Goal: Transaction & Acquisition: Purchase product/service

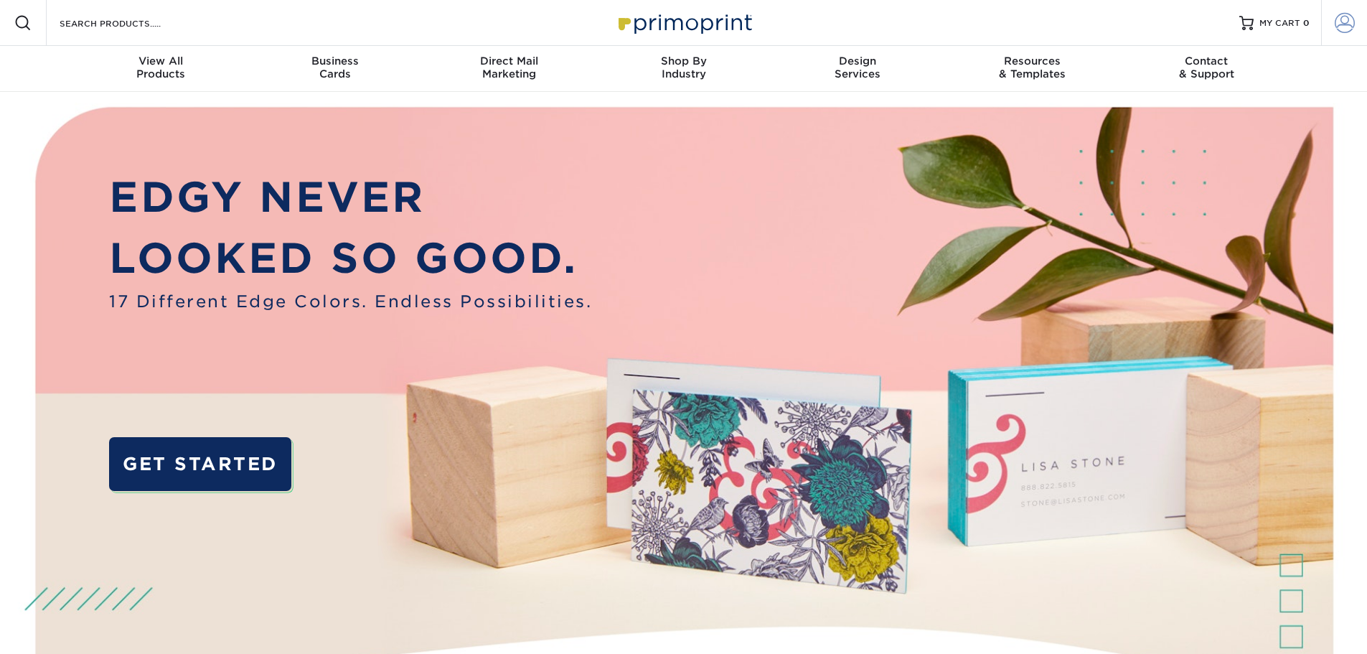
click at [1352, 20] on span at bounding box center [1345, 23] width 20 height 20
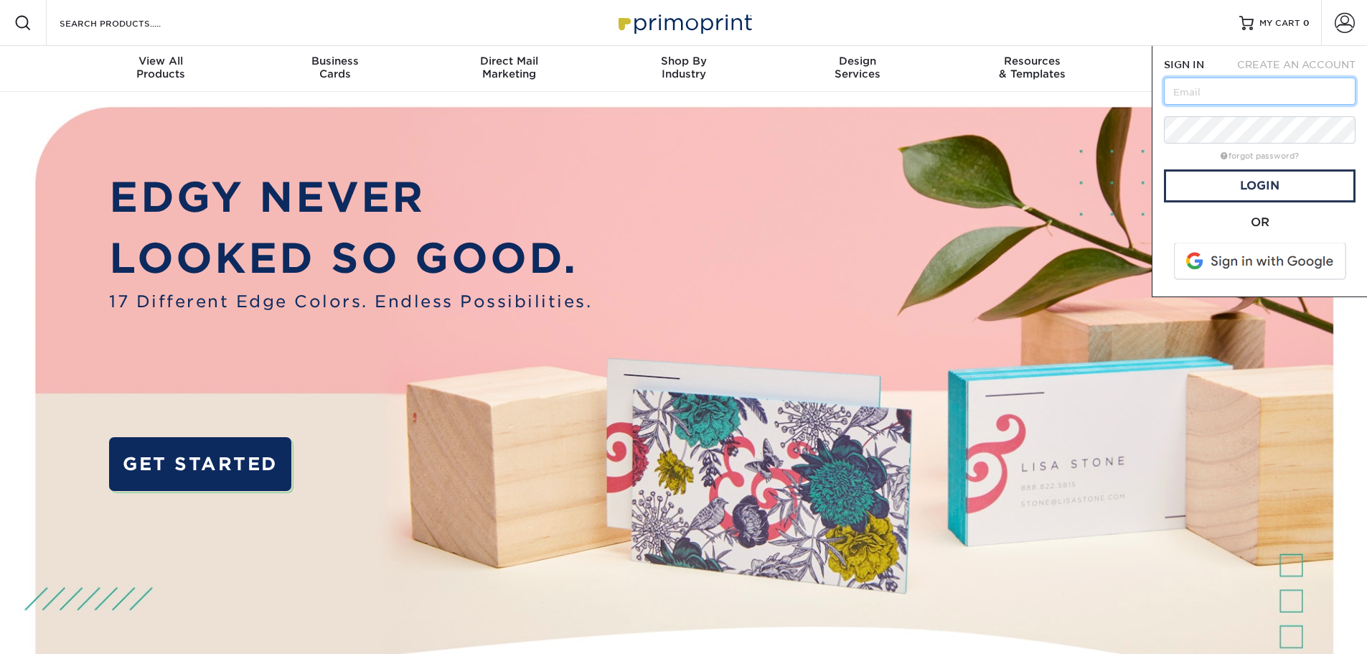
click at [1225, 93] on input "text" at bounding box center [1260, 91] width 192 height 27
type input "[EMAIL_ADDRESS][DOMAIN_NAME]"
click at [1263, 183] on link "Login" at bounding box center [1260, 185] width 192 height 33
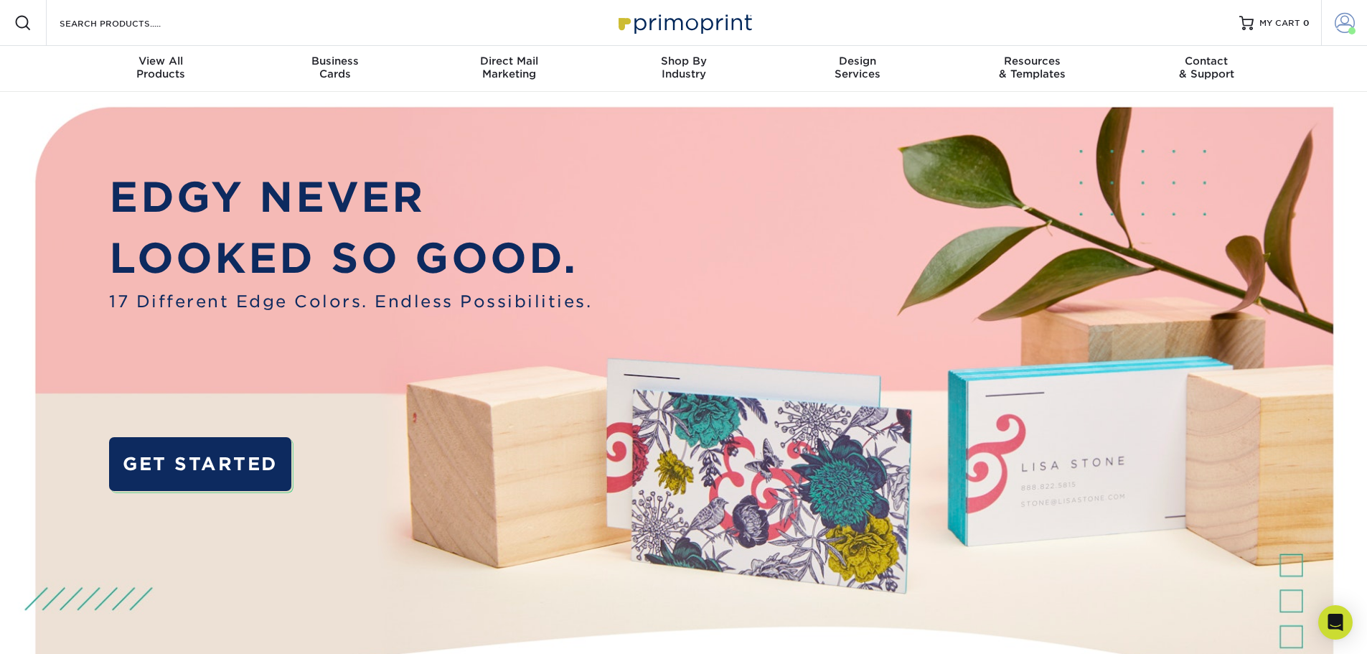
click at [1343, 18] on span at bounding box center [1345, 23] width 20 height 20
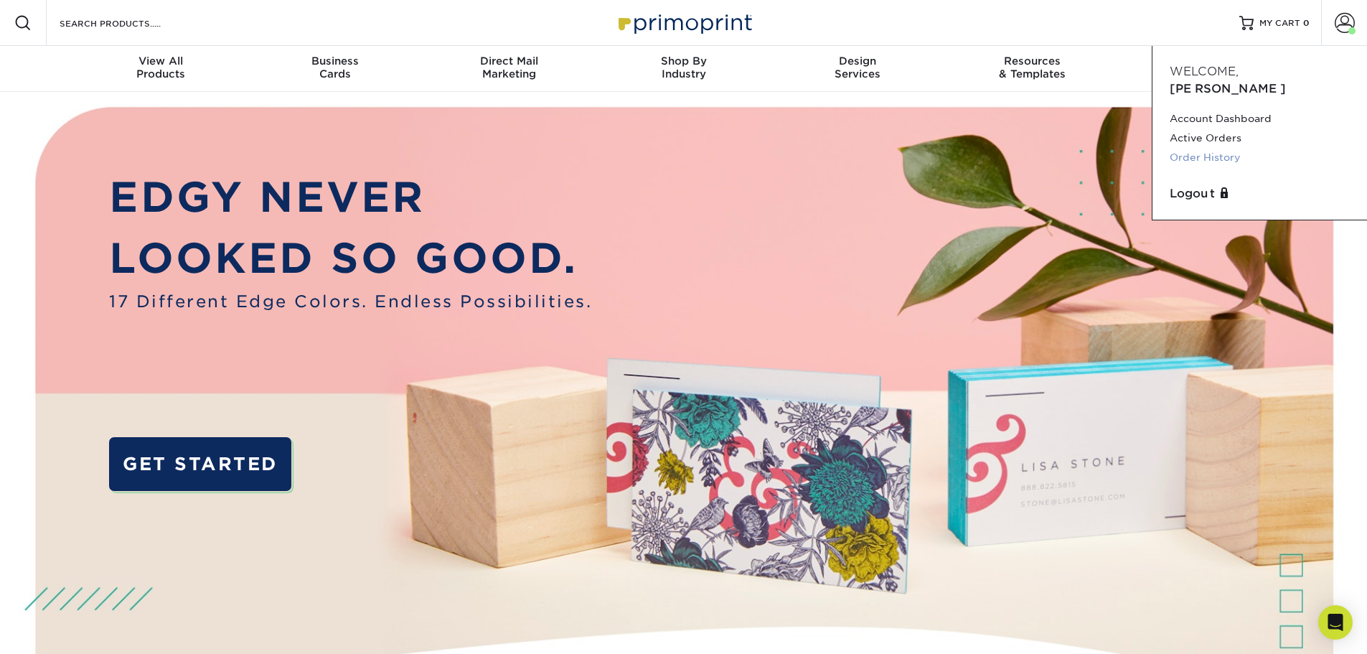
click at [1219, 148] on link "Order History" at bounding box center [1260, 157] width 180 height 19
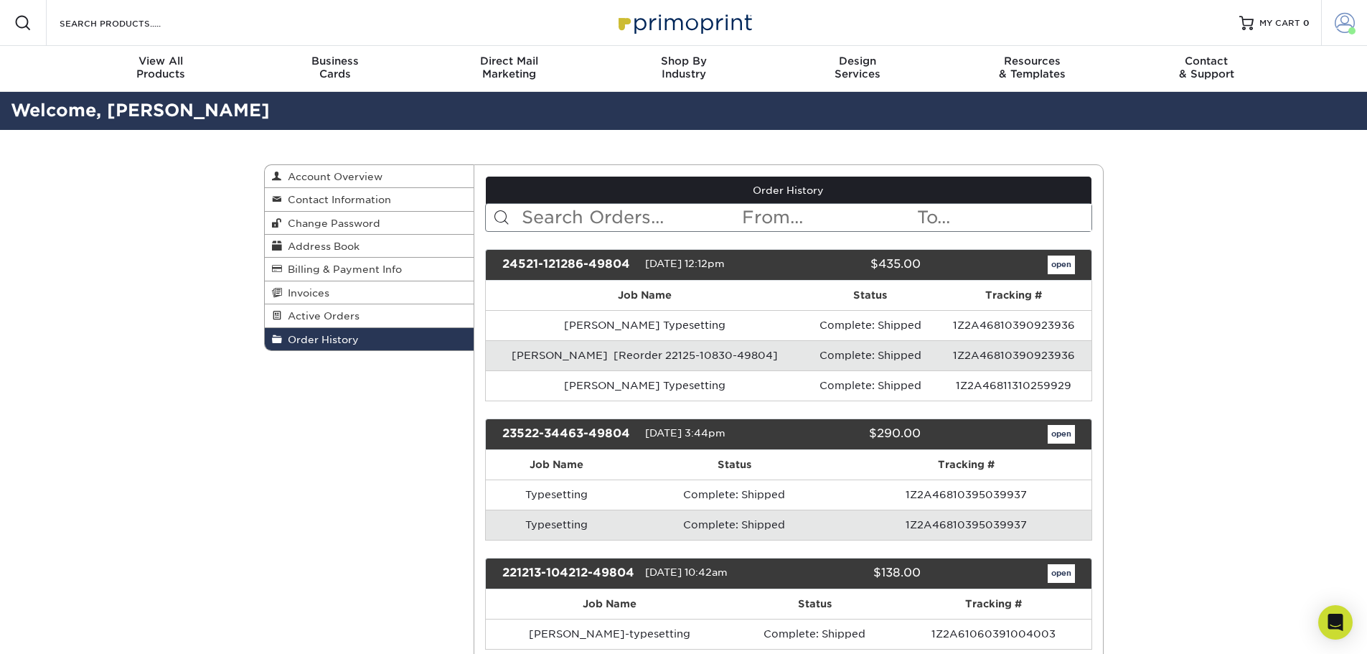
click at [1341, 27] on span at bounding box center [1345, 23] width 20 height 20
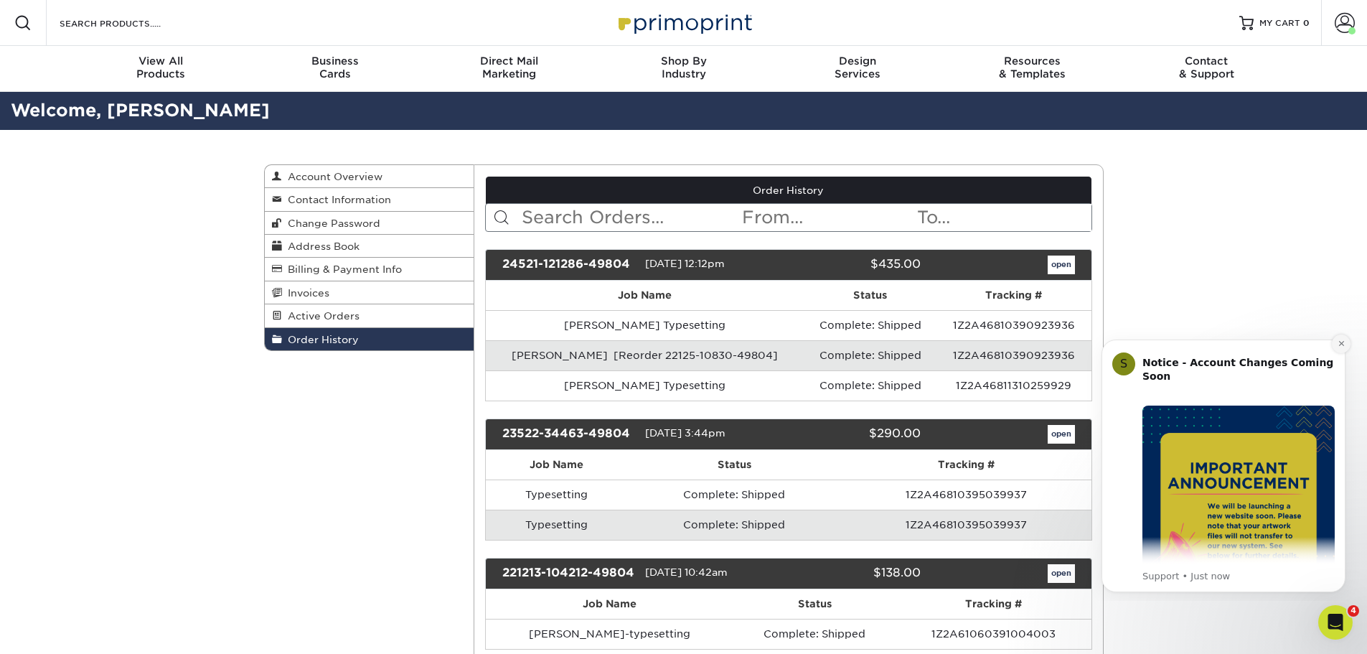
click at [1343, 341] on icon "Dismiss notification" at bounding box center [1342, 344] width 8 height 8
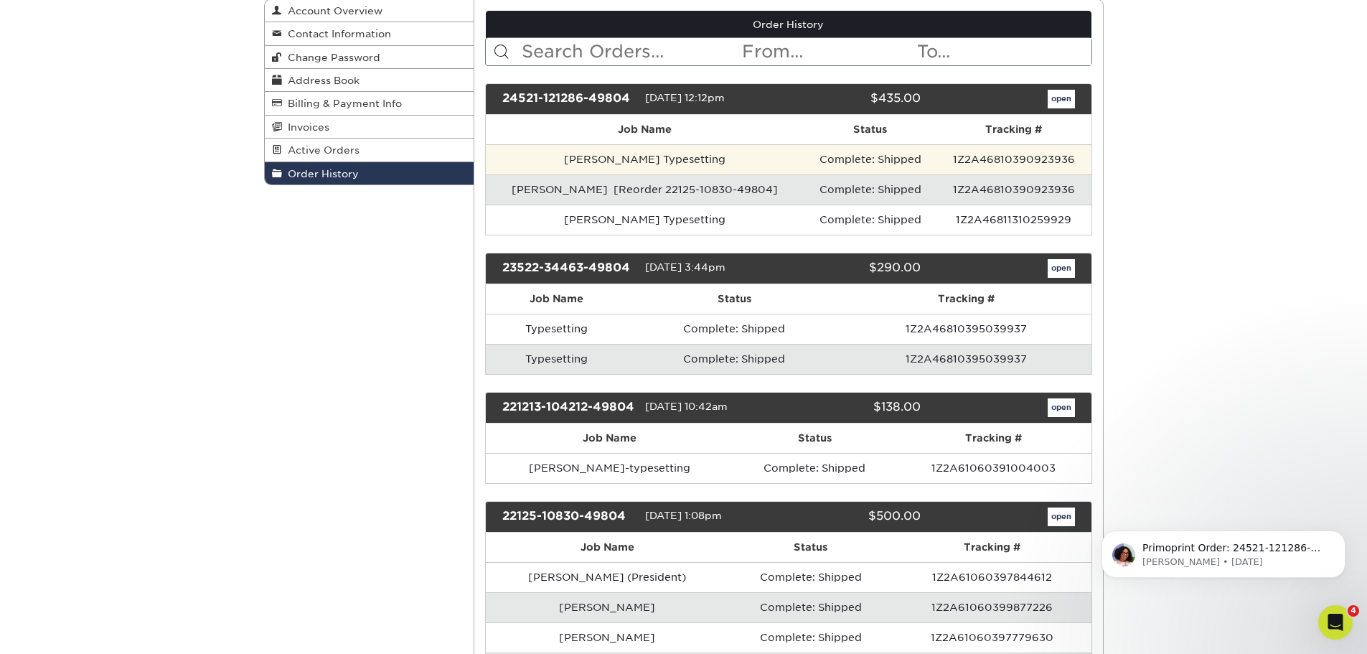
scroll to position [144, 0]
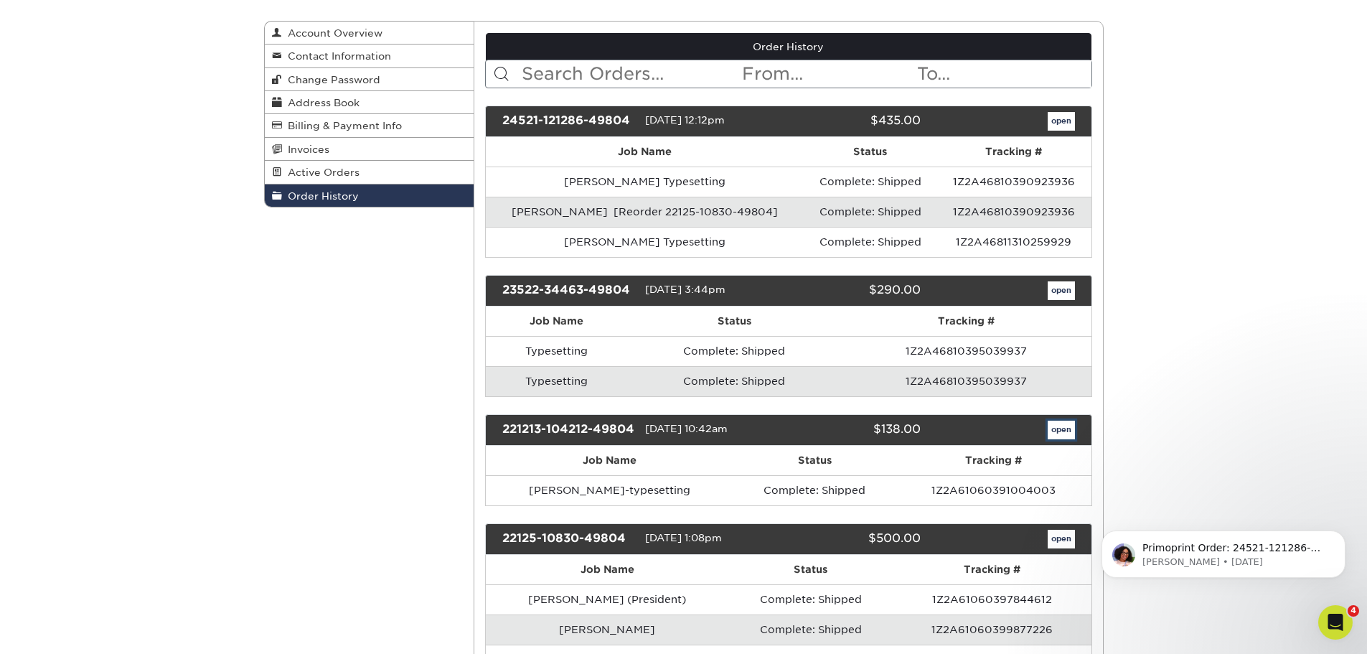
click at [1062, 432] on link "open" at bounding box center [1061, 430] width 27 height 19
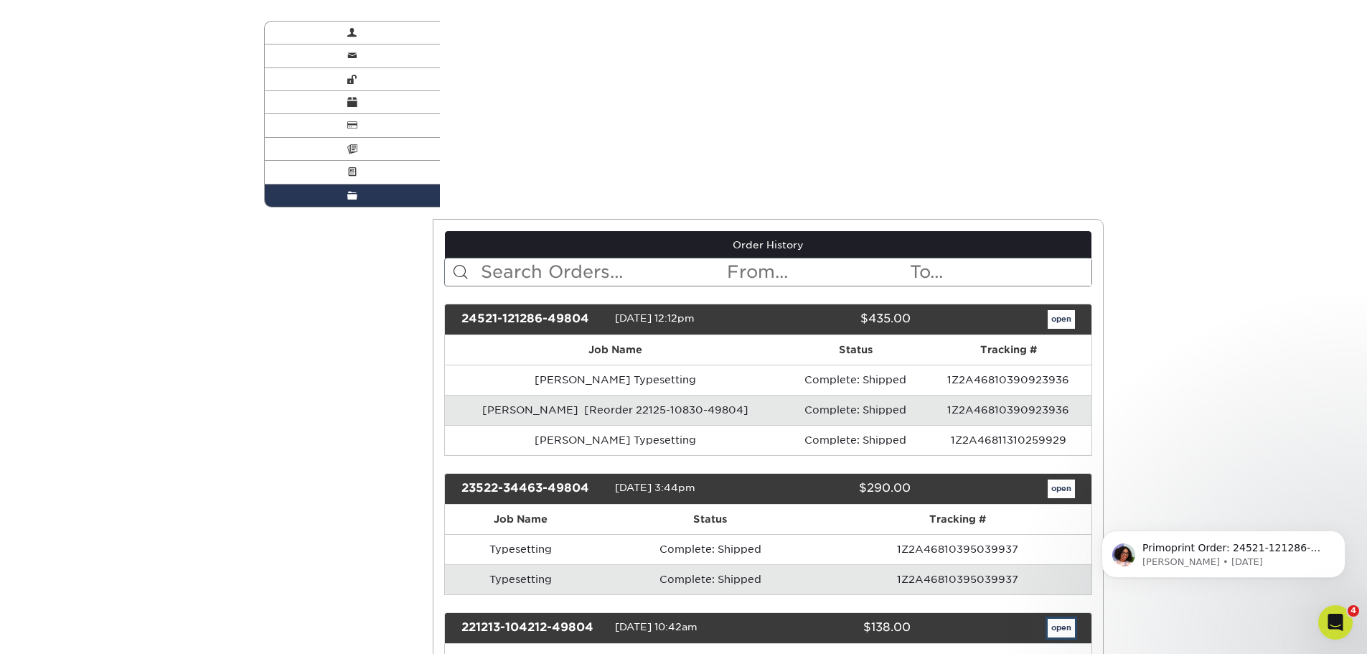
scroll to position [0, 0]
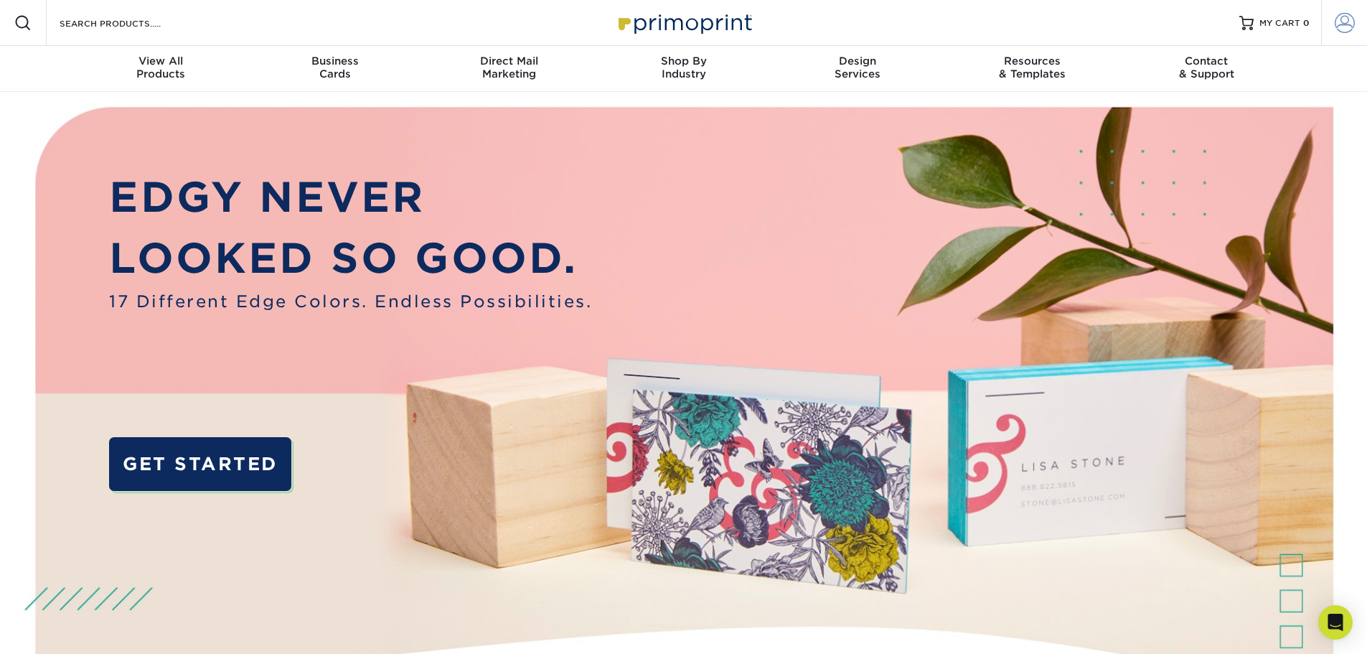
type input "[EMAIL_ADDRESS][DOMAIN_NAME]"
click at [1347, 28] on span at bounding box center [1345, 23] width 20 height 20
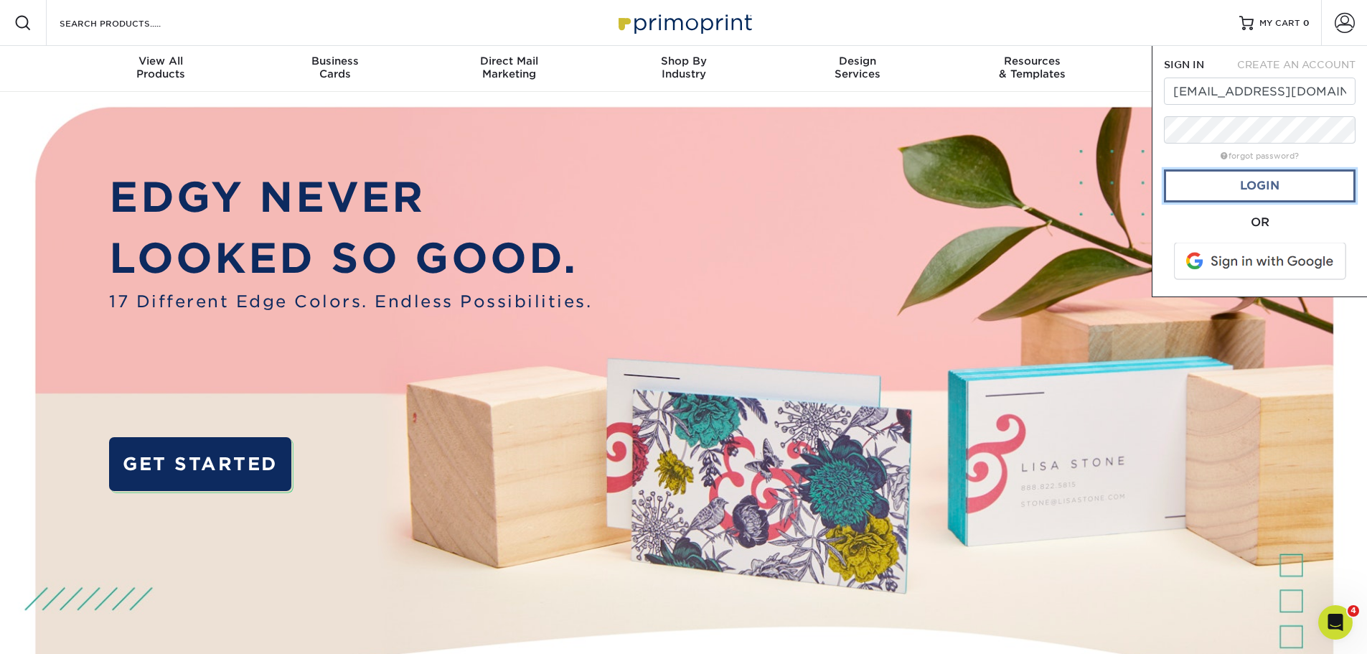
click at [1260, 192] on link "Login" at bounding box center [1260, 185] width 192 height 33
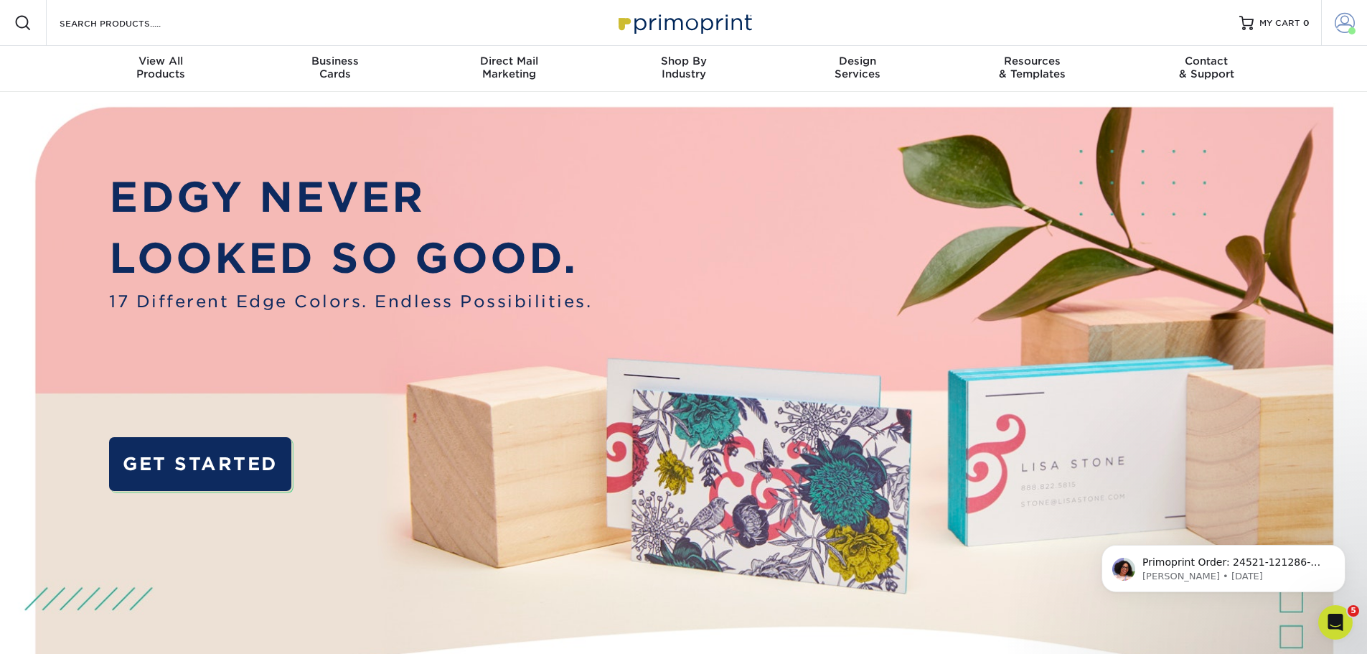
click at [1336, 21] on span at bounding box center [1345, 23] width 20 height 20
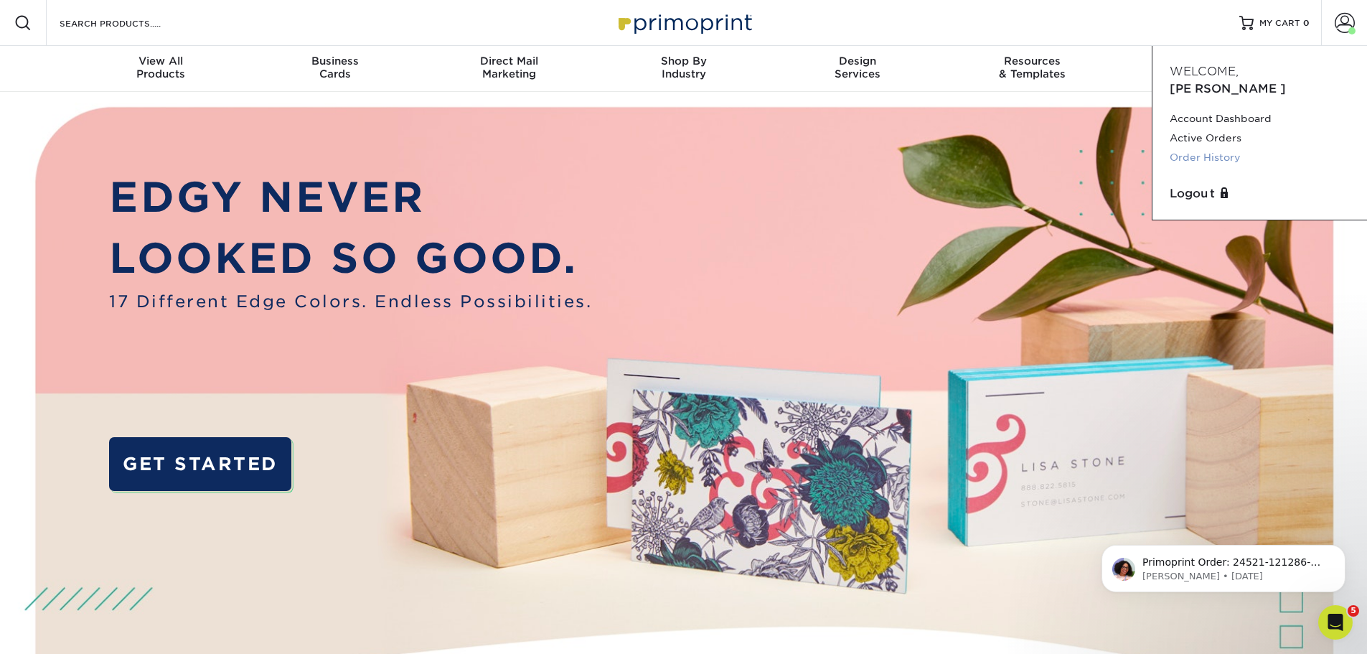
click at [1224, 148] on link "Order History" at bounding box center [1260, 157] width 180 height 19
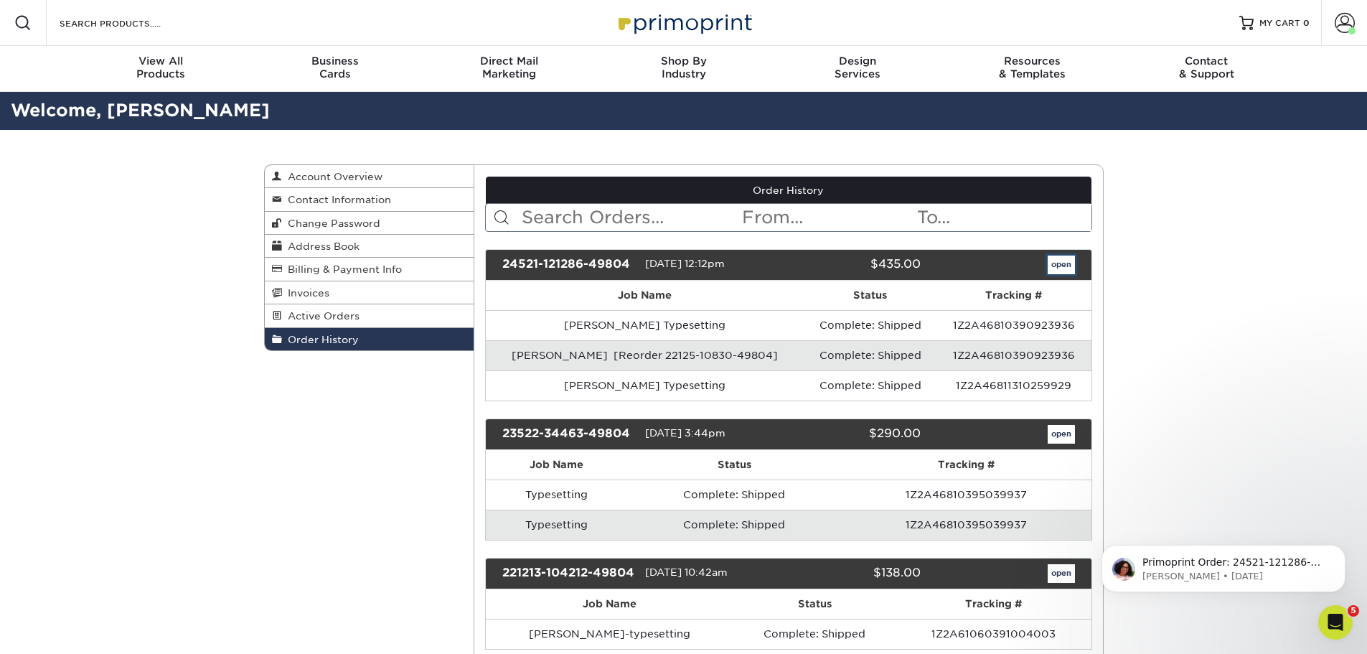
click at [1059, 257] on link "open" at bounding box center [1061, 265] width 27 height 19
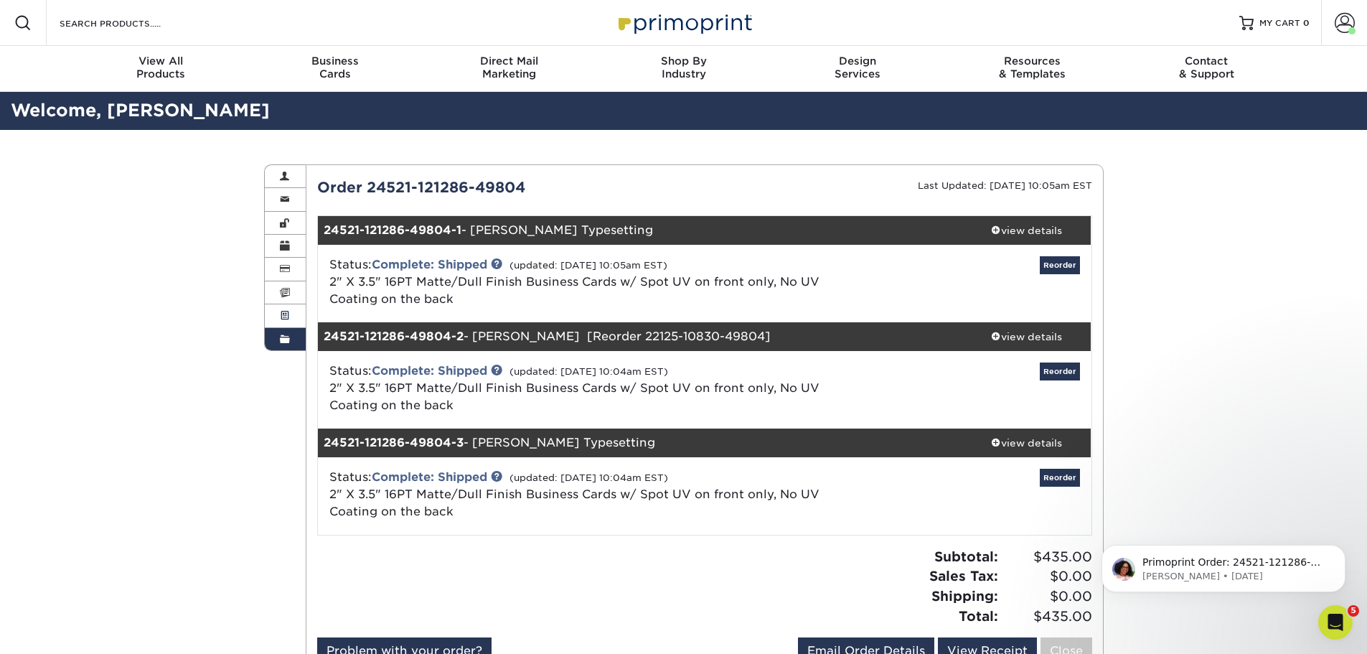
click at [289, 317] on span at bounding box center [285, 315] width 10 height 11
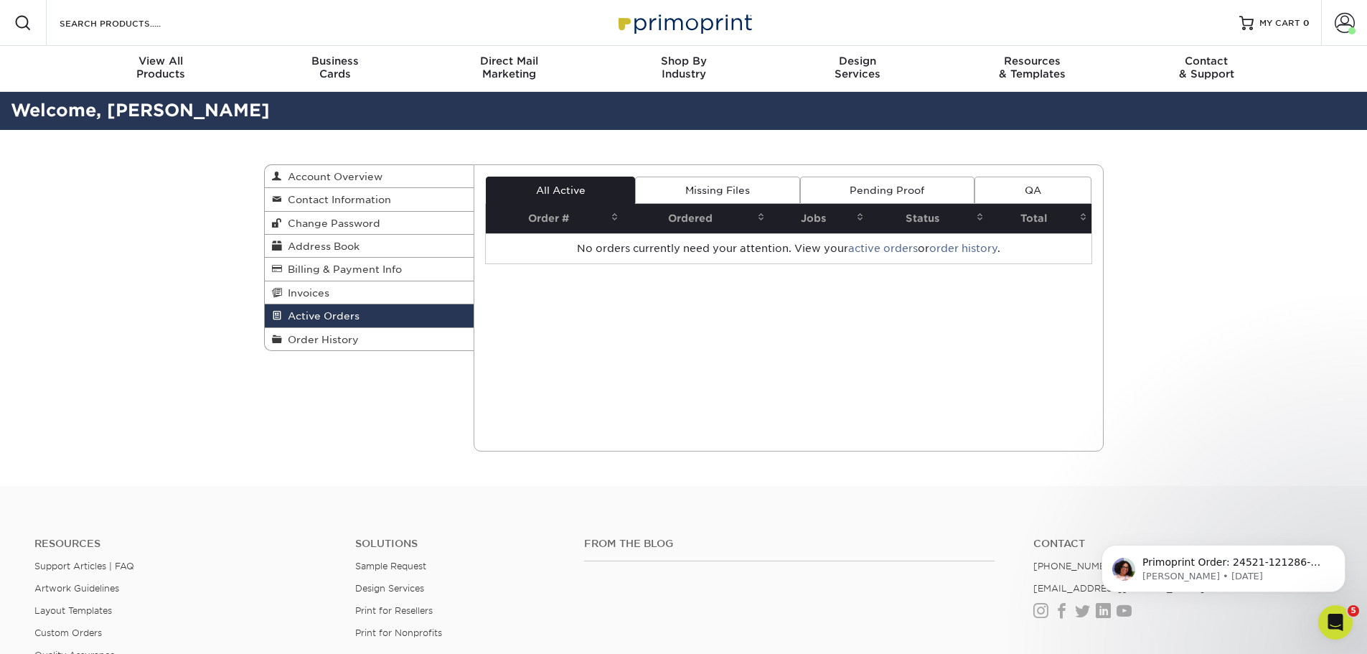
click at [767, 187] on link "Missing Files" at bounding box center [717, 190] width 164 height 27
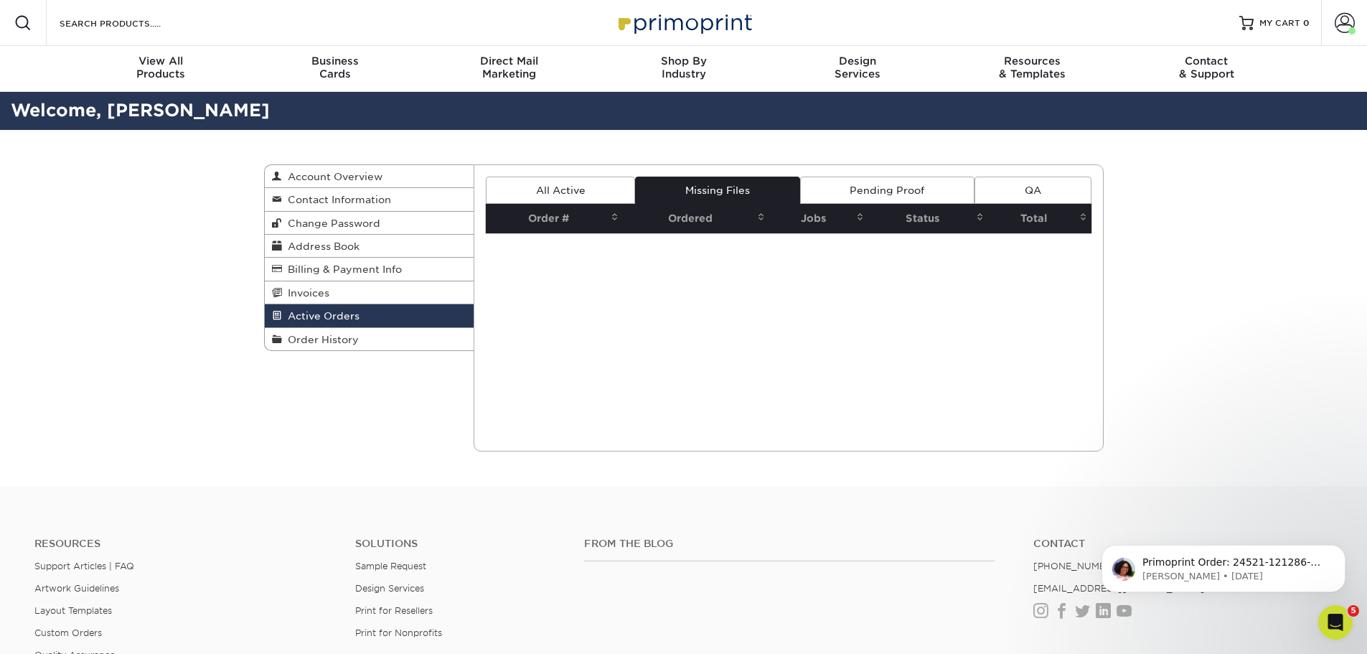
click at [889, 187] on link "Pending Proof" at bounding box center [887, 190] width 174 height 27
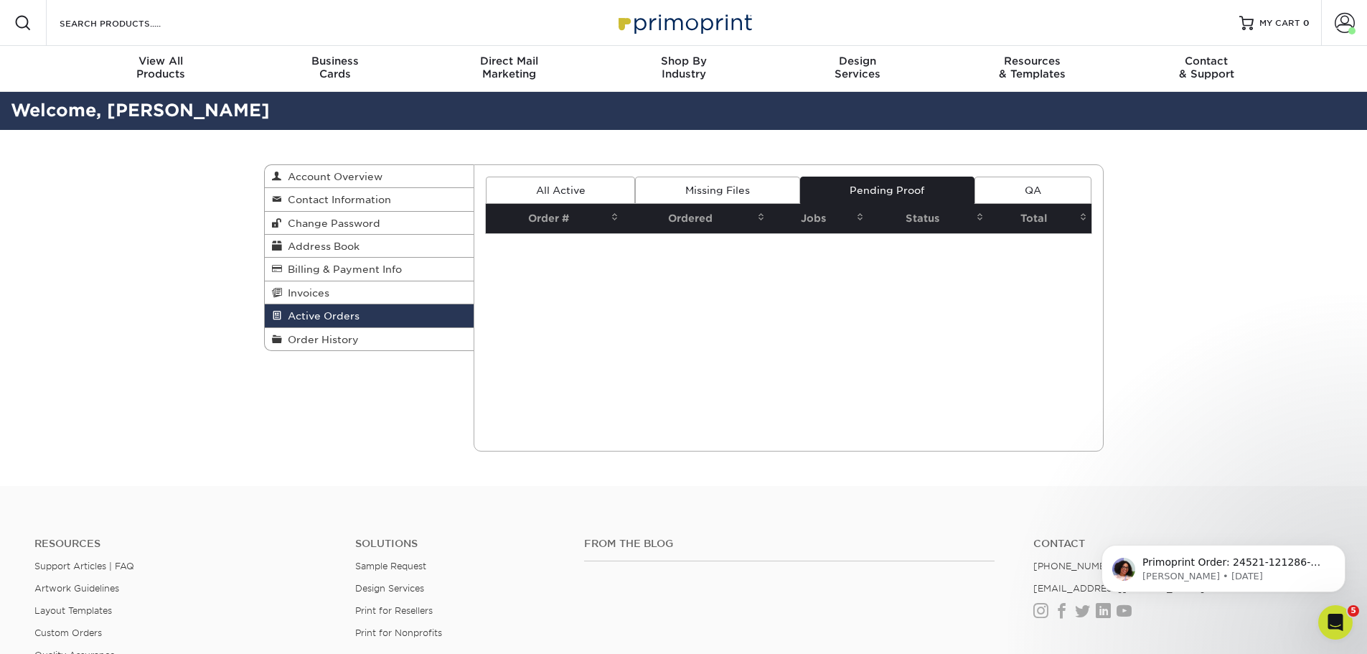
click at [1026, 179] on link "QA" at bounding box center [1033, 190] width 116 height 27
click at [397, 291] on link "Invoices" at bounding box center [370, 292] width 210 height 23
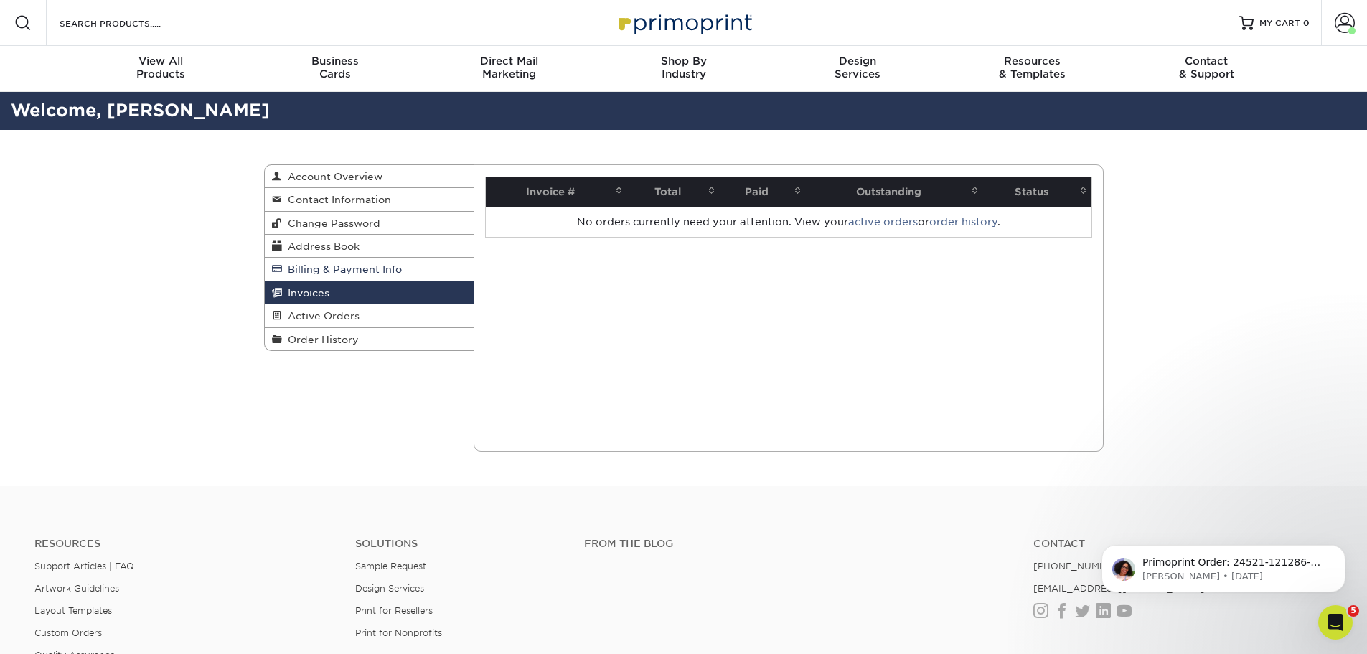
click at [385, 273] on span "Billing & Payment Info" at bounding box center [342, 268] width 120 height 11
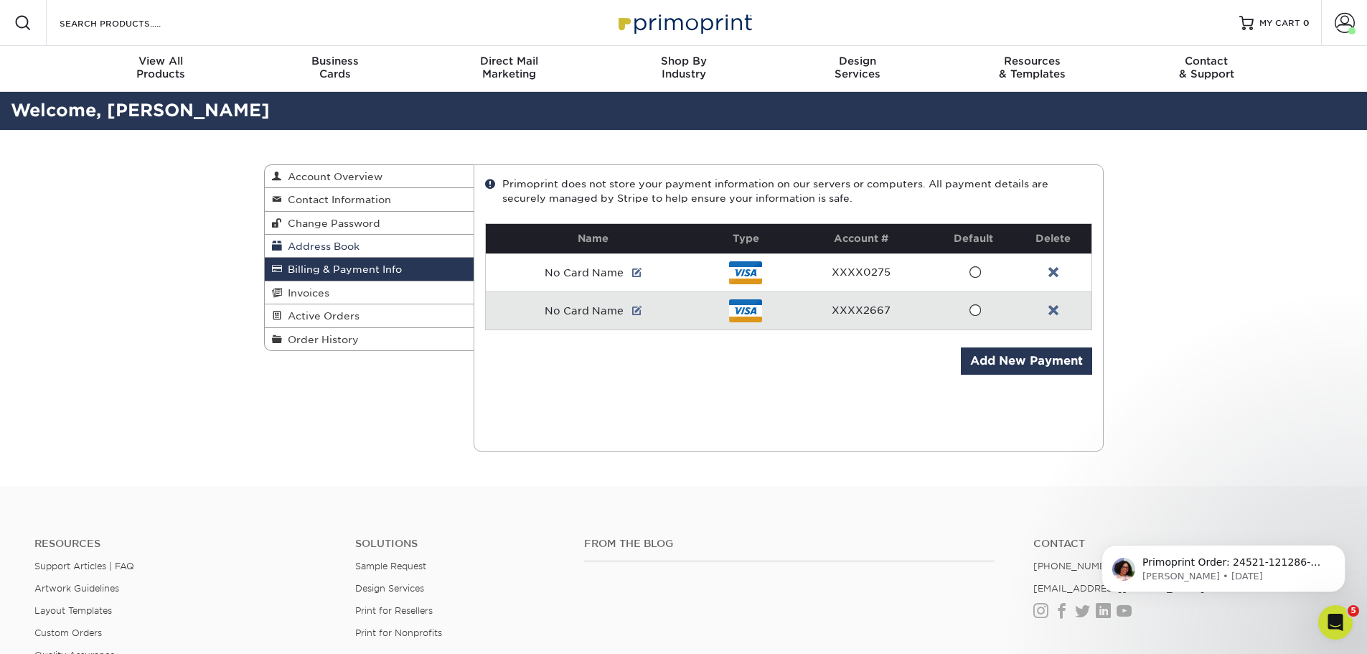
click at [375, 253] on link "Address Book" at bounding box center [370, 246] width 210 height 23
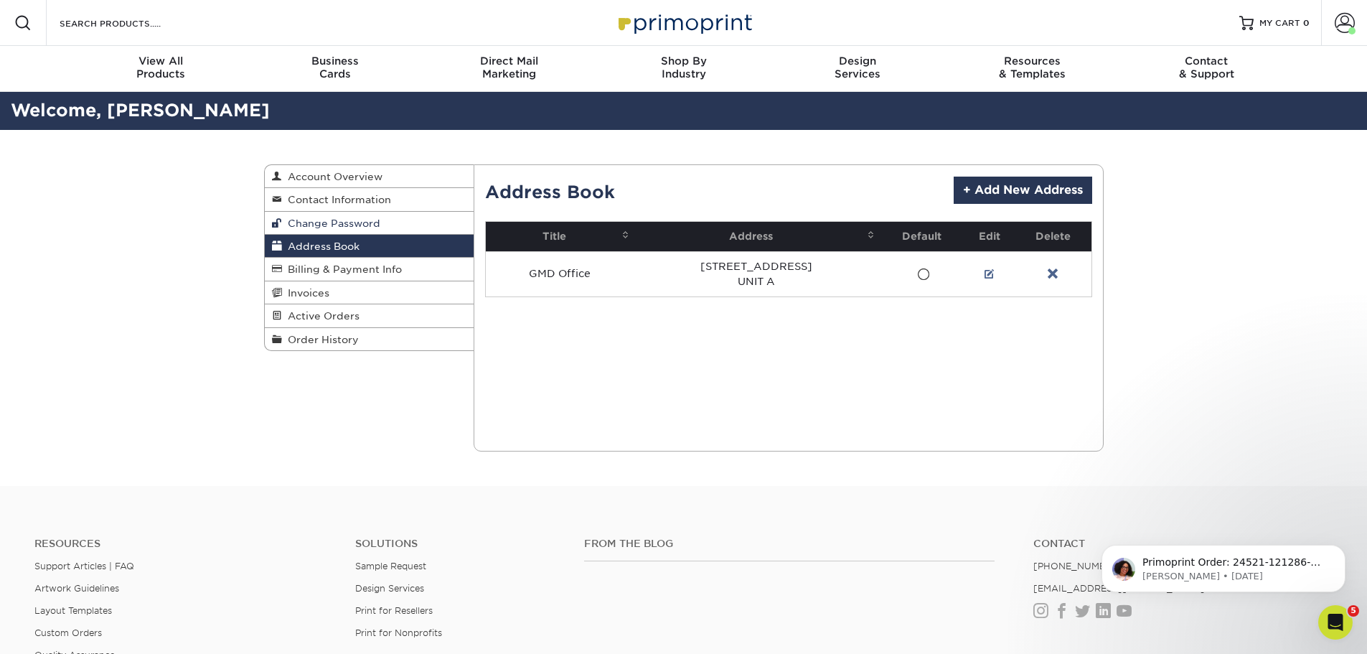
click at [350, 225] on span "Change Password" at bounding box center [331, 222] width 98 height 11
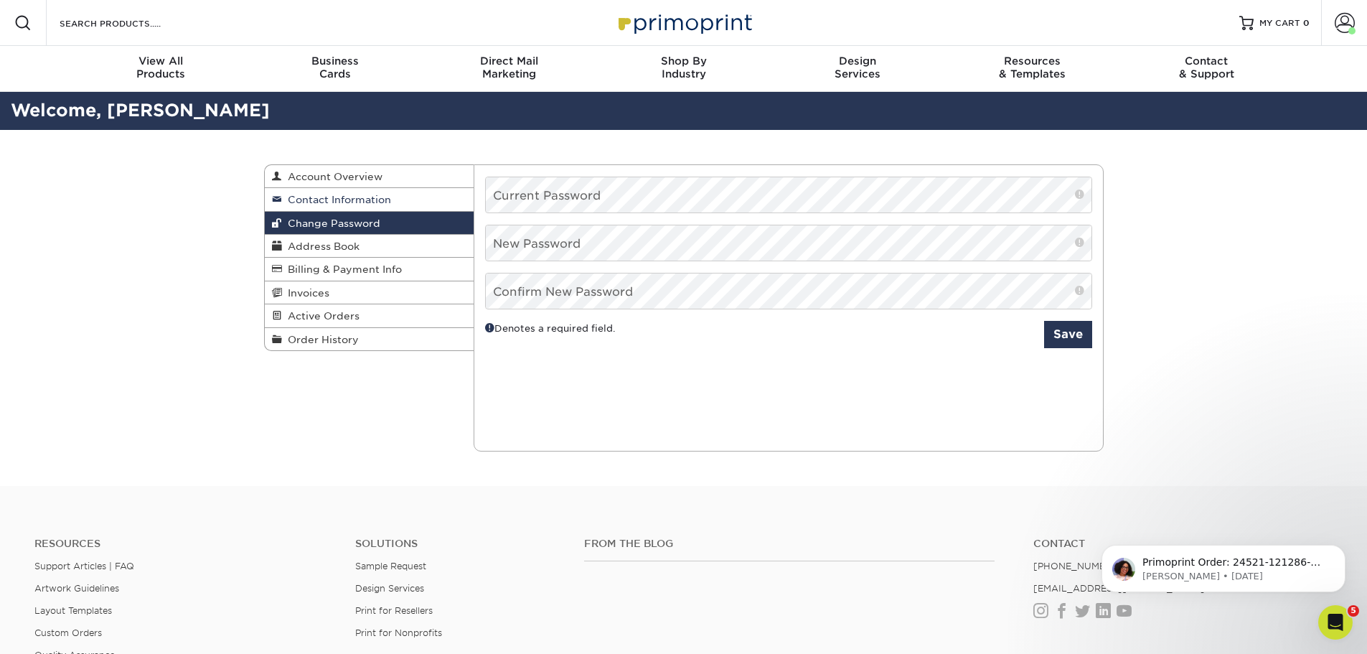
click at [362, 202] on span "Contact Information" at bounding box center [336, 199] width 109 height 11
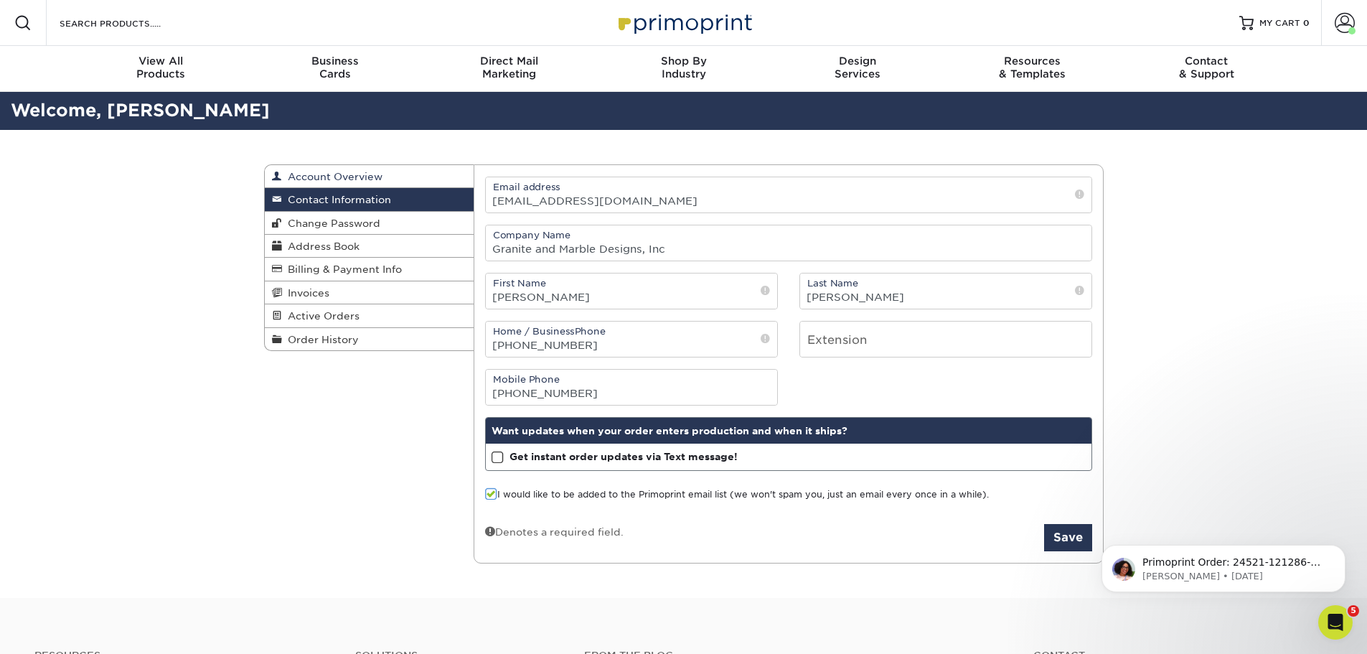
click at [363, 172] on span "Account Overview" at bounding box center [332, 176] width 100 height 11
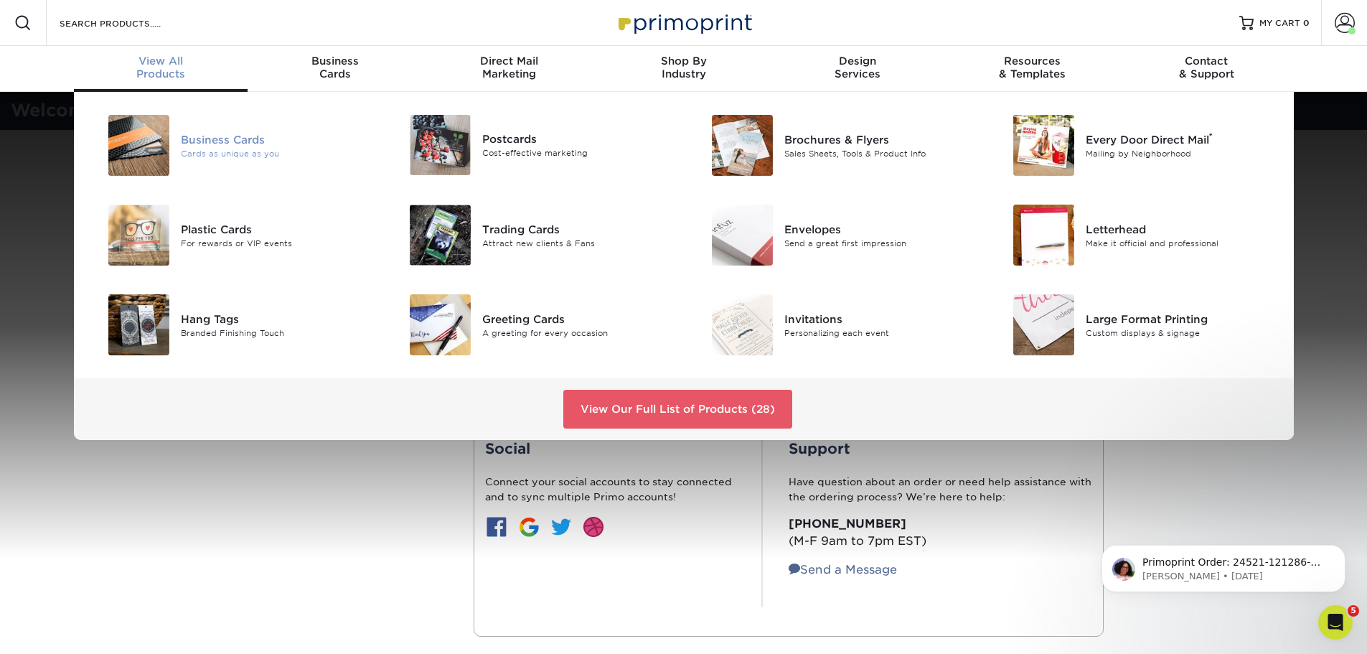
click at [218, 146] on div "Business Cards" at bounding box center [276, 139] width 190 height 16
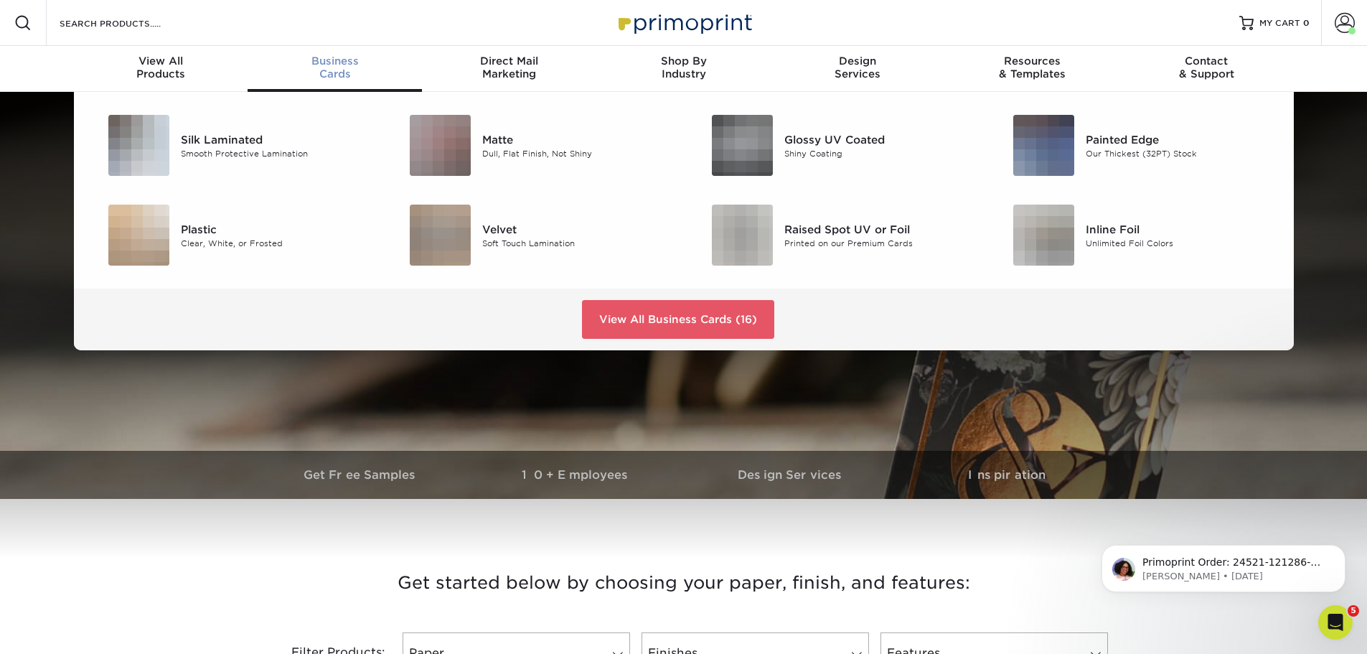
click at [339, 77] on div "Business Cards" at bounding box center [335, 68] width 174 height 26
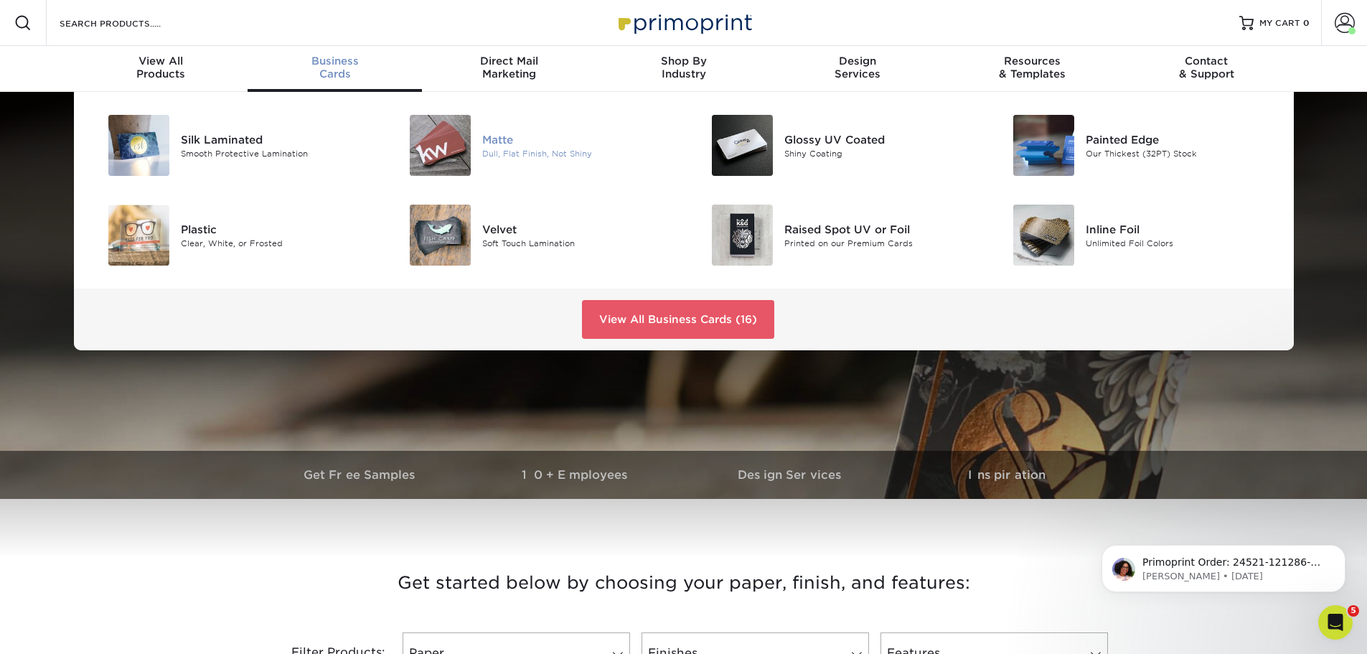
click at [502, 139] on div "Matte" at bounding box center [577, 139] width 190 height 16
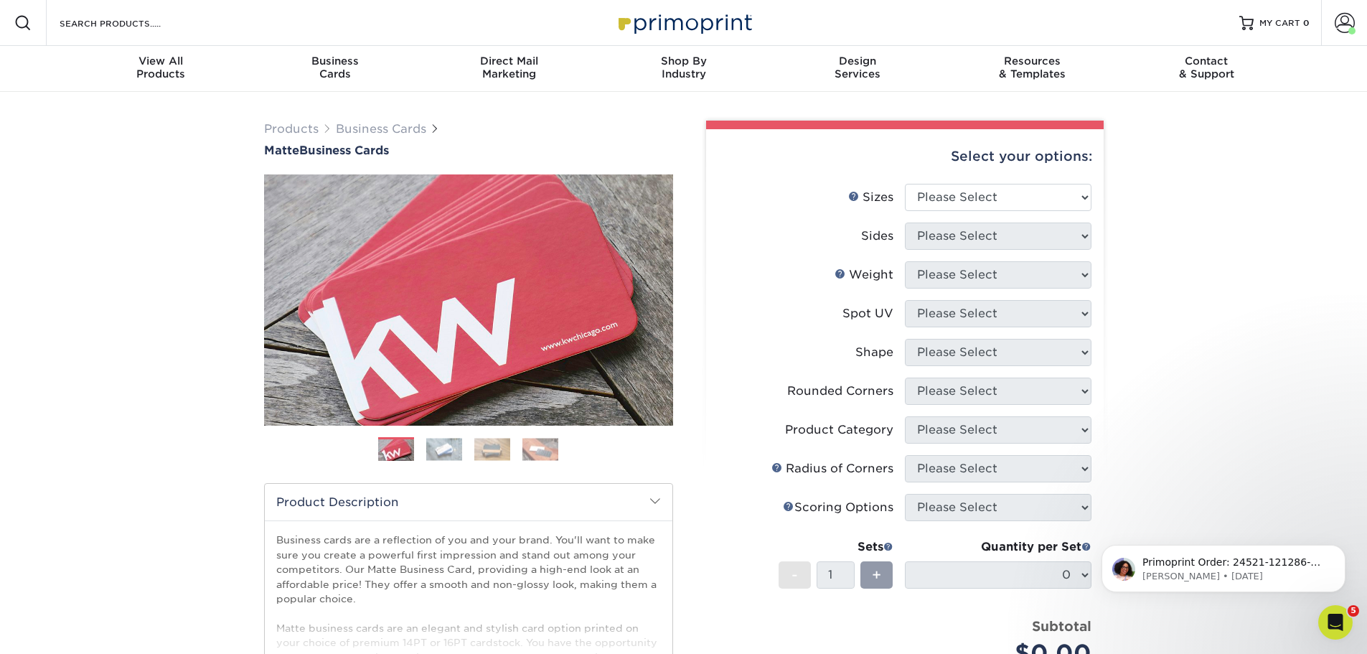
click at [439, 446] on img at bounding box center [444, 449] width 36 height 22
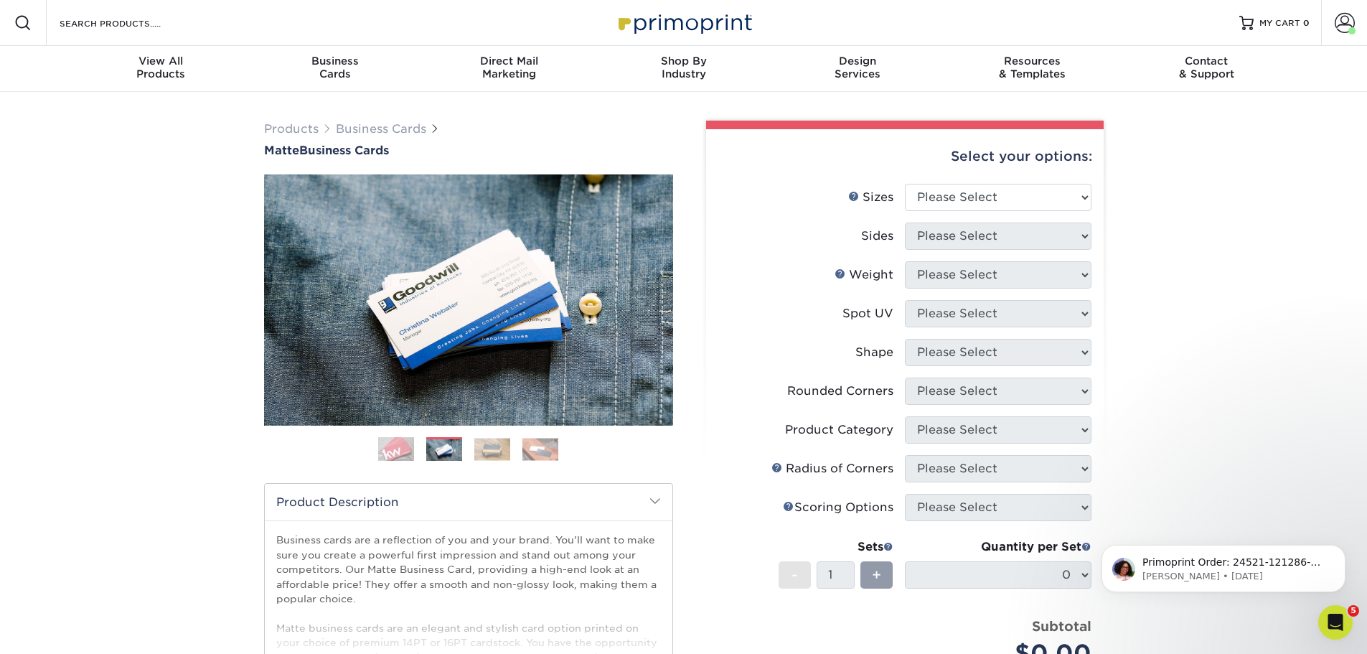
click at [495, 446] on img at bounding box center [492, 449] width 36 height 22
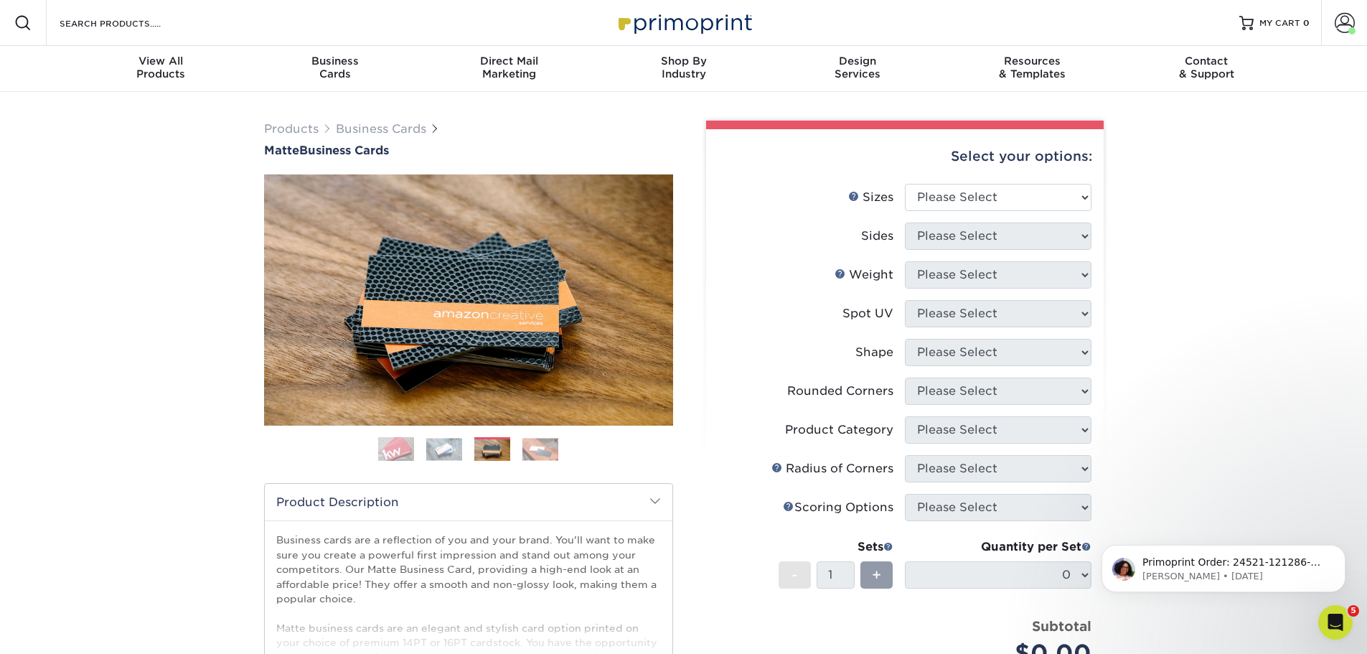
click at [543, 441] on img at bounding box center [541, 449] width 36 height 22
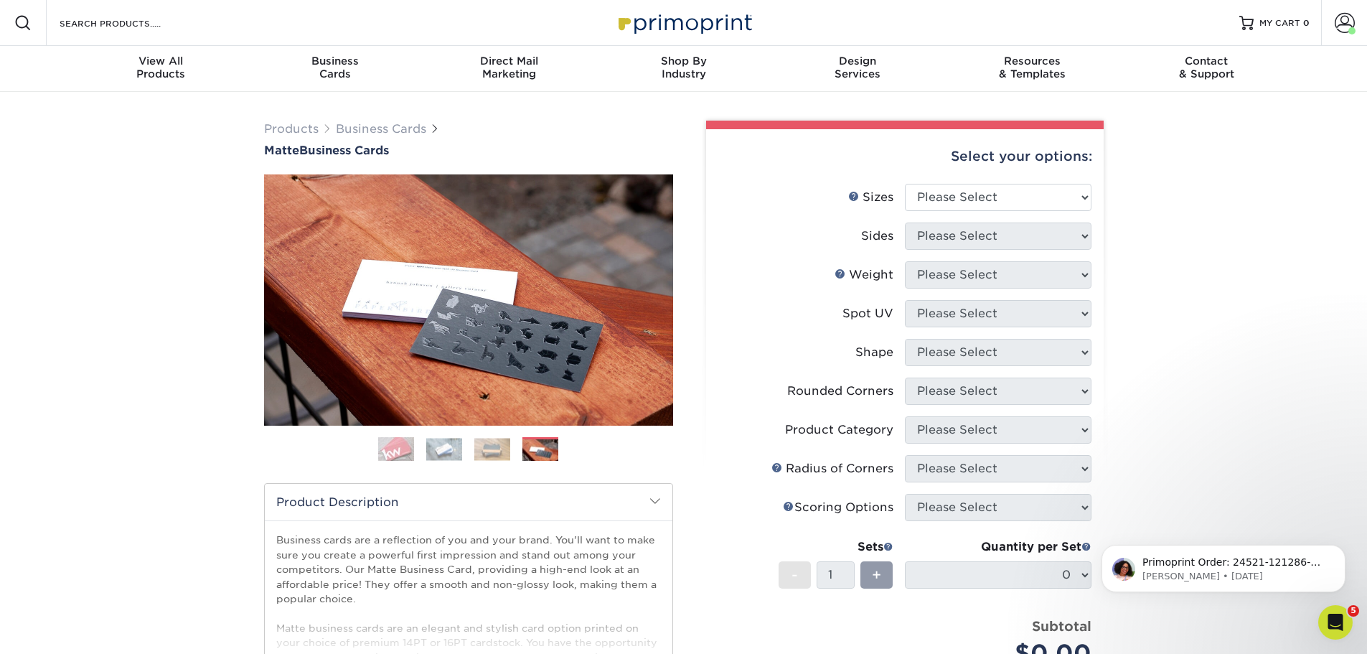
click at [401, 449] on img at bounding box center [396, 449] width 36 height 36
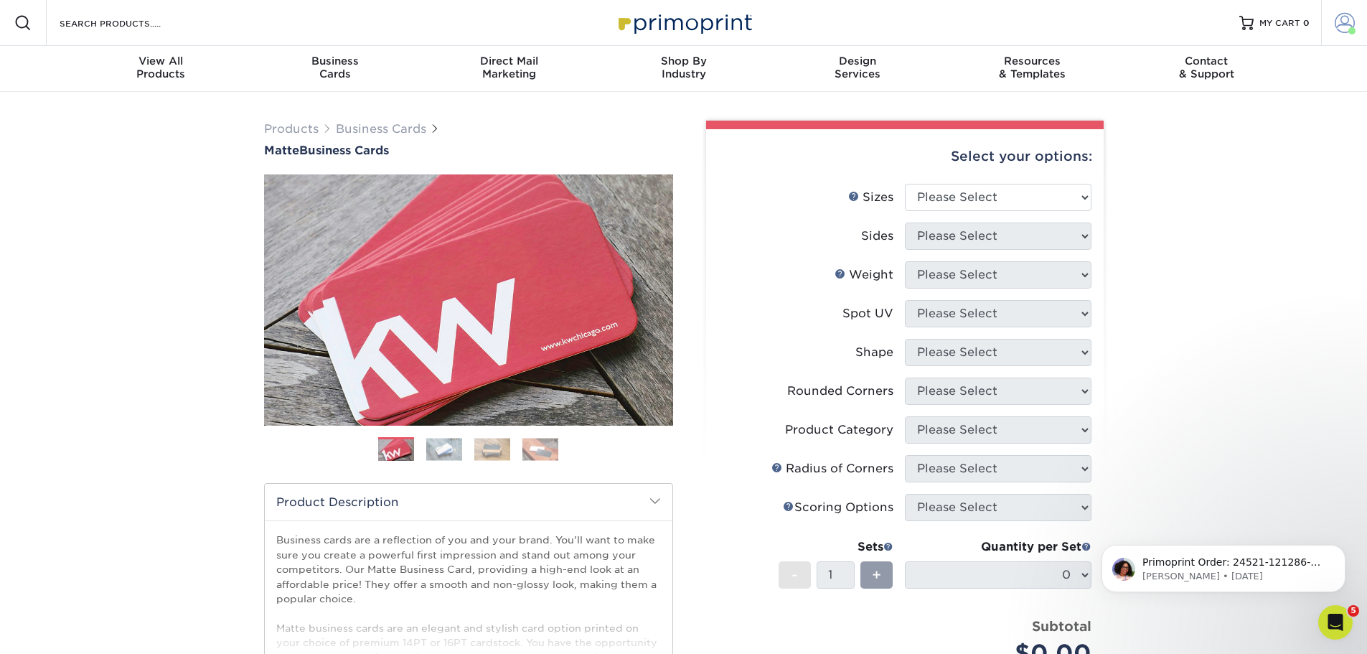
click at [1349, 17] on span at bounding box center [1345, 23] width 20 height 20
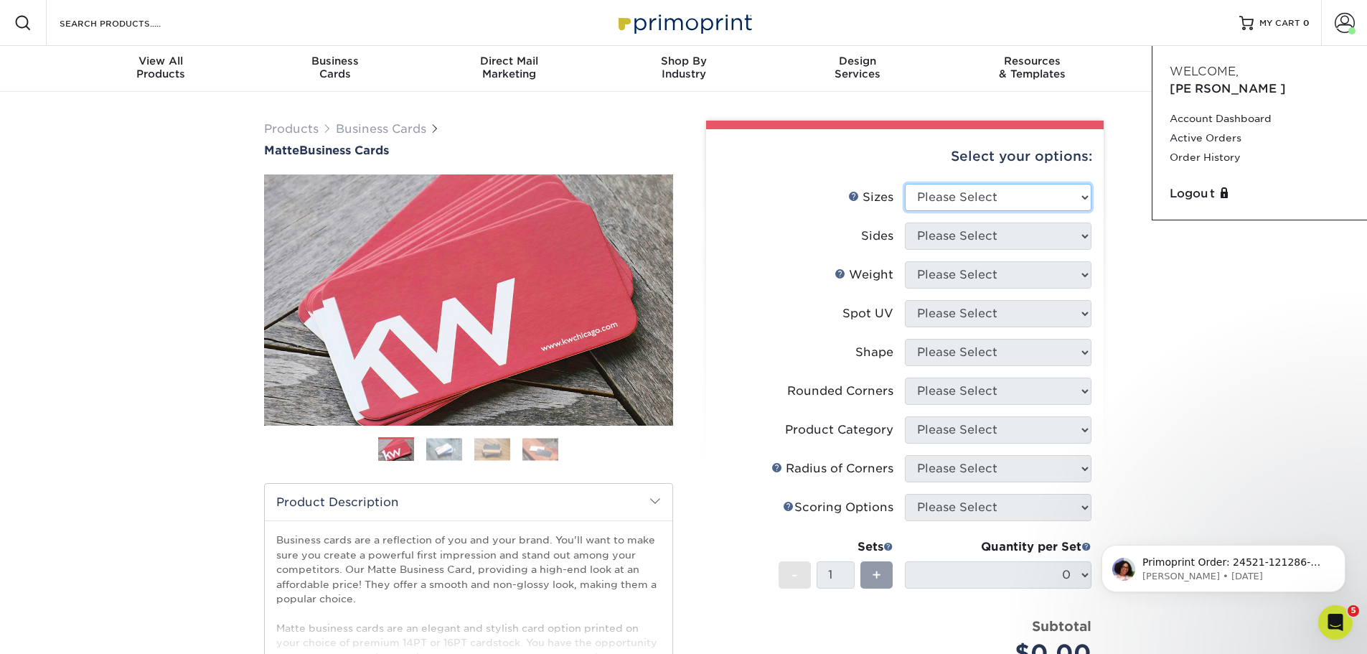
click at [1039, 195] on select "Please Select 1.5" x 3.5" - Mini 1.75" x 3.5" - Mini 2" x 2" - Square 2" x 3" -…" at bounding box center [998, 197] width 187 height 27
select select "2.00x3.50"
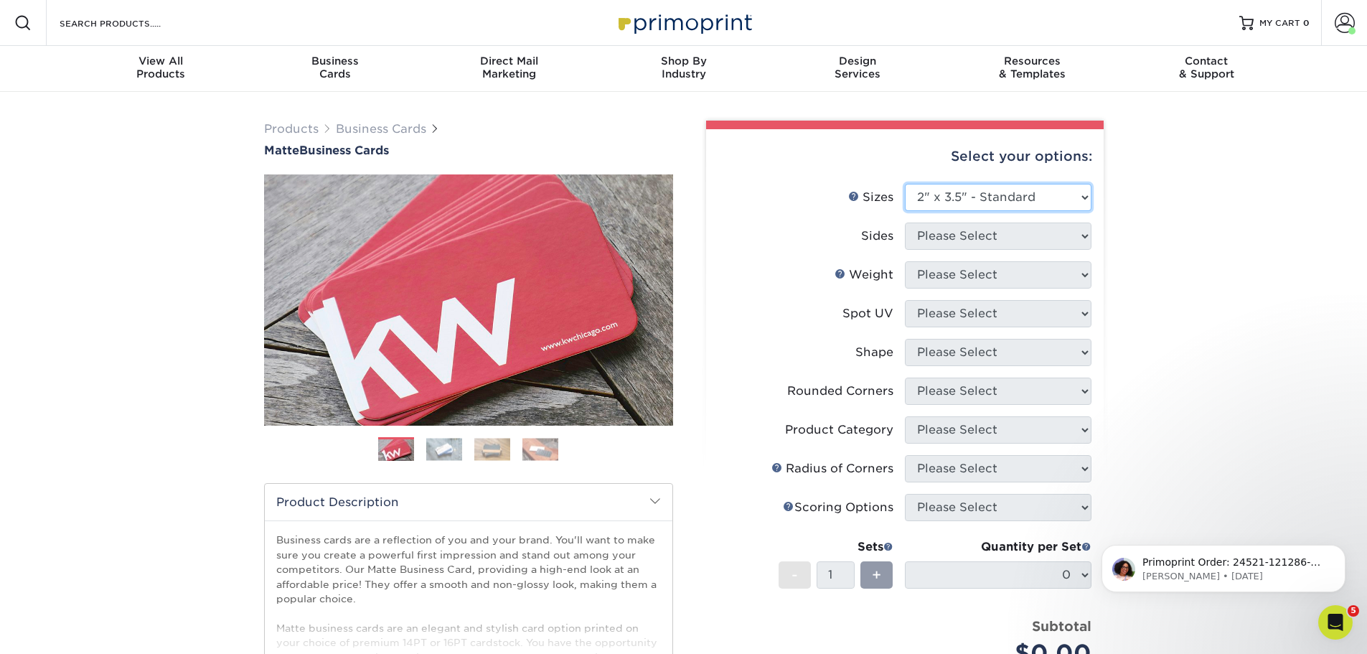
click at [905, 184] on select "Please Select 1.5" x 3.5" - Mini 1.75" x 3.5" - Mini 2" x 2" - Square 2" x 3" -…" at bounding box center [998, 197] width 187 height 27
click at [1057, 237] on select "Please Select Print Both Sides Print Front Only" at bounding box center [998, 236] width 187 height 27
select select "13abbda7-1d64-4f25-8bb2-c179b224825d"
click at [905, 223] on select "Please Select Print Both Sides Print Front Only" at bounding box center [998, 236] width 187 height 27
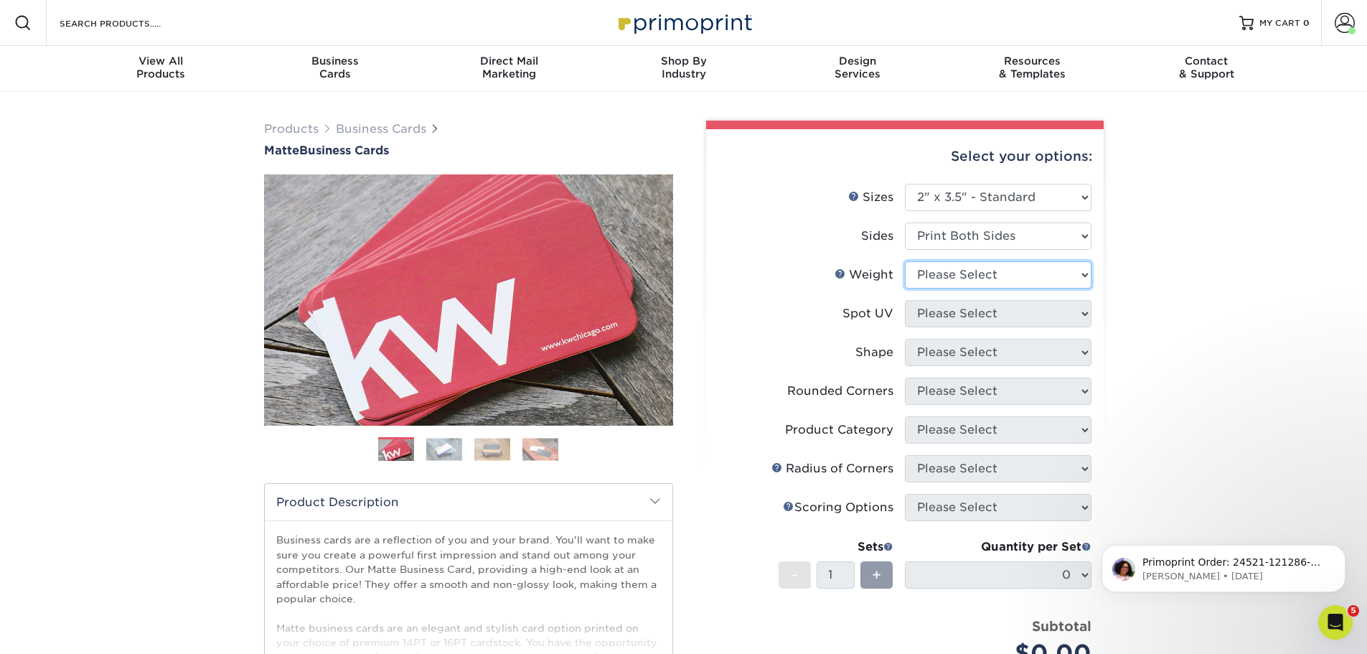
click at [1024, 278] on select "Please Select 16PT 14PT" at bounding box center [998, 274] width 187 height 27
select select "16PT"
click at [905, 261] on select "Please Select 16PT 14PT" at bounding box center [998, 274] width 187 height 27
click at [1006, 318] on select "Please Select No Spot UV Front and Back (Both Sides) Front Only Back Only" at bounding box center [998, 313] width 187 height 27
click at [996, 312] on select "Please Select No Spot UV Front and Back (Both Sides) Front Only Back Only" at bounding box center [998, 313] width 187 height 27
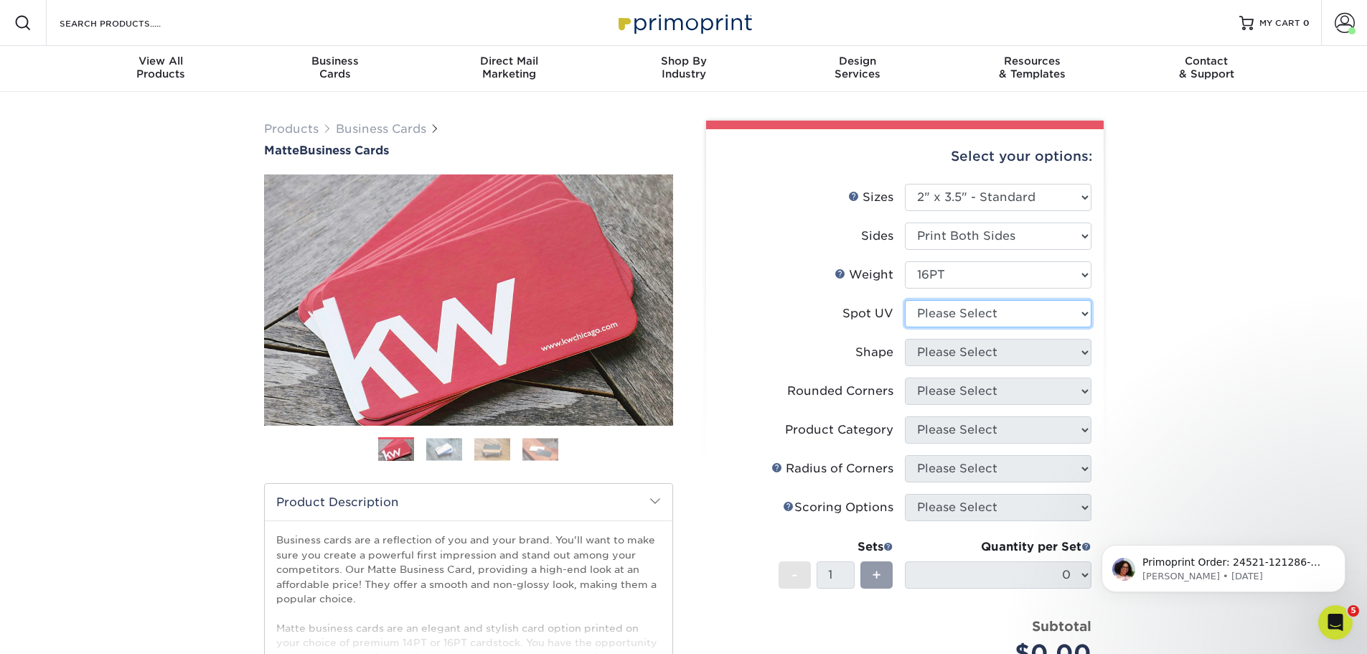
select select "1"
click at [905, 300] on select "Please Select No Spot UV Front and Back (Both Sides) Front Only Back Only" at bounding box center [998, 313] width 187 height 27
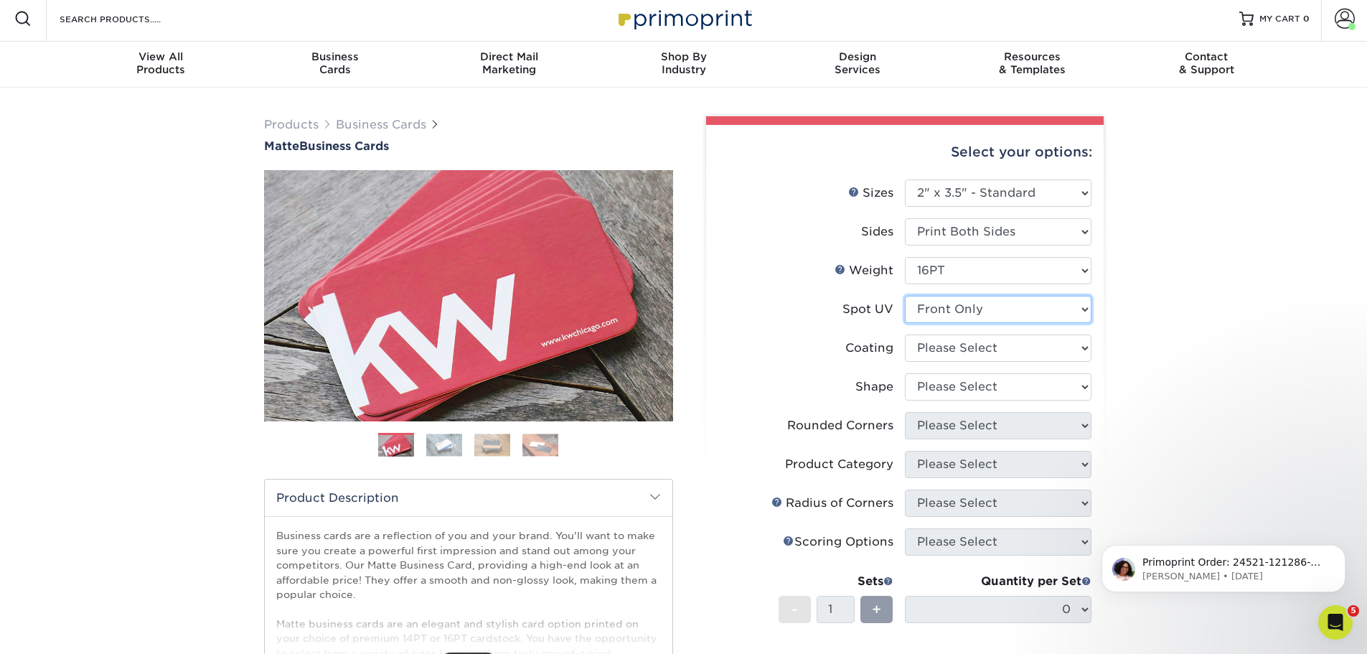
scroll to position [72, 0]
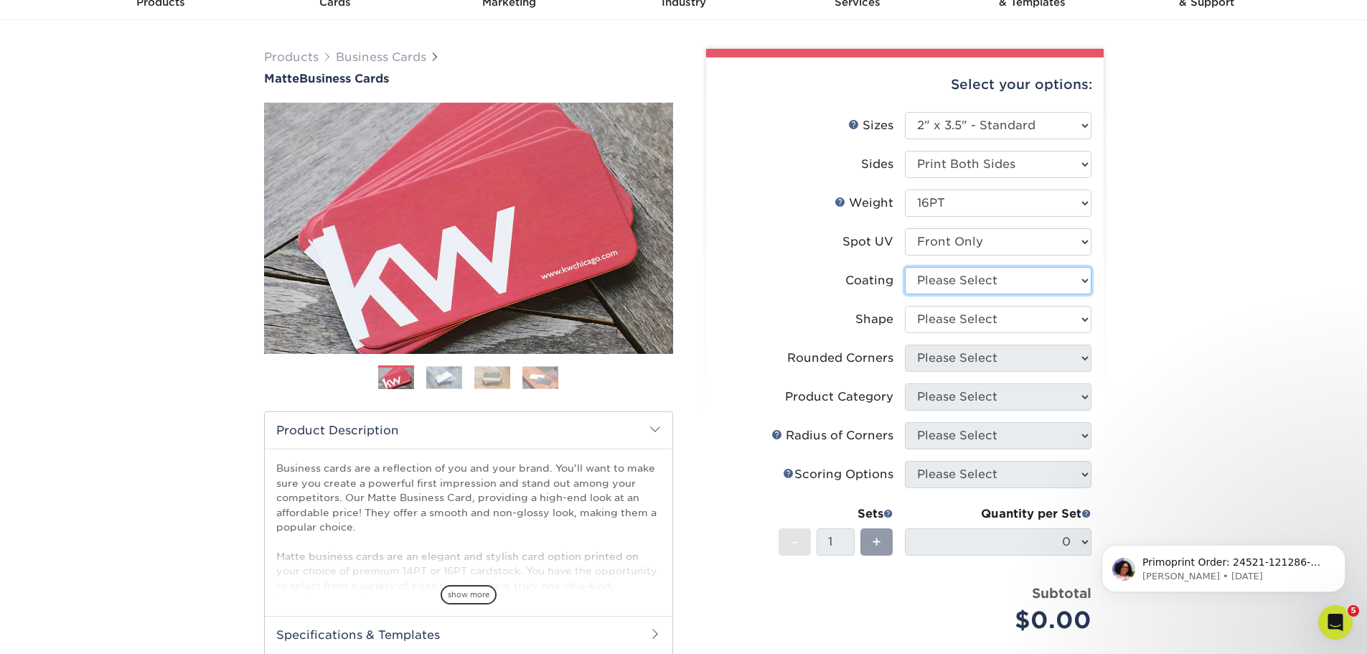
click at [955, 280] on select at bounding box center [998, 280] width 187 height 27
select select "121bb7b5-3b4d-429f-bd8d-bbf80e953313"
click at [905, 267] on select at bounding box center [998, 280] width 187 height 27
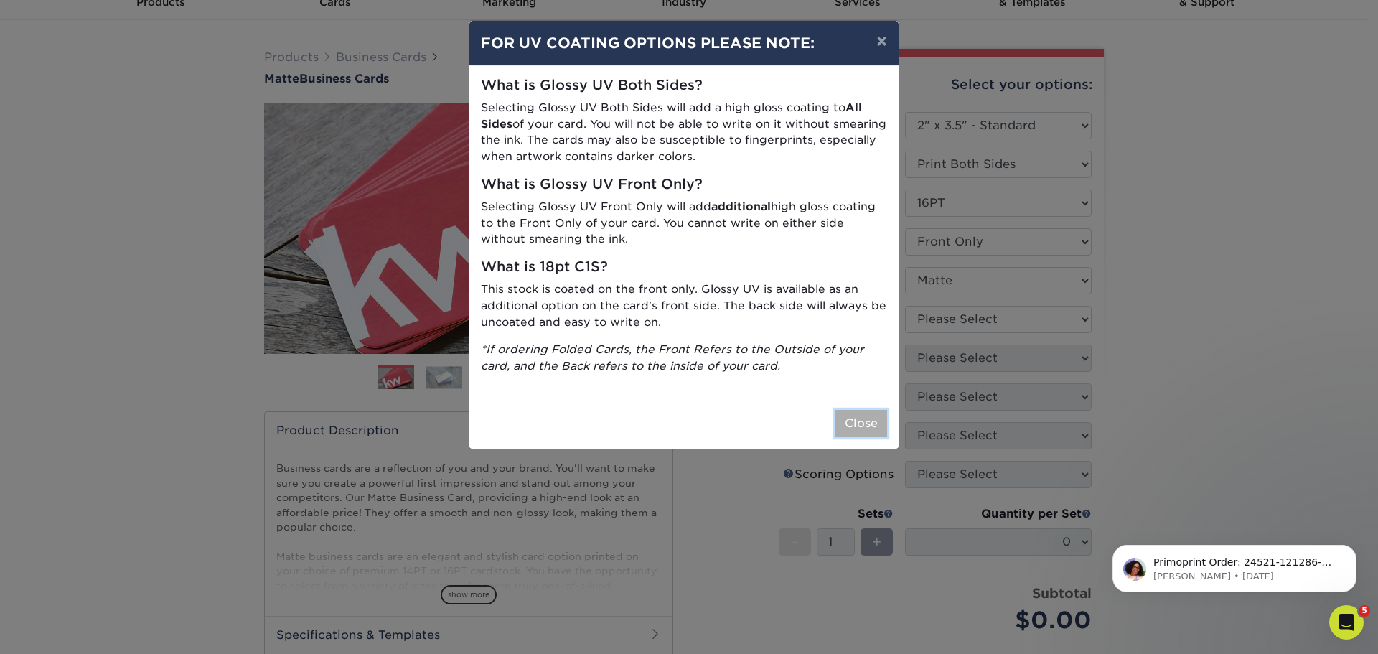
click at [872, 421] on button "Close" at bounding box center [861, 423] width 52 height 27
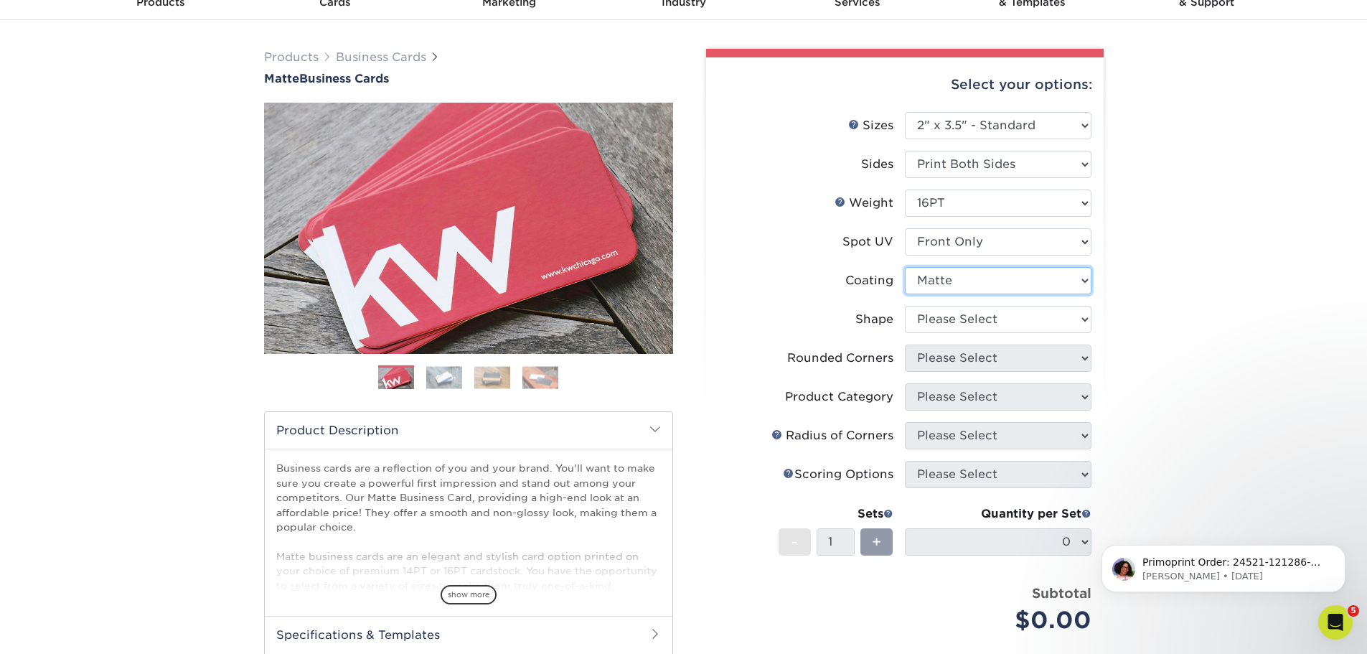
click at [975, 277] on select at bounding box center [998, 280] width 187 height 27
click at [905, 267] on select at bounding box center [998, 280] width 187 height 27
click at [925, 325] on select "Please Select Standard" at bounding box center [998, 319] width 187 height 27
select select "standard"
click at [905, 306] on select "Please Select Standard" at bounding box center [998, 319] width 187 height 27
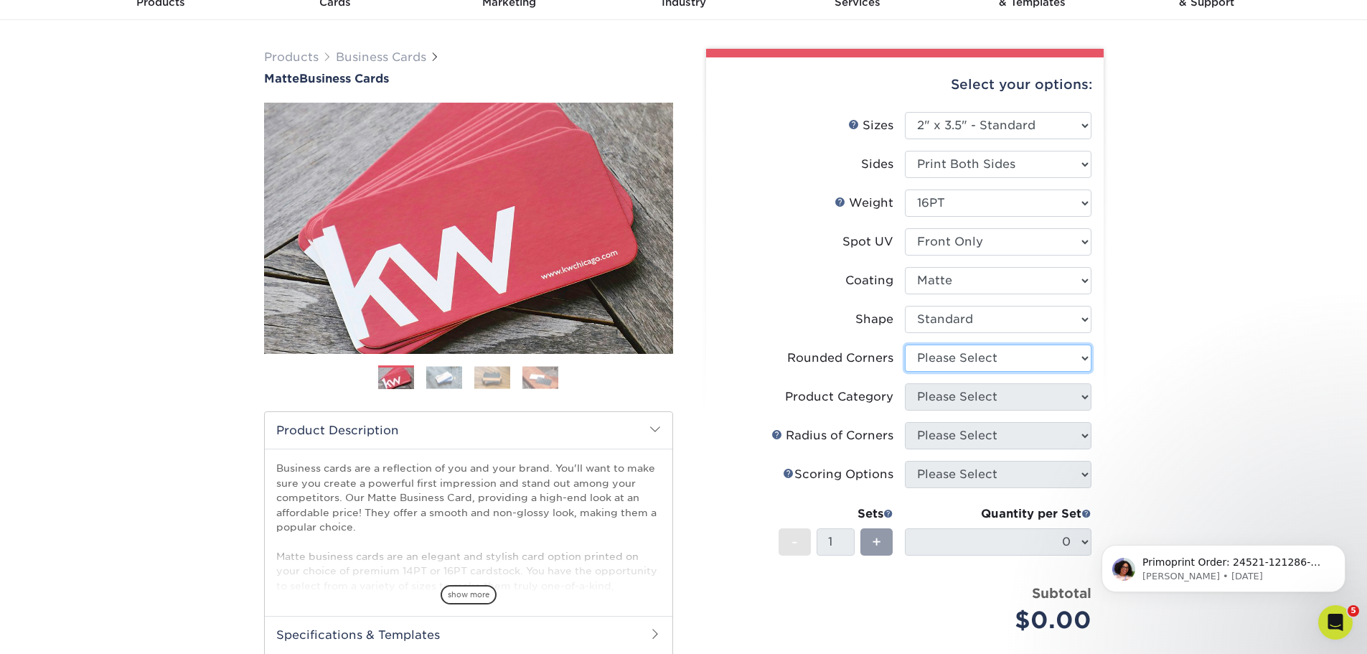
click at [958, 355] on select "Please Select Yes - Round 2 Corners Yes - Round 4 Corners No" at bounding box center [998, 358] width 187 height 27
select select "0"
click at [905, 345] on select "Please Select Yes - Round 2 Corners Yes - Round 4 Corners No" at bounding box center [998, 358] width 187 height 27
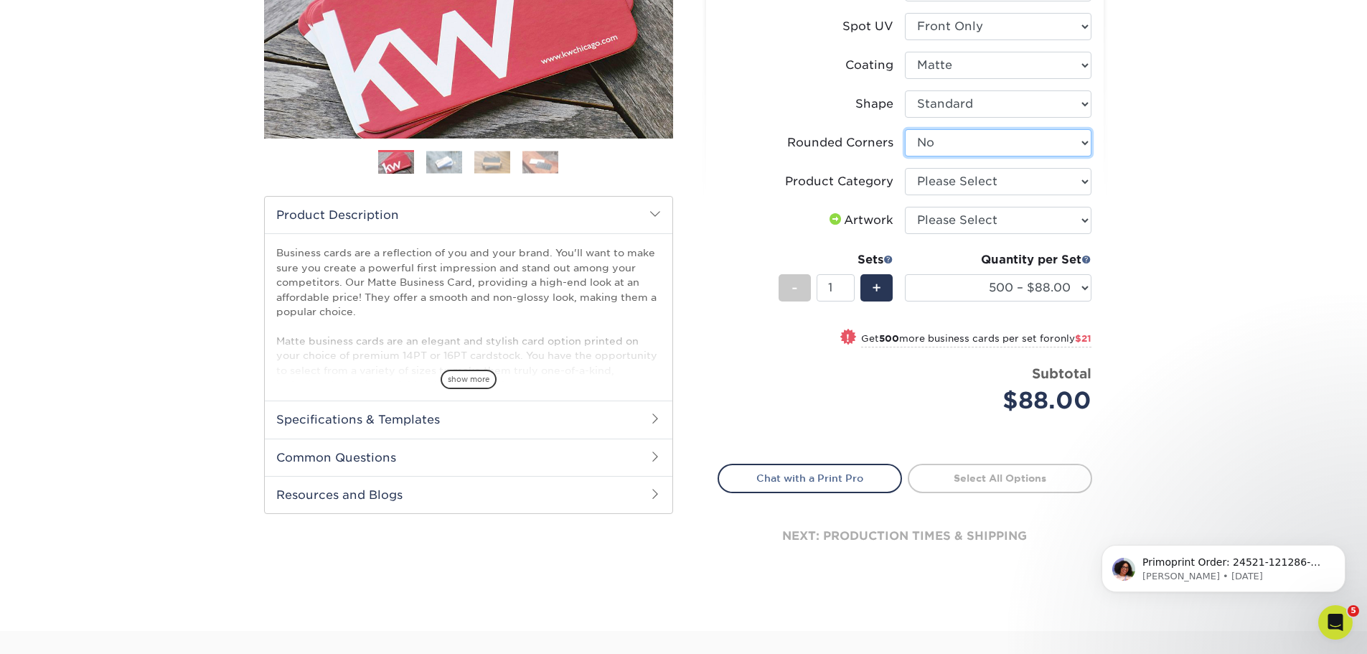
scroll to position [215, 0]
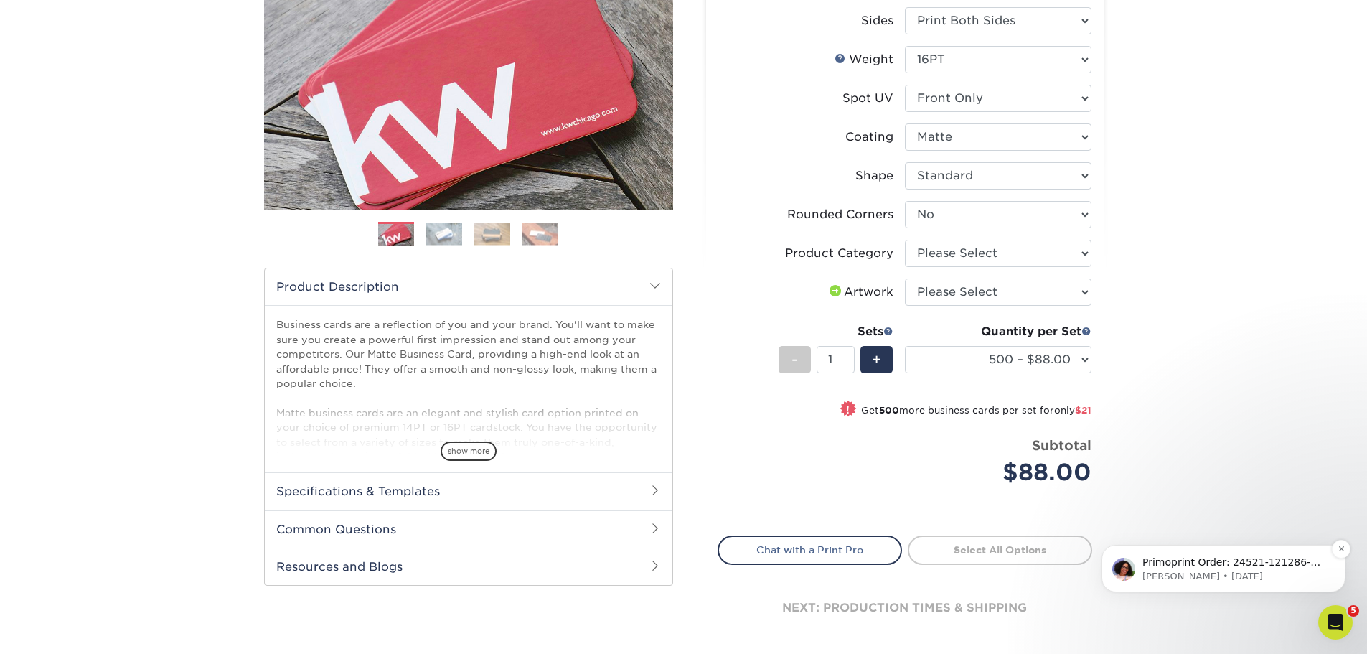
click at [1255, 558] on p "Primoprint Order: 24521-121286-49804-1 Good morning Michael, Our Quality Assura…" at bounding box center [1235, 563] width 185 height 14
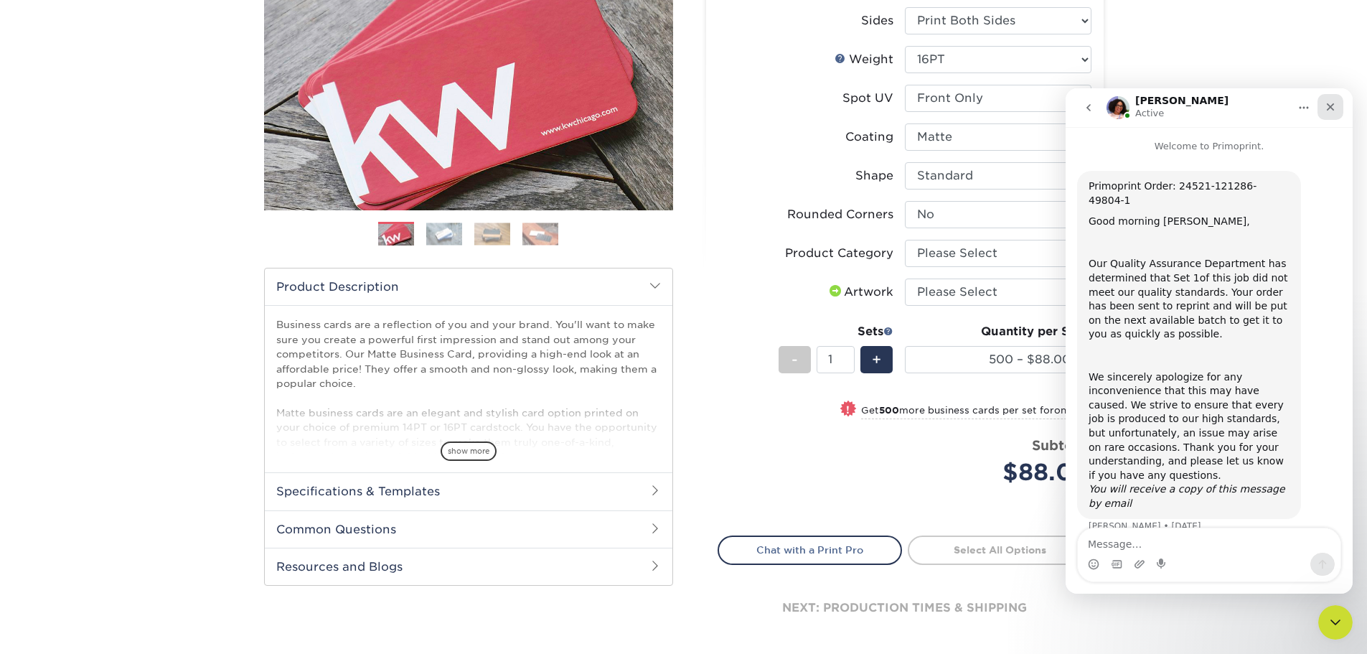
click at [1326, 105] on icon "Close" at bounding box center [1330, 106] width 11 height 11
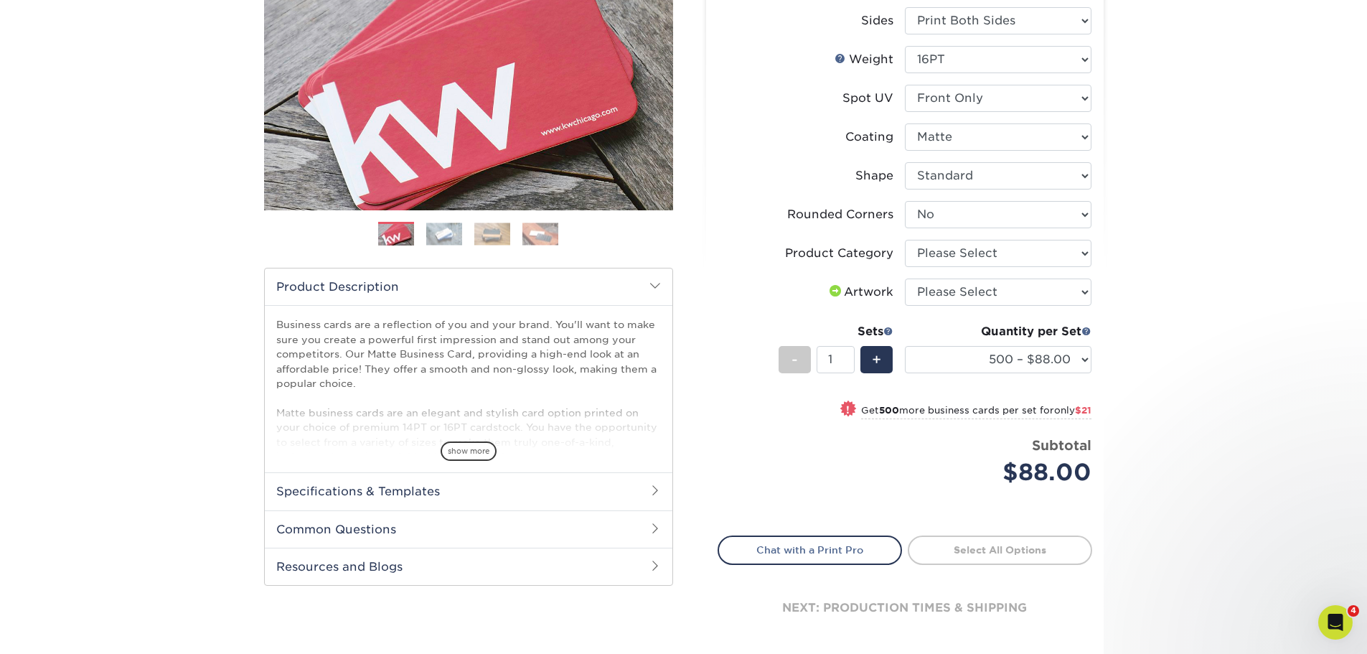
scroll to position [0, 0]
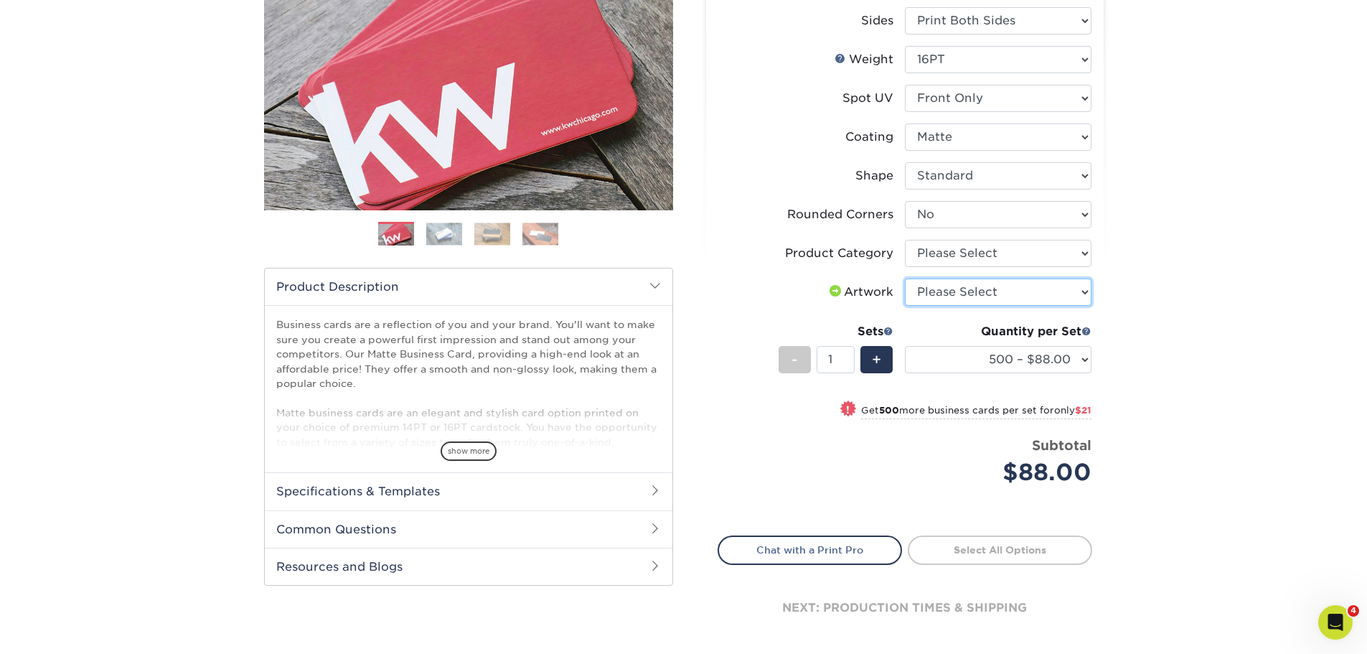
click at [974, 300] on select "Please Select I will upload files I need a design - $100" at bounding box center [998, 291] width 187 height 27
select select "upload"
click at [905, 278] on select "Please Select I will upload files I need a design - $100" at bounding box center [998, 291] width 187 height 27
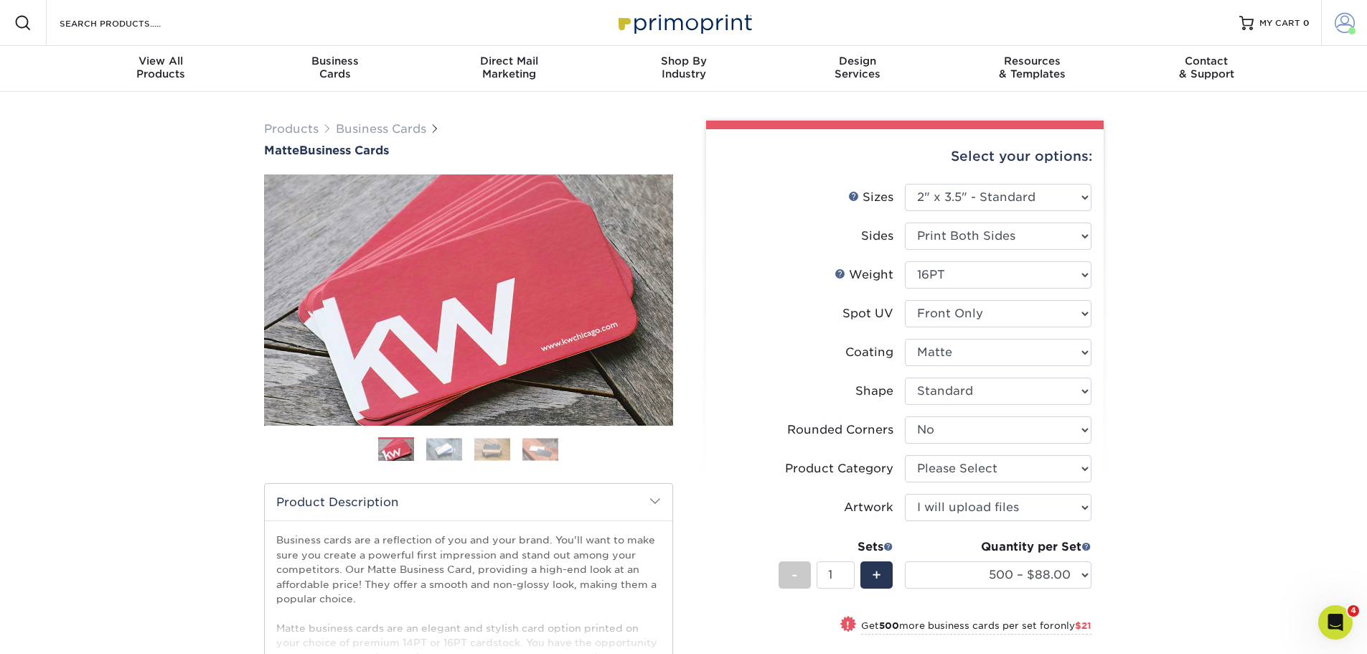
click at [1346, 20] on span at bounding box center [1345, 23] width 20 height 20
click at [1228, 148] on link "Order History" at bounding box center [1260, 157] width 180 height 19
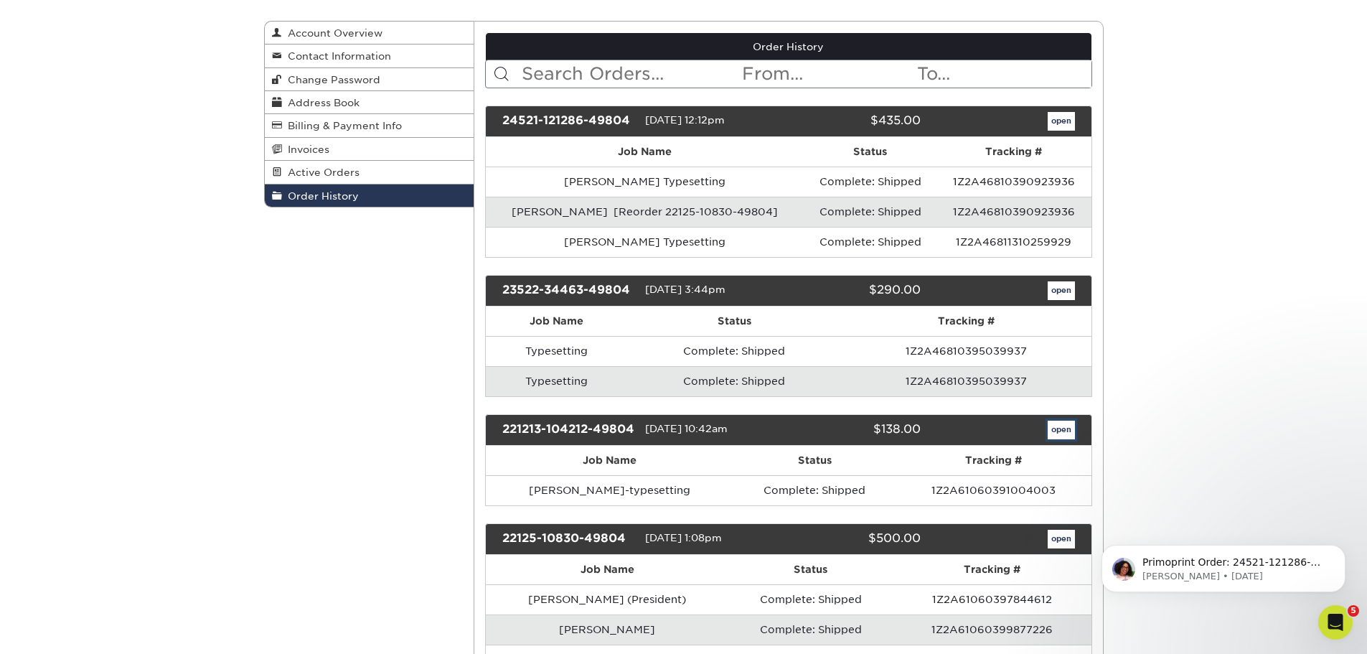
click at [1065, 434] on link "open" at bounding box center [1061, 430] width 27 height 19
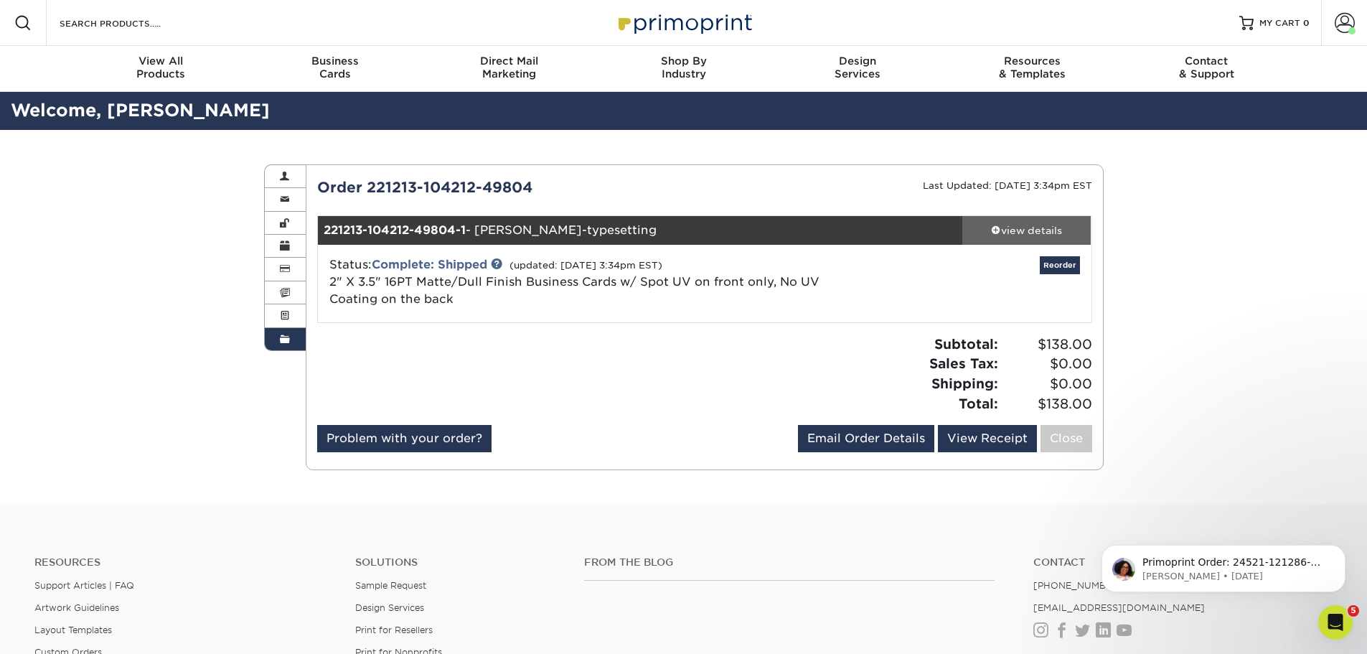
click at [997, 232] on span at bounding box center [996, 230] width 10 height 10
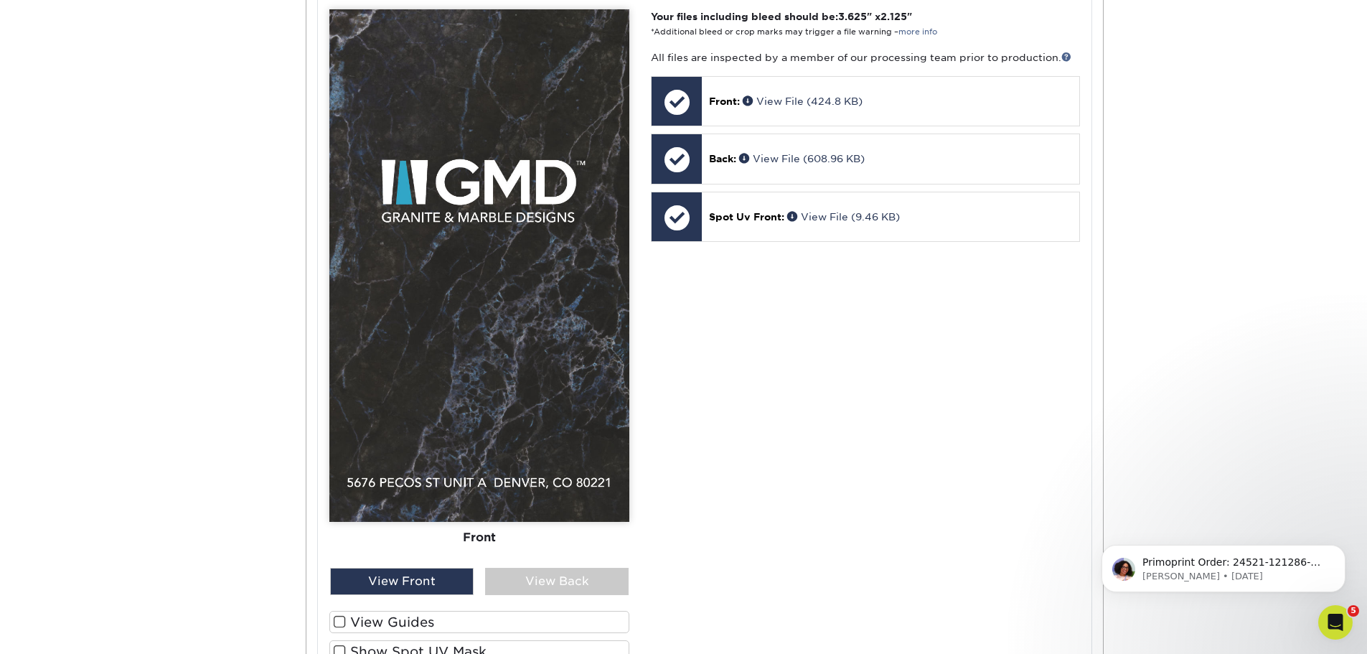
scroll to position [646, 0]
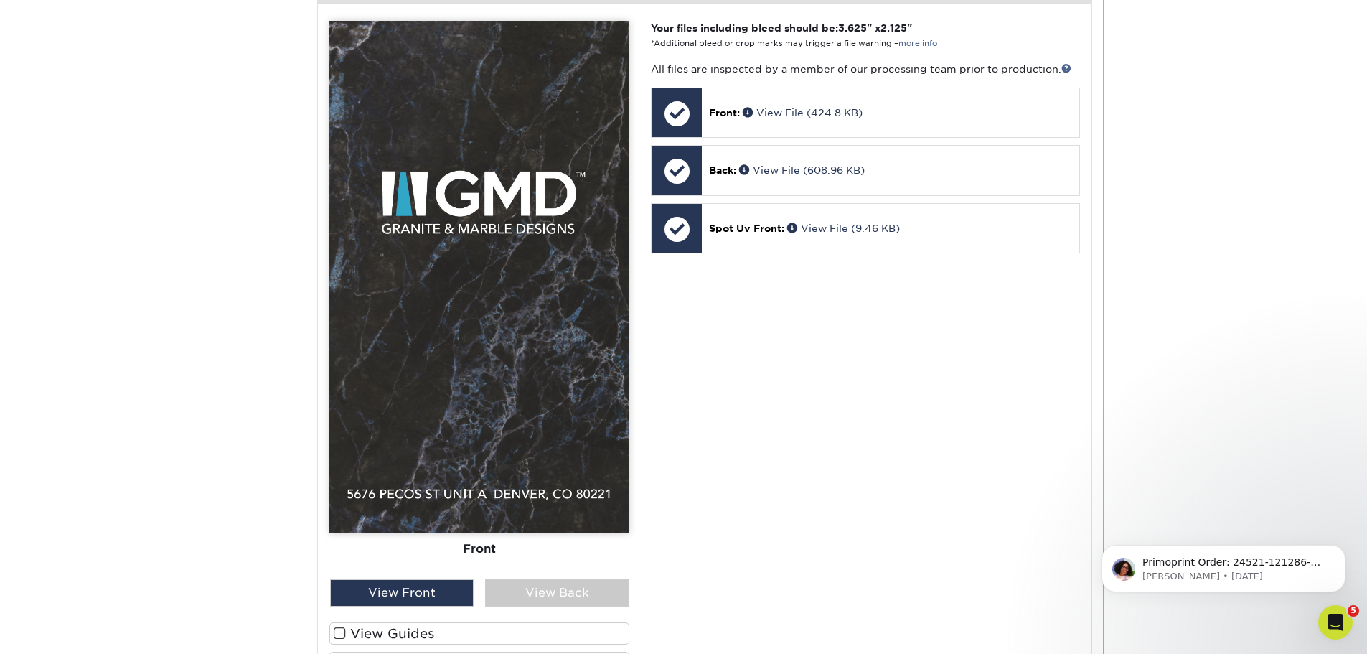
click at [512, 222] on img at bounding box center [479, 277] width 300 height 512
click at [823, 111] on link "View File (424.8 KB)" at bounding box center [803, 112] width 120 height 11
click at [804, 174] on link "View File (608.96 KB)" at bounding box center [802, 169] width 126 height 11
click at [846, 226] on link "View File (9.46 KB)" at bounding box center [843, 228] width 113 height 11
click at [535, 600] on div "View Back" at bounding box center [557, 592] width 144 height 27
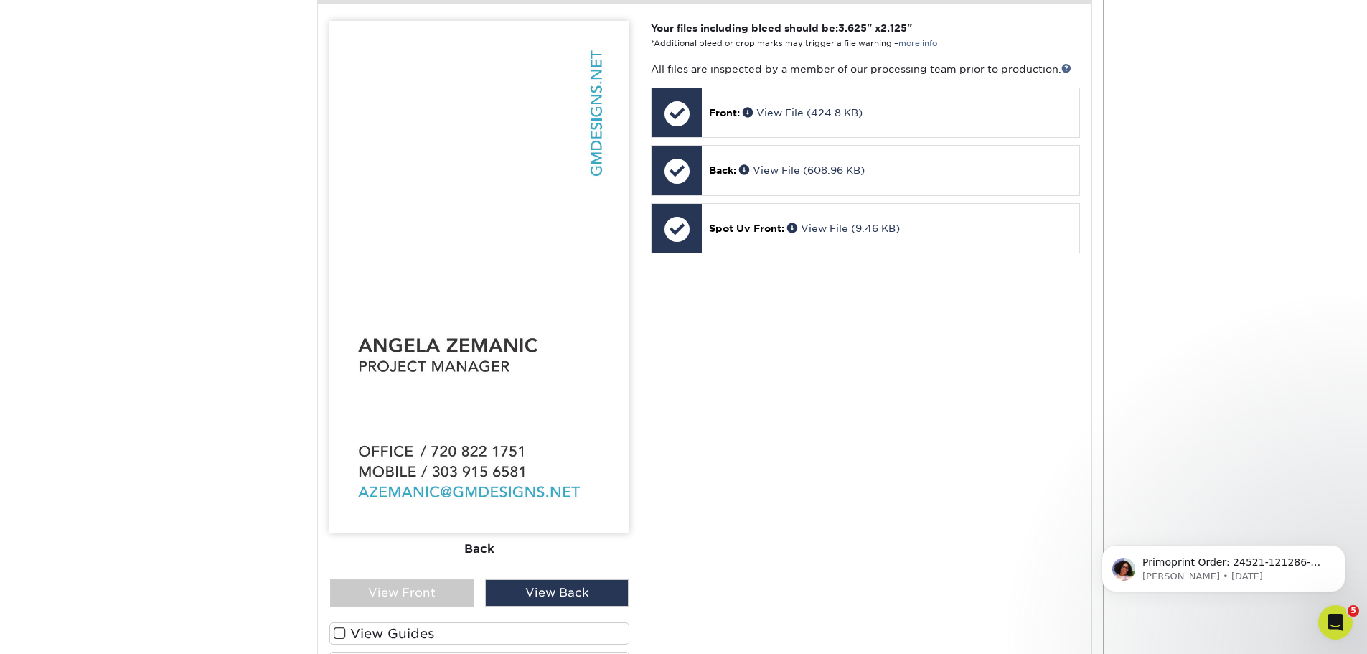
click at [512, 465] on img at bounding box center [479, 277] width 300 height 512
click at [444, 604] on div "View Front" at bounding box center [402, 592] width 144 height 27
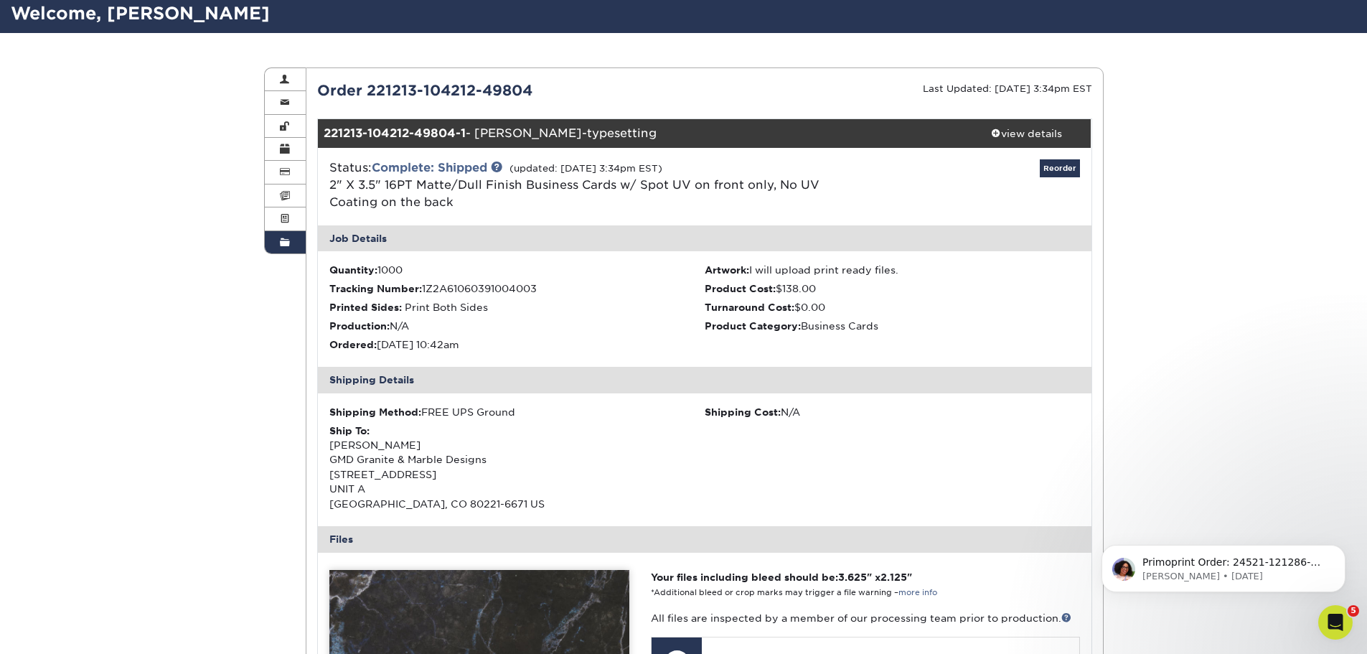
scroll to position [72, 0]
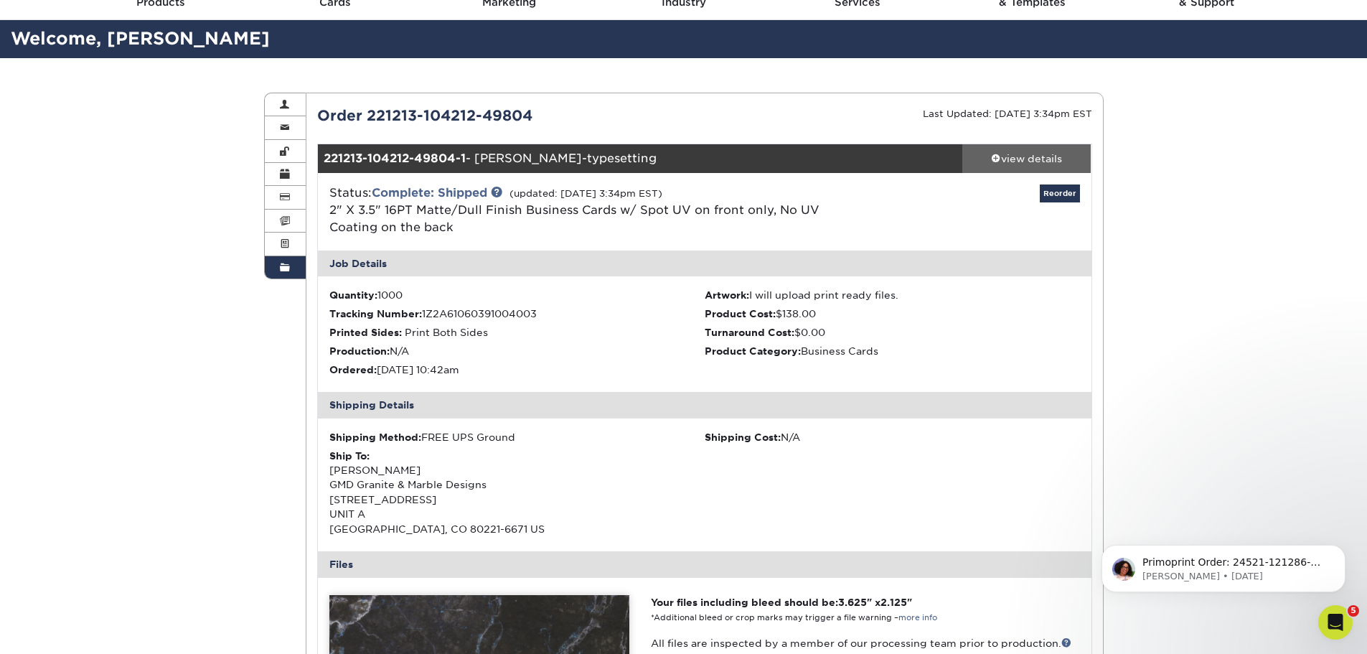
click at [998, 162] on span at bounding box center [996, 158] width 10 height 10
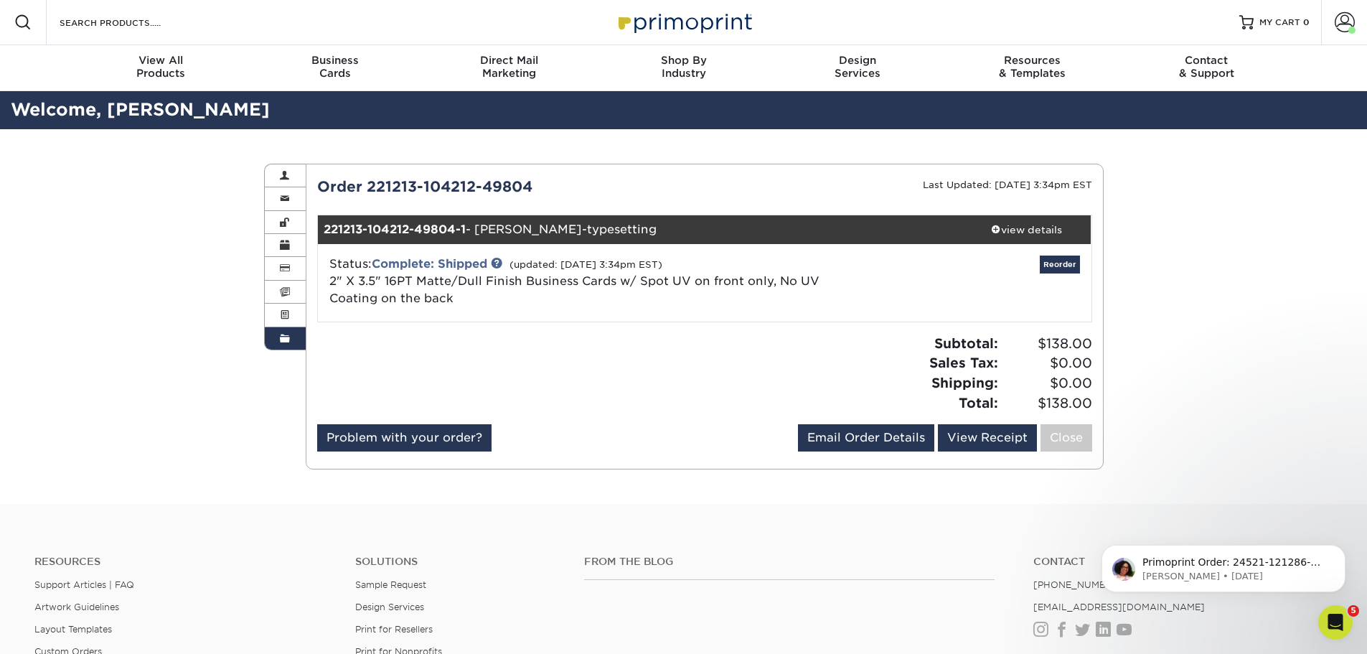
scroll to position [0, 0]
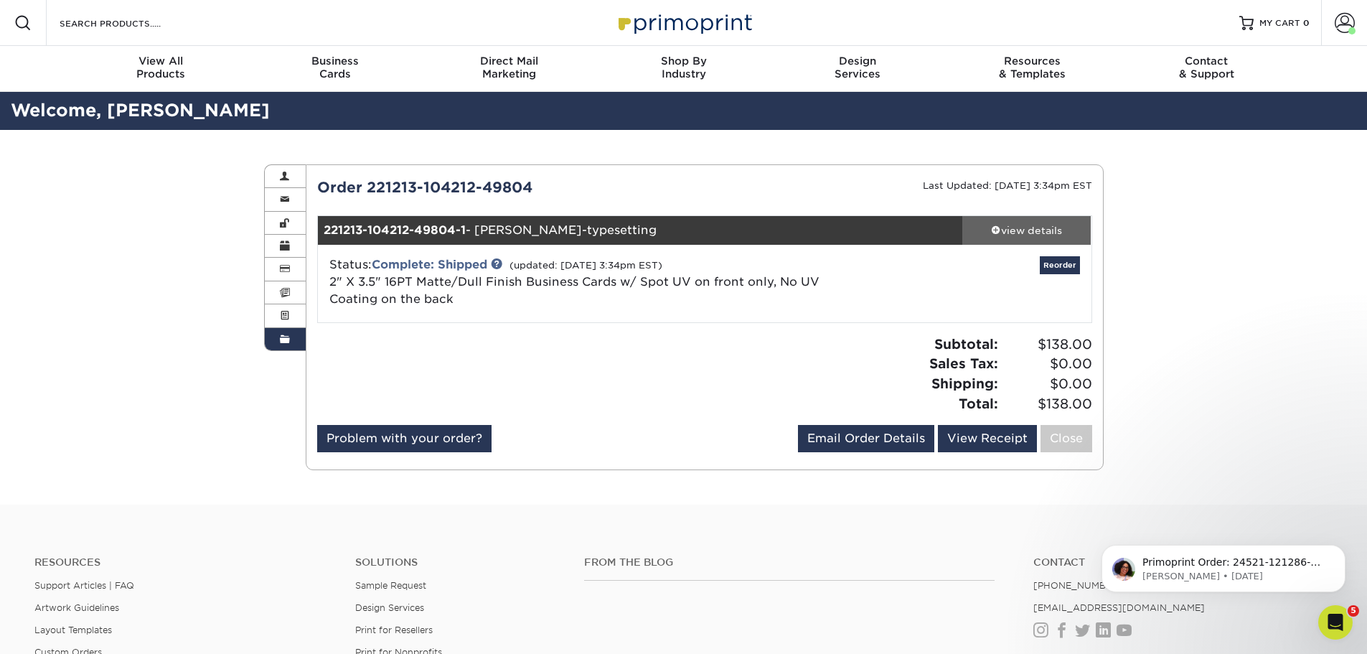
click at [998, 235] on div "view details" at bounding box center [1027, 230] width 129 height 14
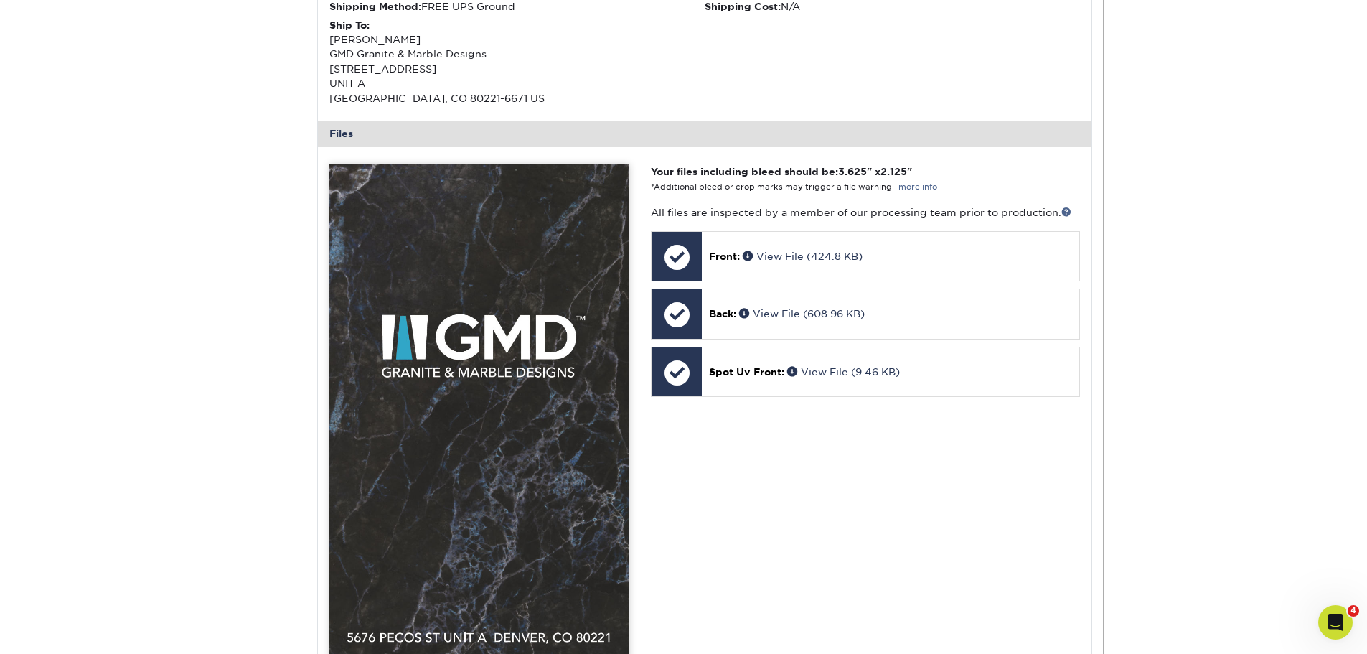
scroll to position [574, 0]
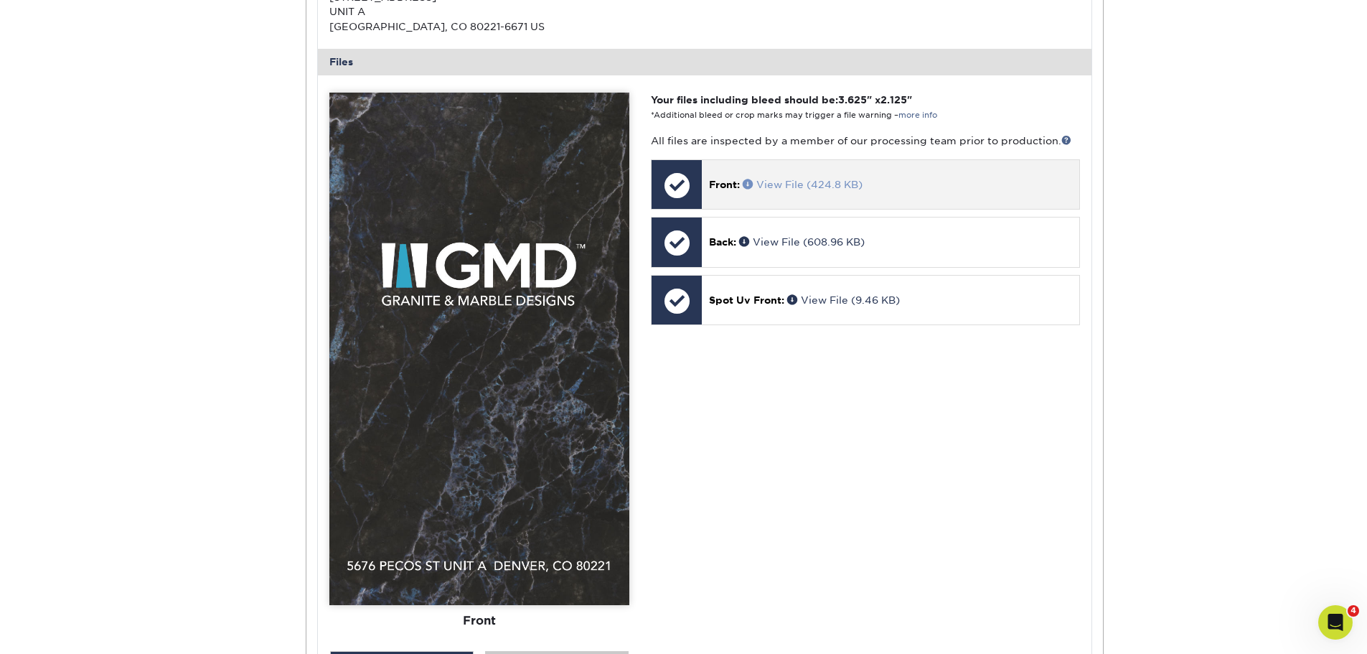
click at [836, 189] on link "View File (424.8 KB)" at bounding box center [803, 184] width 120 height 11
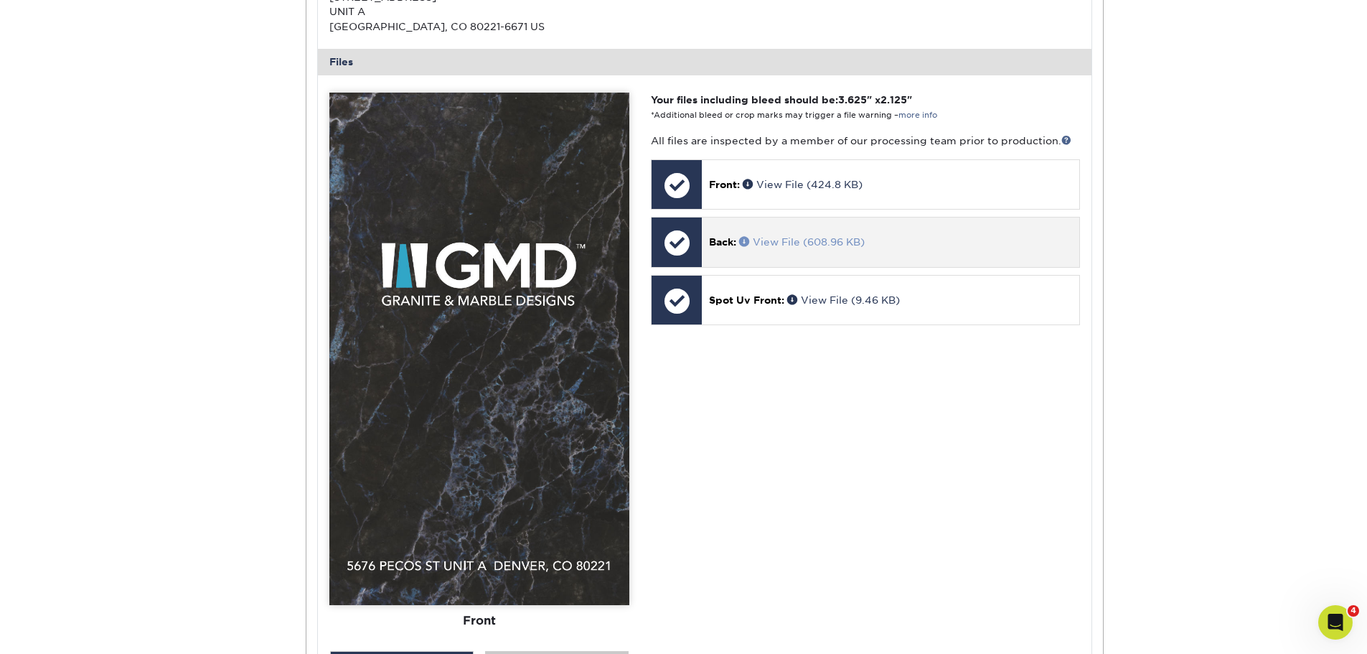
click at [821, 243] on link "View File (608.96 KB)" at bounding box center [802, 241] width 126 height 11
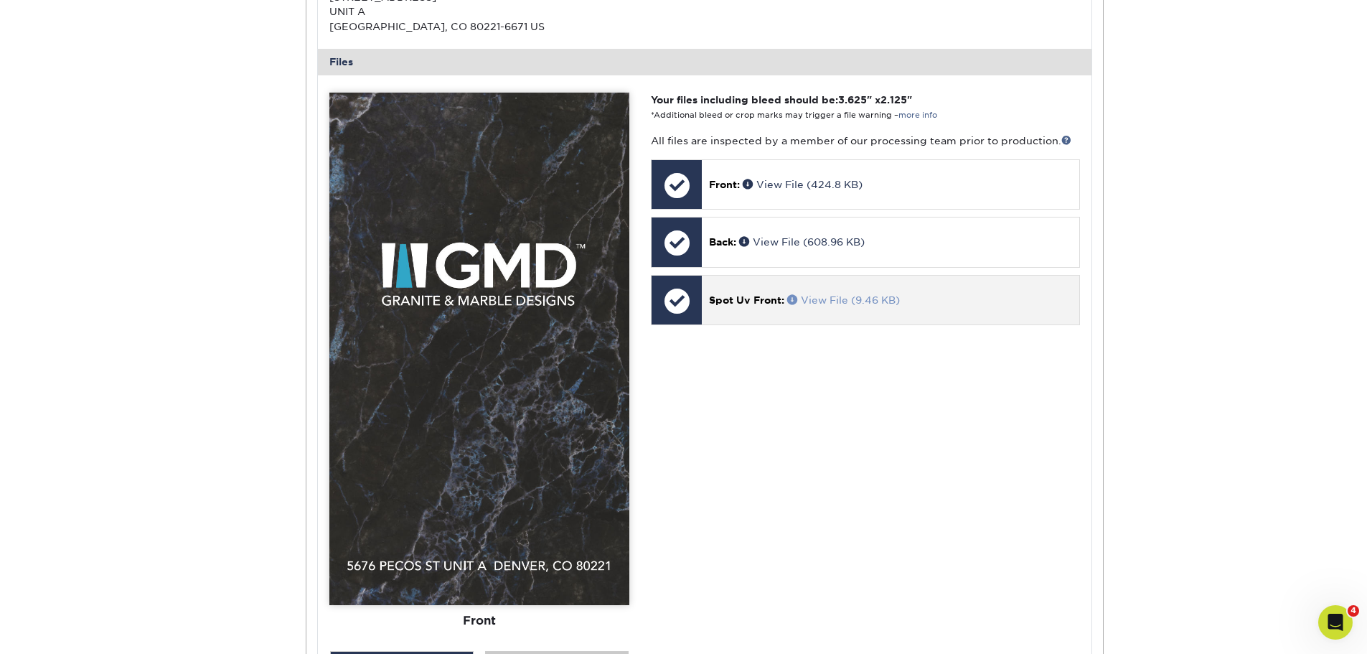
click at [867, 300] on link "View File (9.46 KB)" at bounding box center [843, 299] width 113 height 11
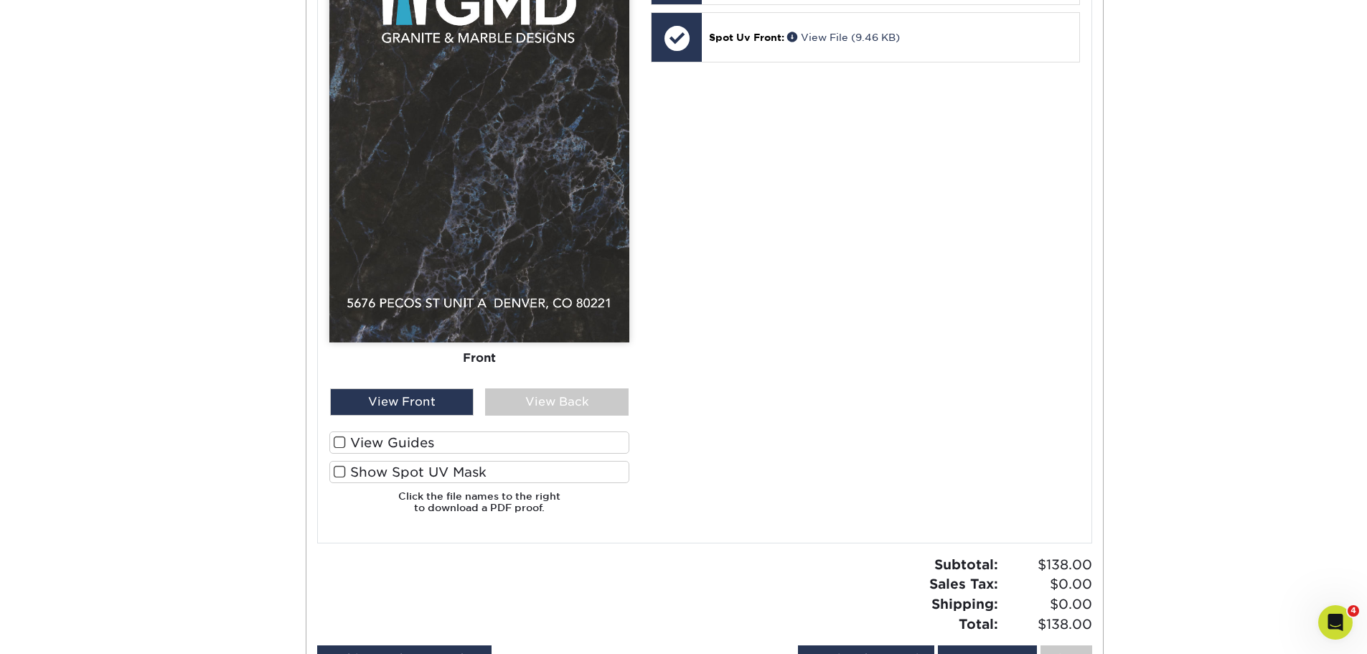
scroll to position [861, 0]
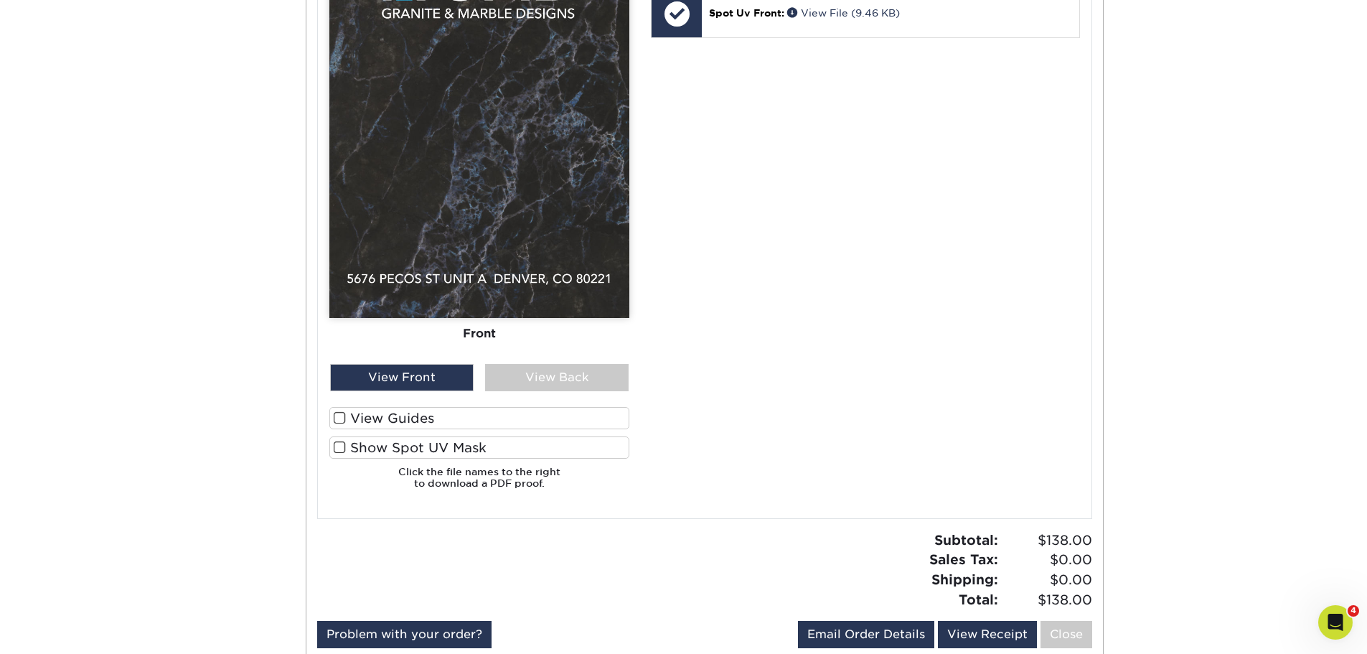
click at [345, 416] on label "View Guides" at bounding box center [479, 418] width 300 height 22
click at [0, 0] on input "View Guides" at bounding box center [0, 0] width 0 height 0
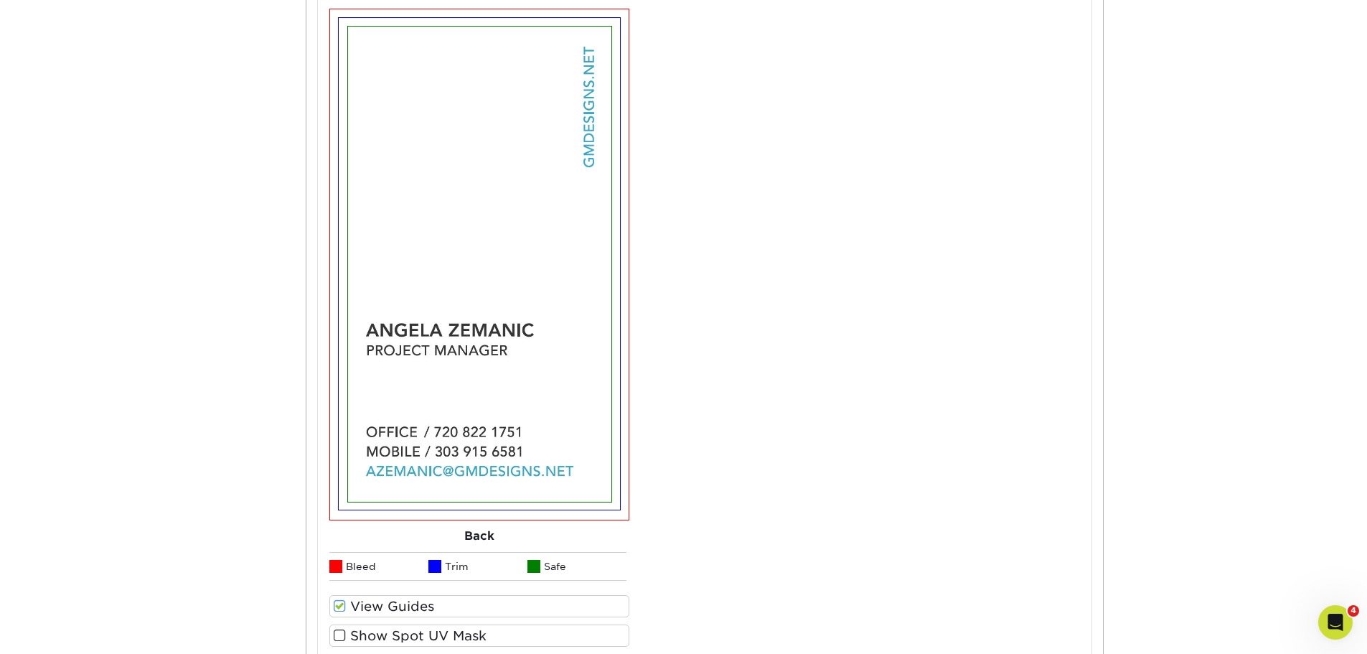
scroll to position [1220, 0]
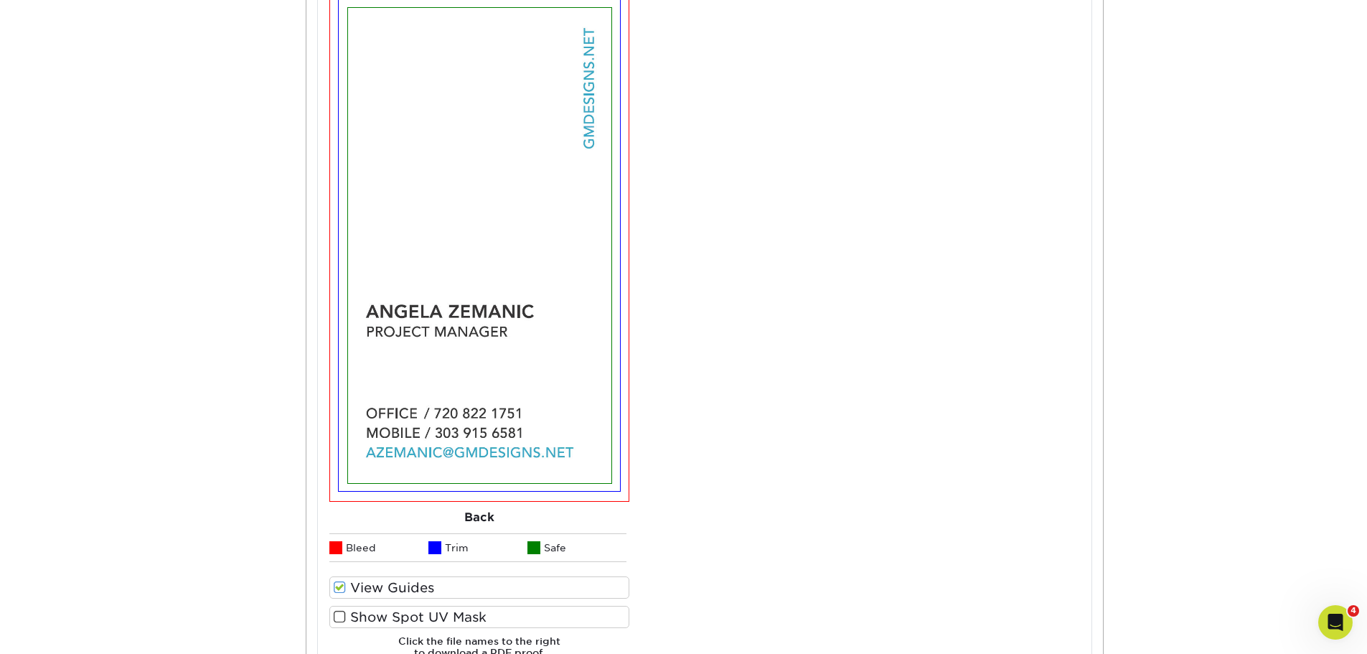
click at [341, 591] on span at bounding box center [340, 588] width 12 height 14
click at [0, 0] on input "View Guides" at bounding box center [0, 0] width 0 height 0
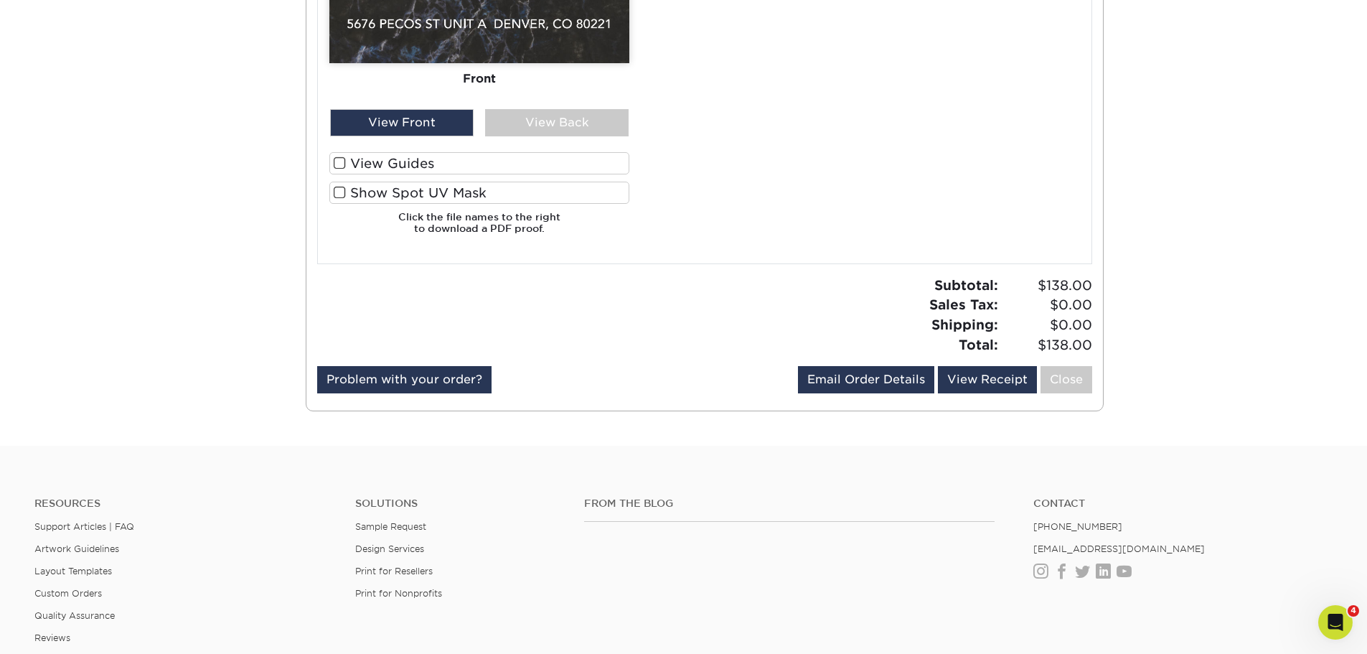
scroll to position [861, 0]
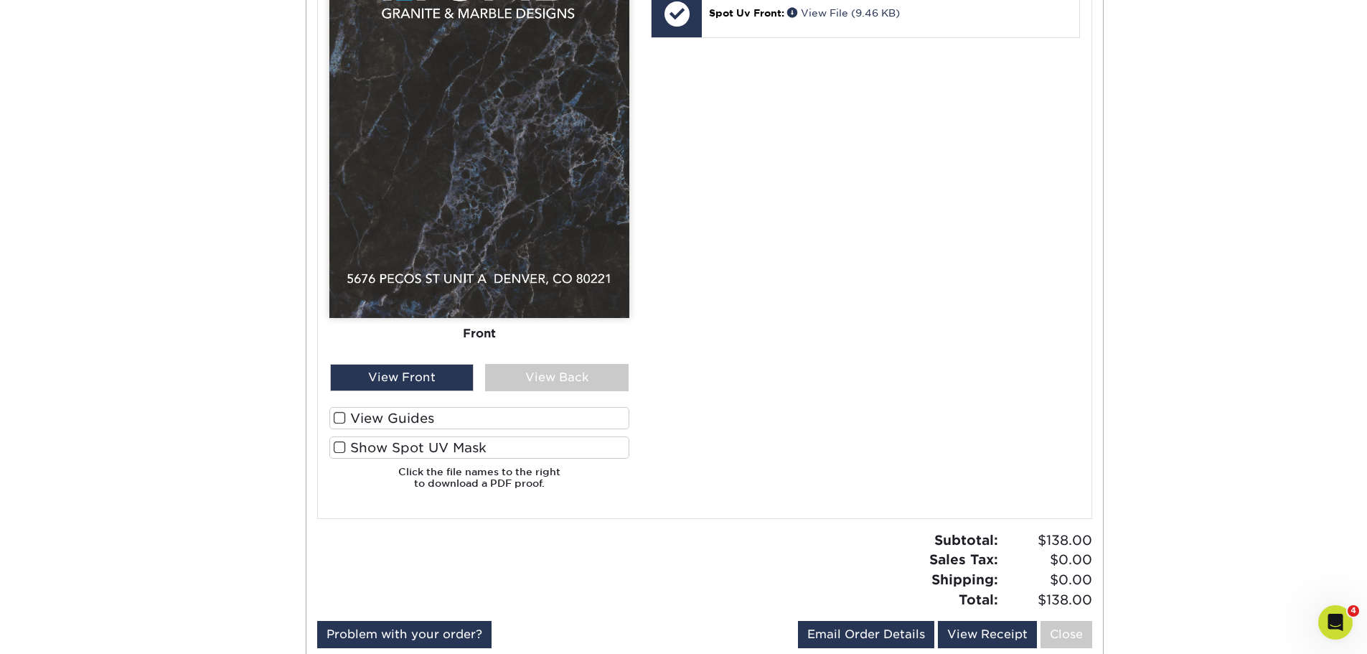
click at [340, 454] on span at bounding box center [340, 448] width 12 height 14
click at [0, 0] on input "Show Spot UV Mask" at bounding box center [0, 0] width 0 height 0
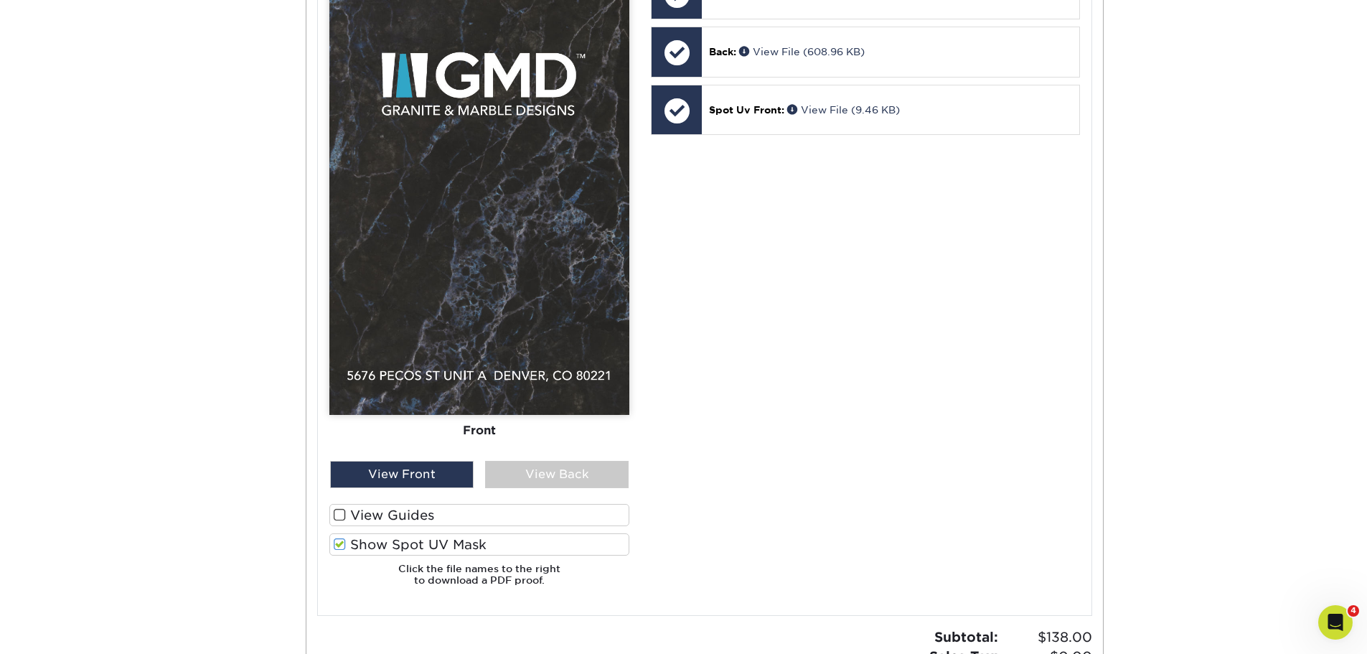
scroll to position [790, 0]
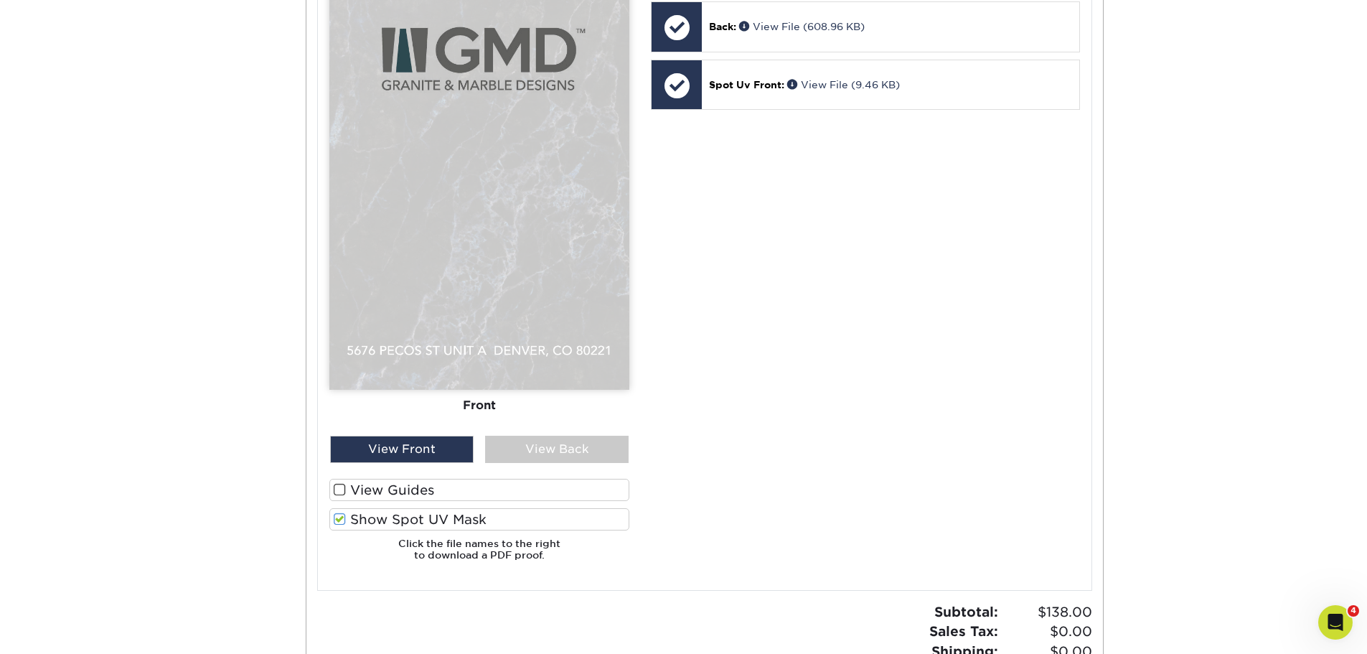
click at [337, 517] on span at bounding box center [340, 519] width 12 height 14
click at [0, 0] on input "Show Spot UV Mask" at bounding box center [0, 0] width 0 height 0
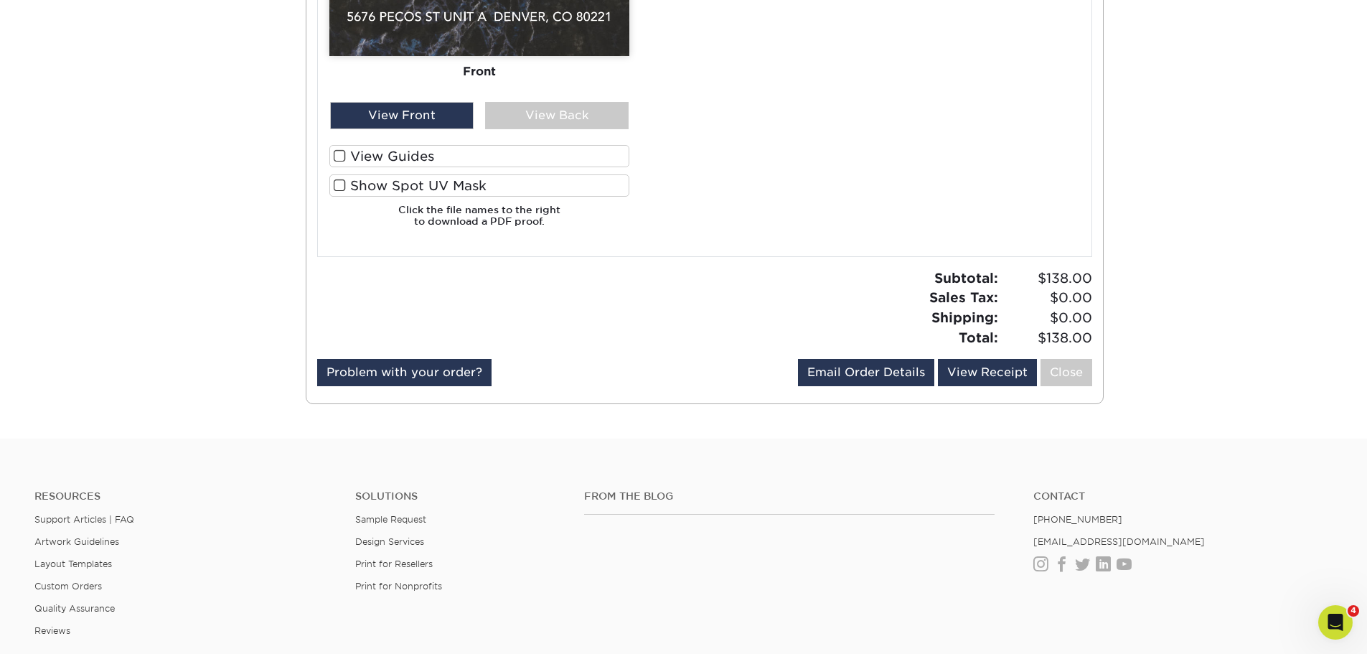
scroll to position [1220, 0]
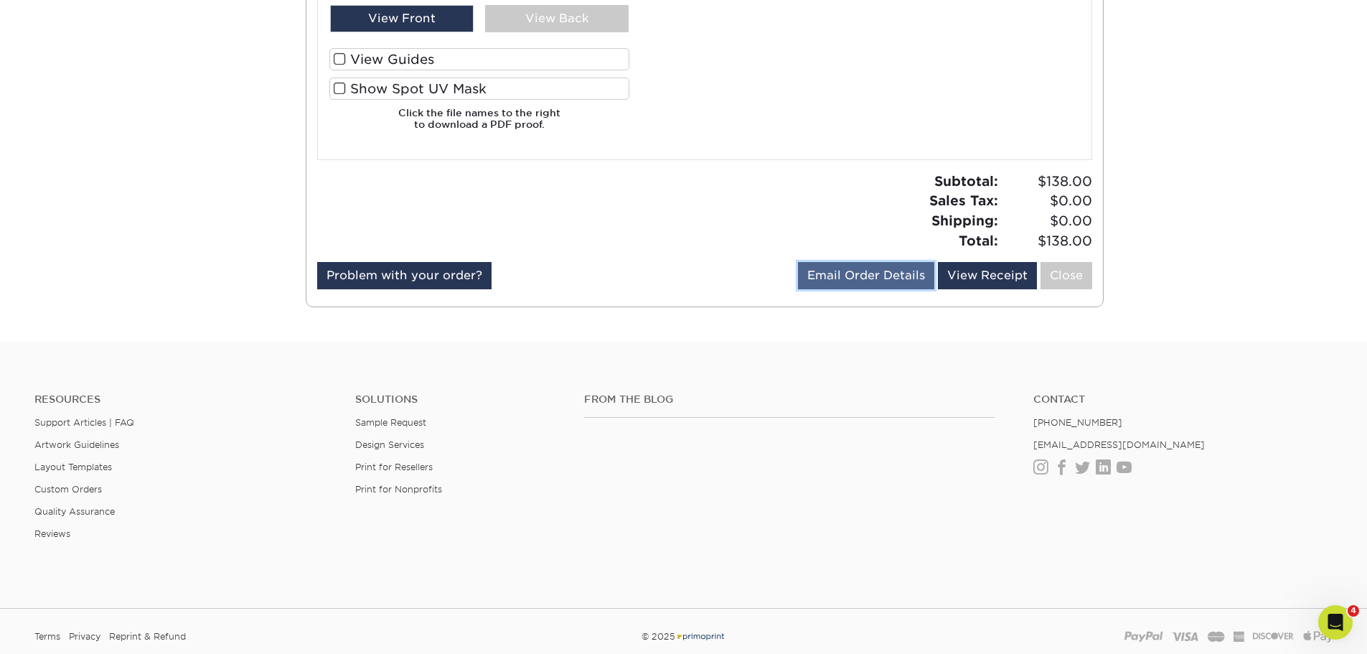
click at [864, 277] on link "Email Order Details" at bounding box center [866, 275] width 136 height 27
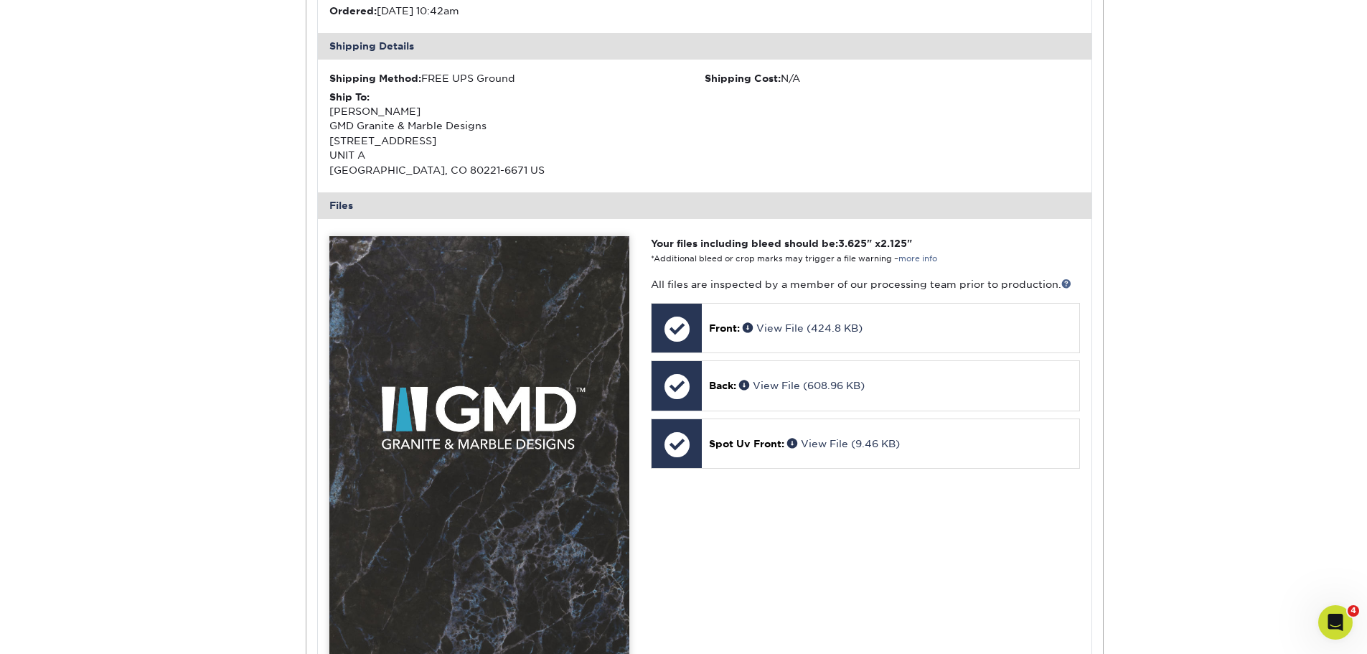
scroll to position [72, 0]
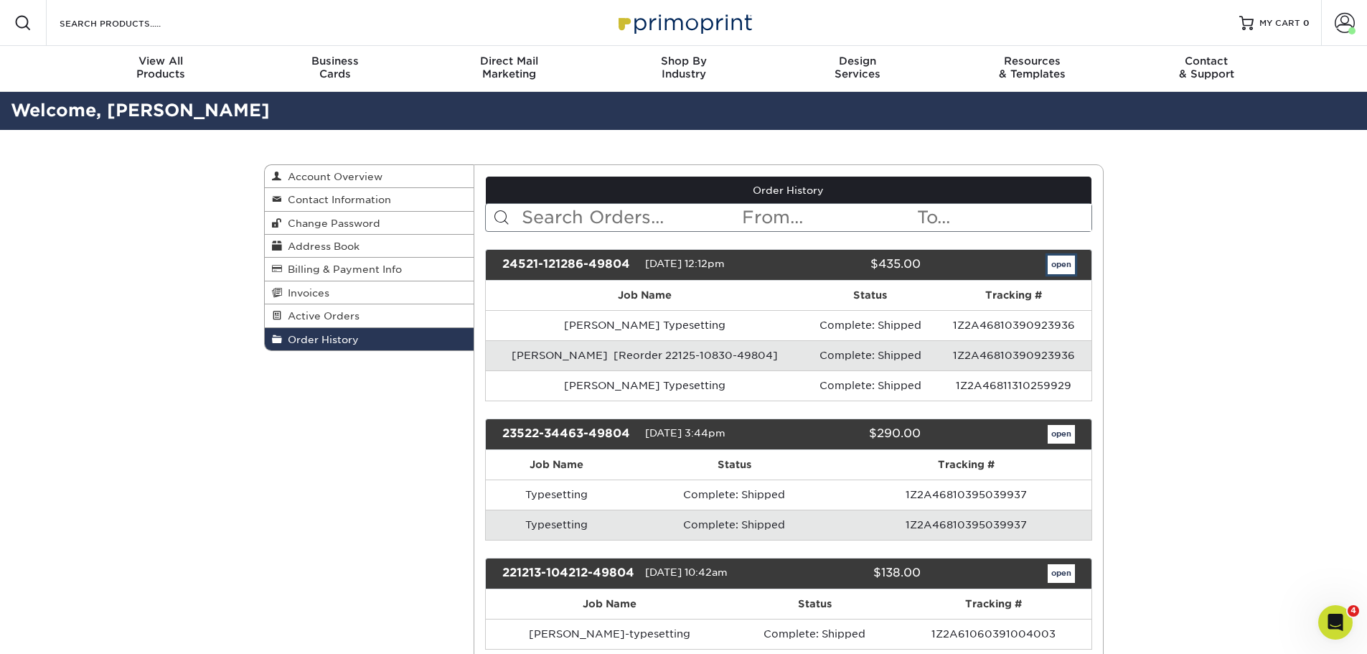
click at [1072, 259] on link "open" at bounding box center [1061, 265] width 27 height 19
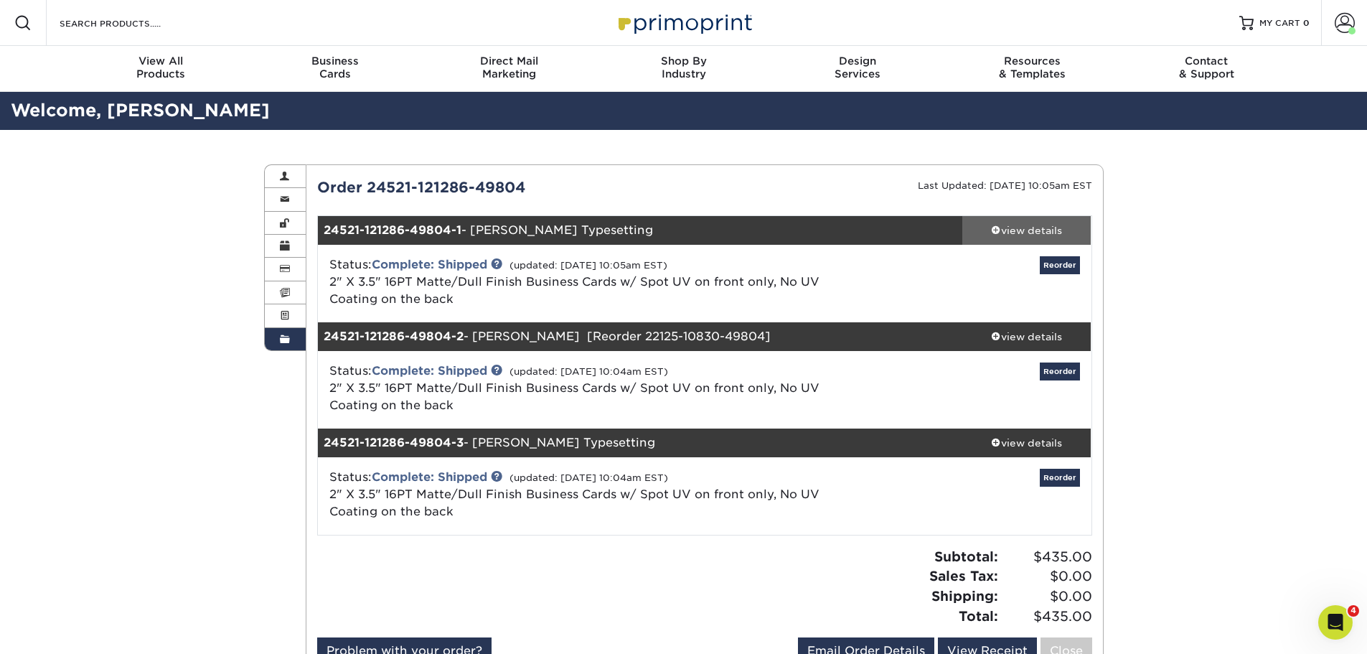
click at [996, 233] on span at bounding box center [996, 230] width 10 height 10
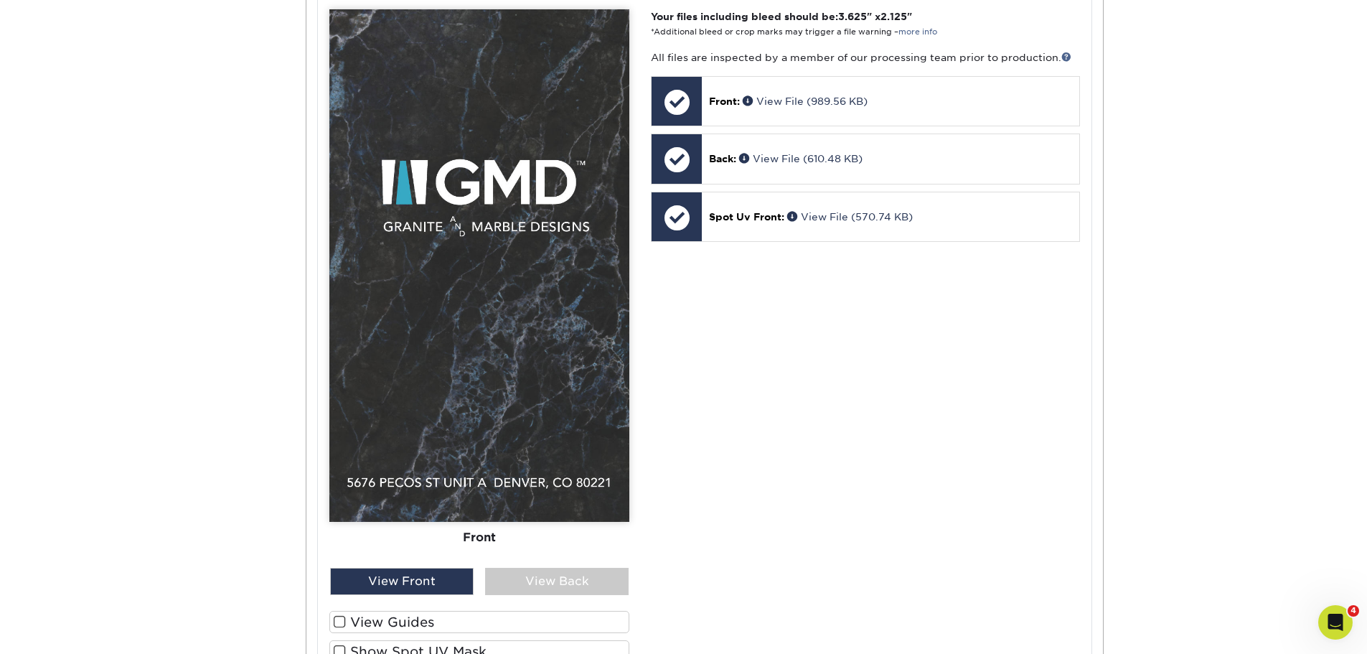
scroll to position [718, 0]
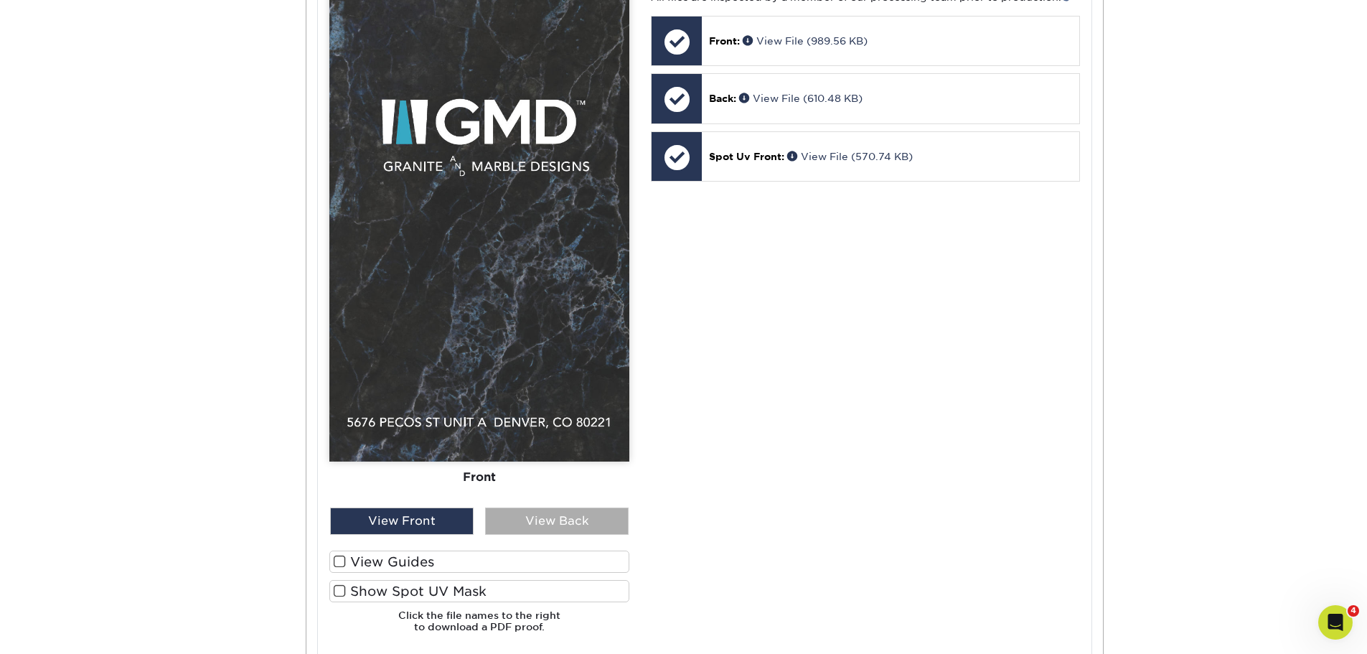
click at [549, 524] on div "View Back" at bounding box center [557, 520] width 144 height 27
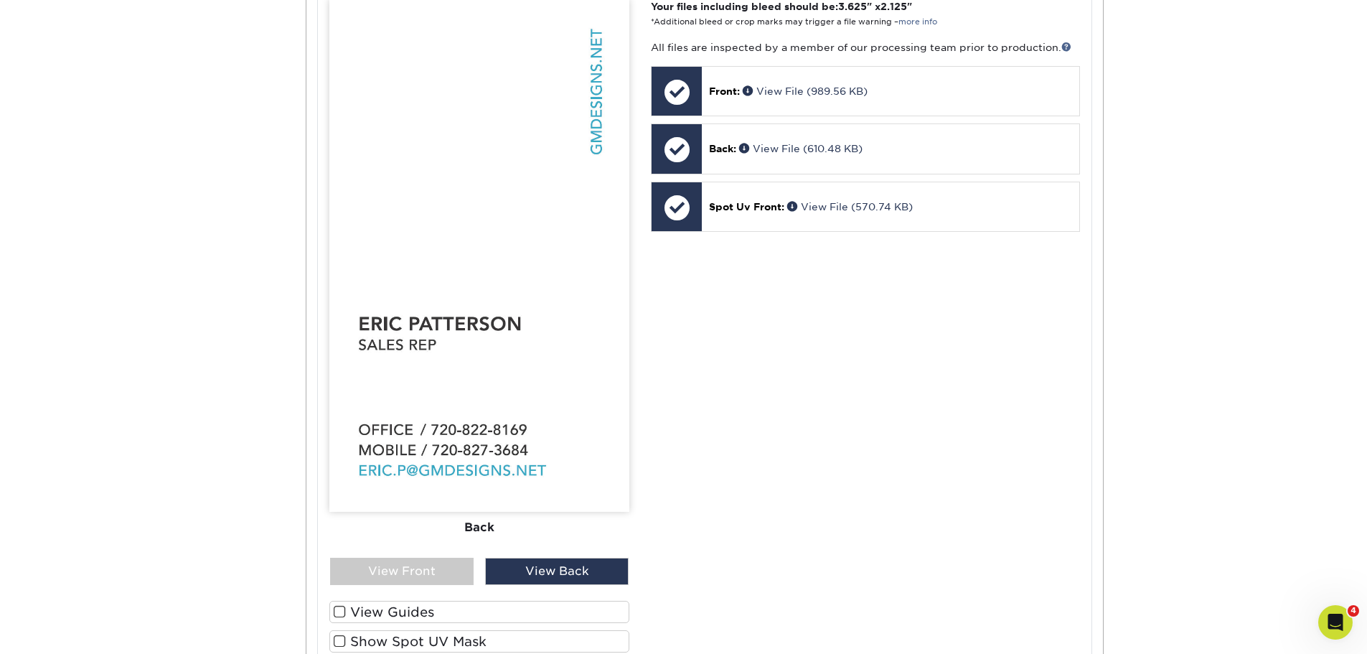
scroll to position [646, 0]
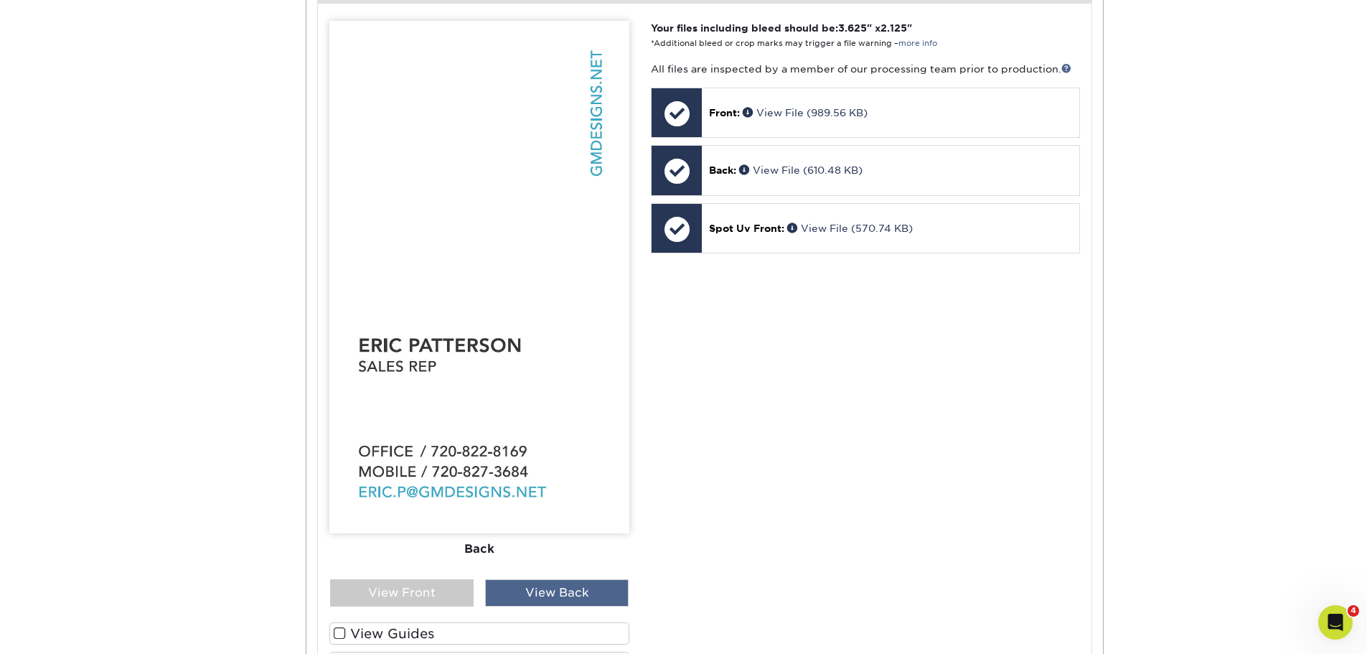
click at [572, 602] on div "View Back" at bounding box center [557, 592] width 144 height 27
click at [472, 584] on div "View Front" at bounding box center [402, 592] width 144 height 27
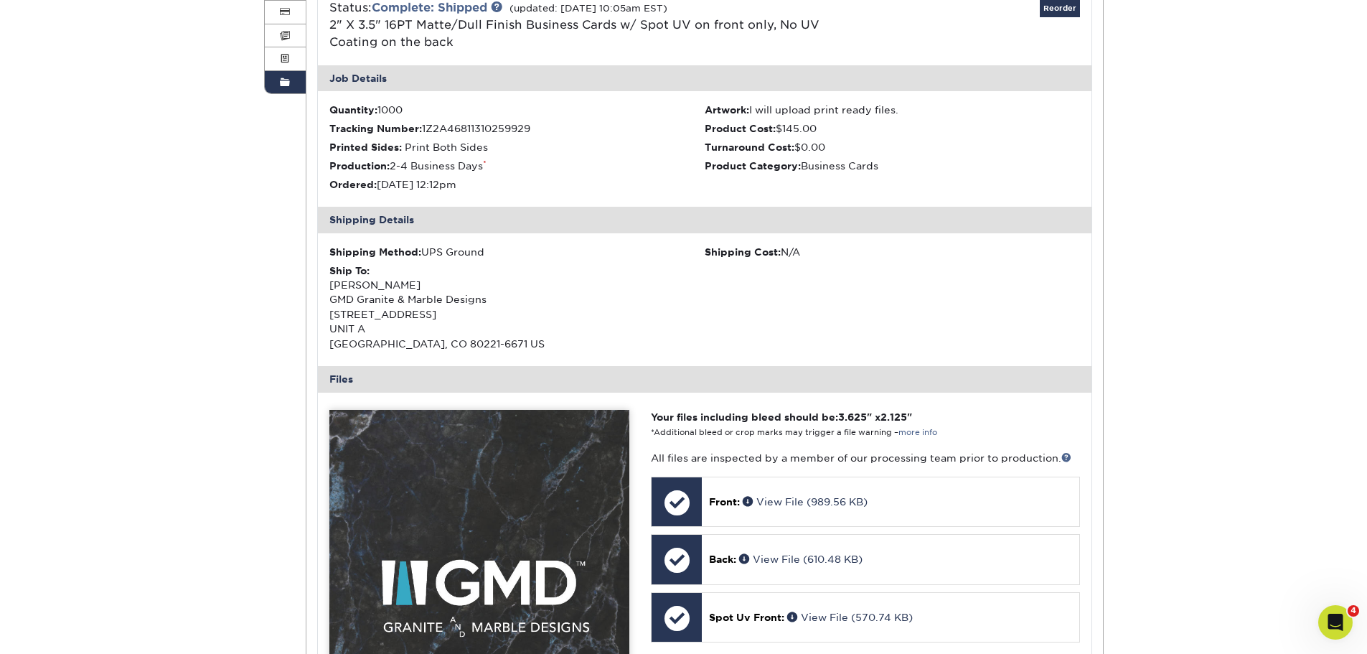
scroll to position [0, 0]
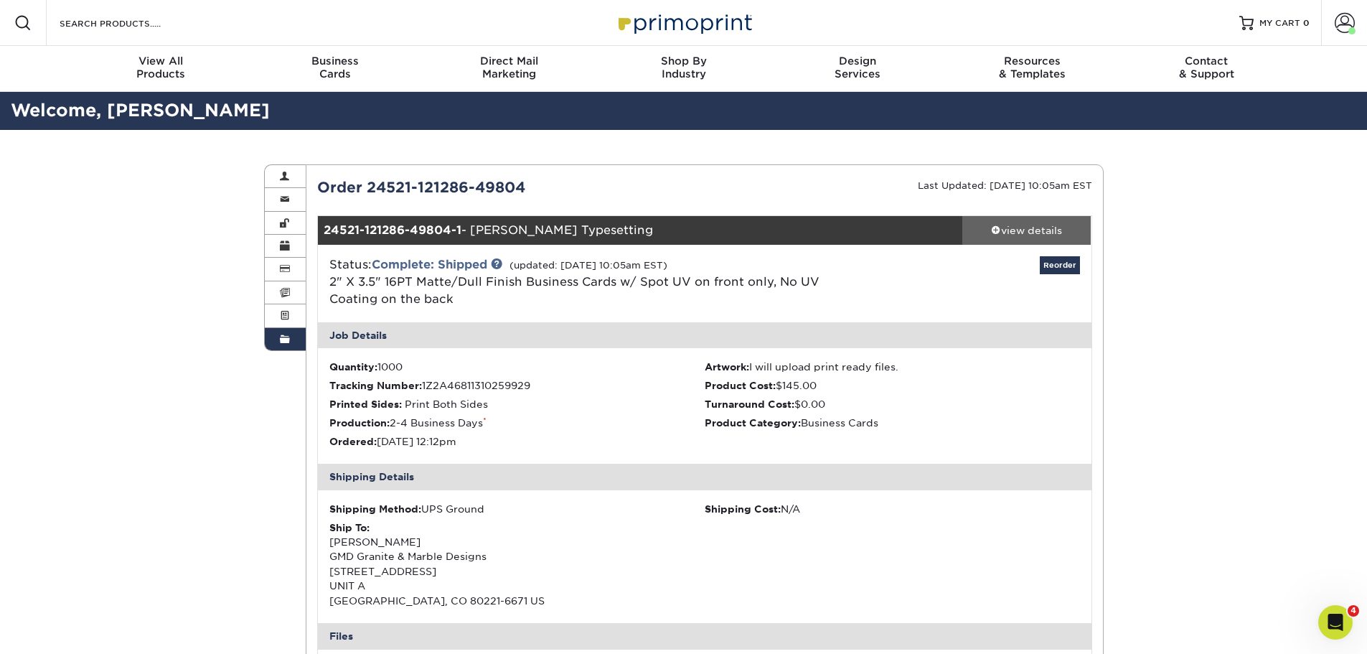
click at [994, 227] on span at bounding box center [996, 230] width 10 height 10
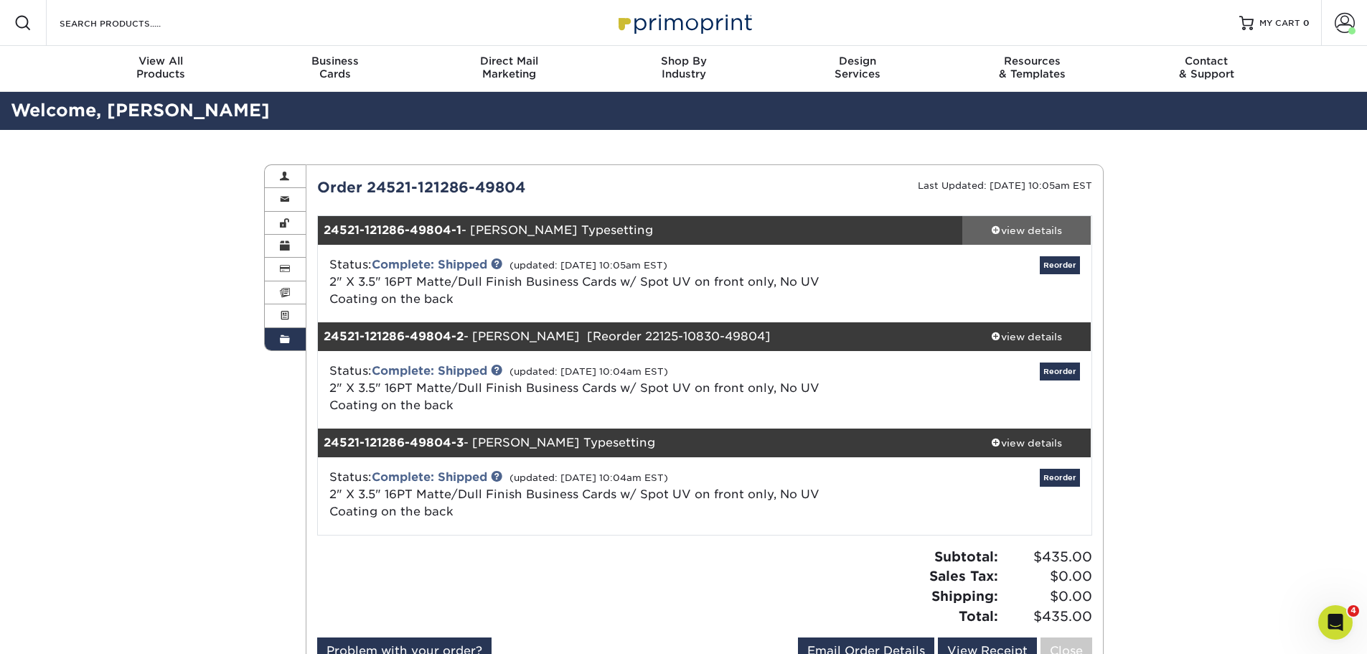
click at [1008, 228] on div "view details" at bounding box center [1027, 230] width 129 height 14
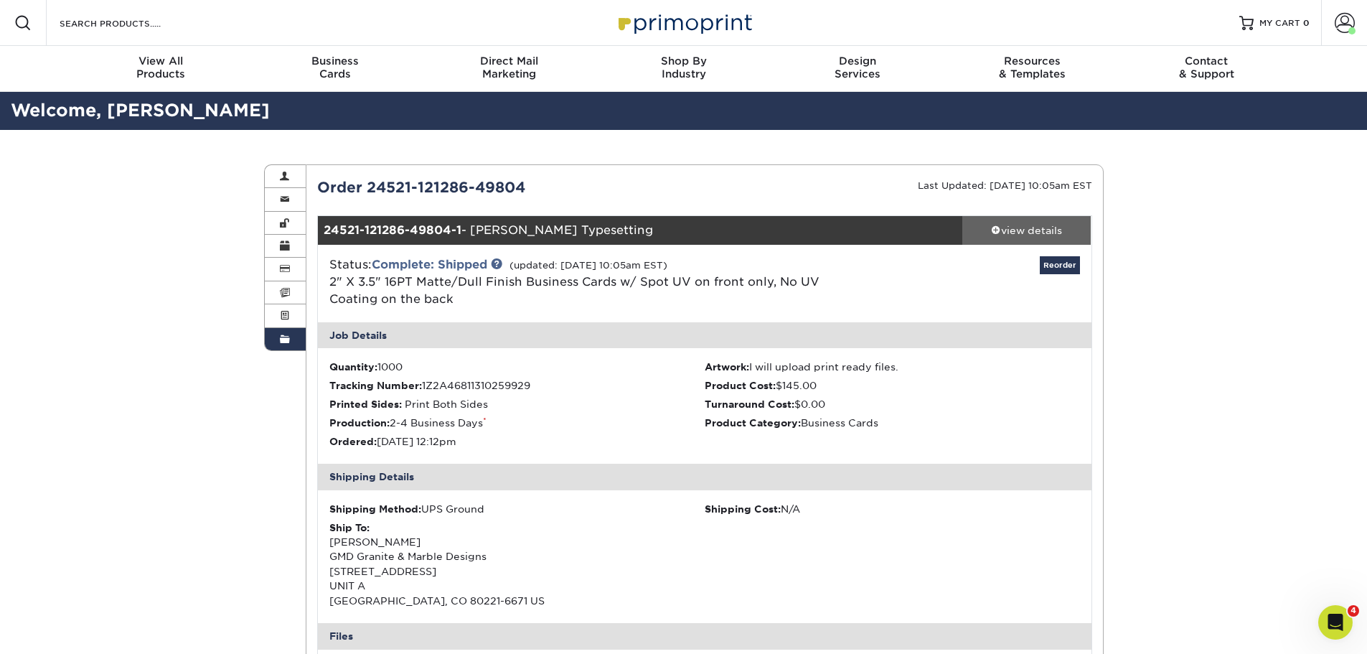
click at [998, 227] on span at bounding box center [996, 230] width 10 height 10
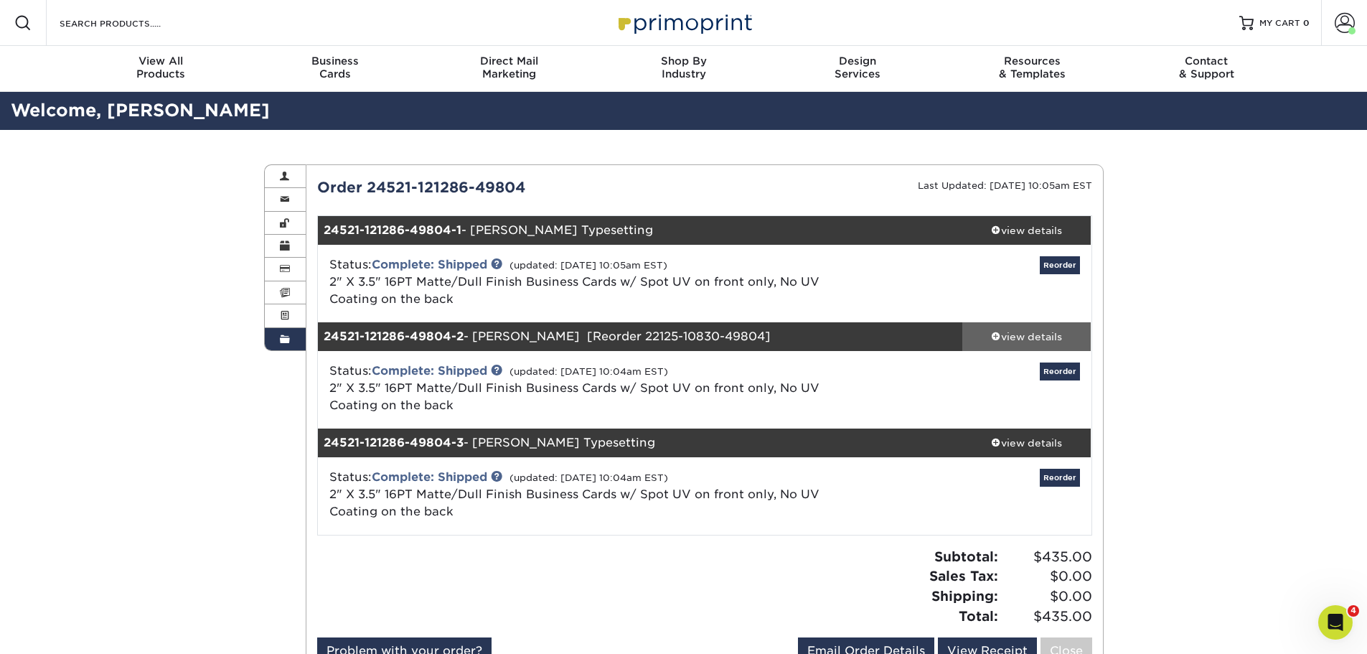
click at [991, 337] on span at bounding box center [996, 336] width 10 height 10
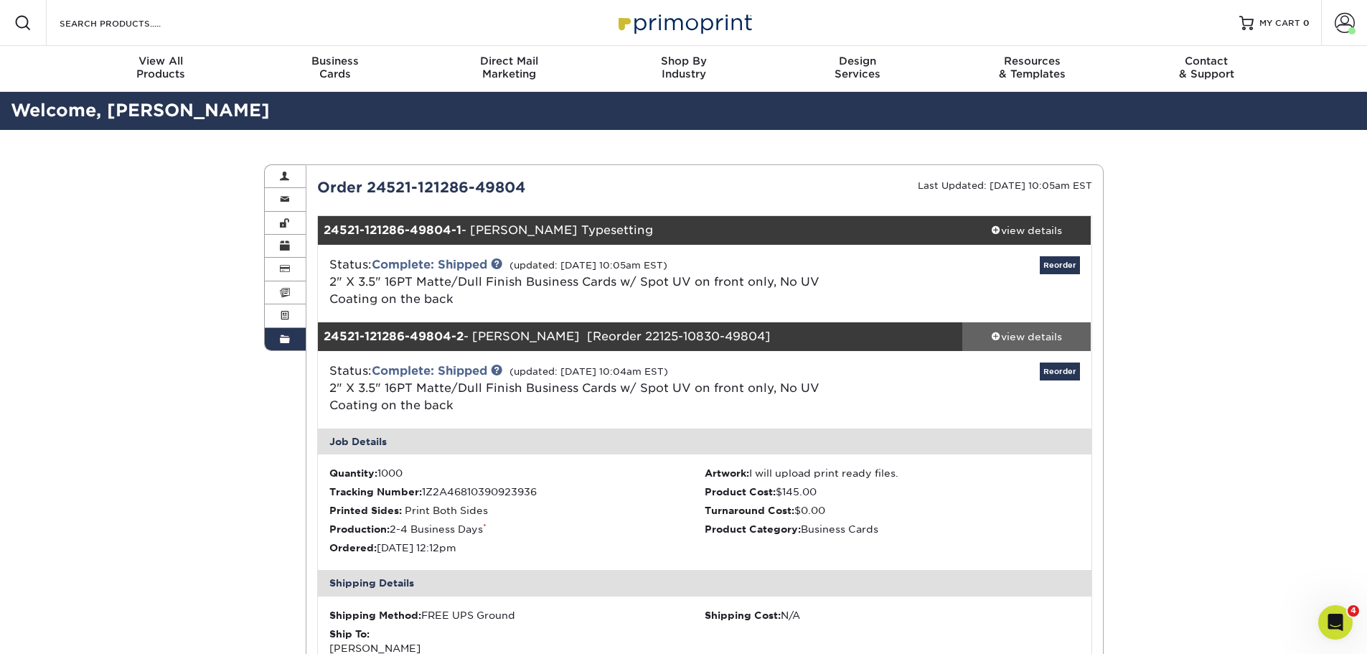
click at [991, 337] on span at bounding box center [996, 336] width 10 height 10
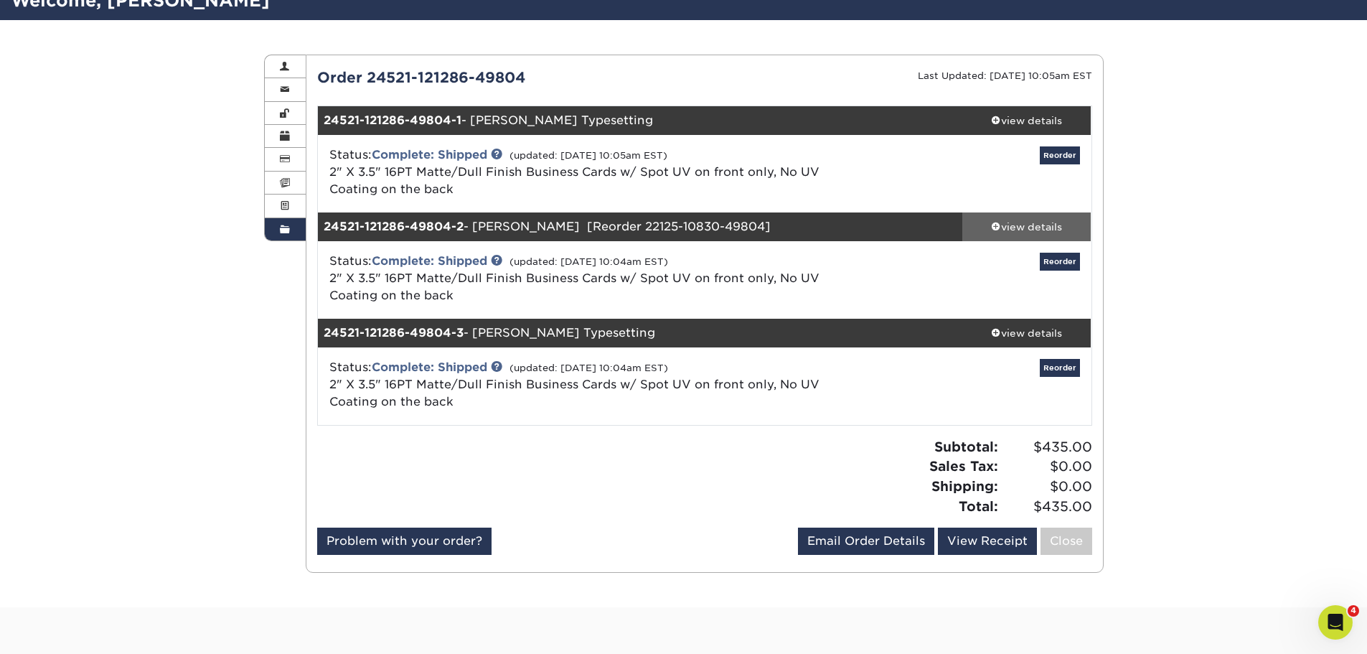
scroll to position [144, 0]
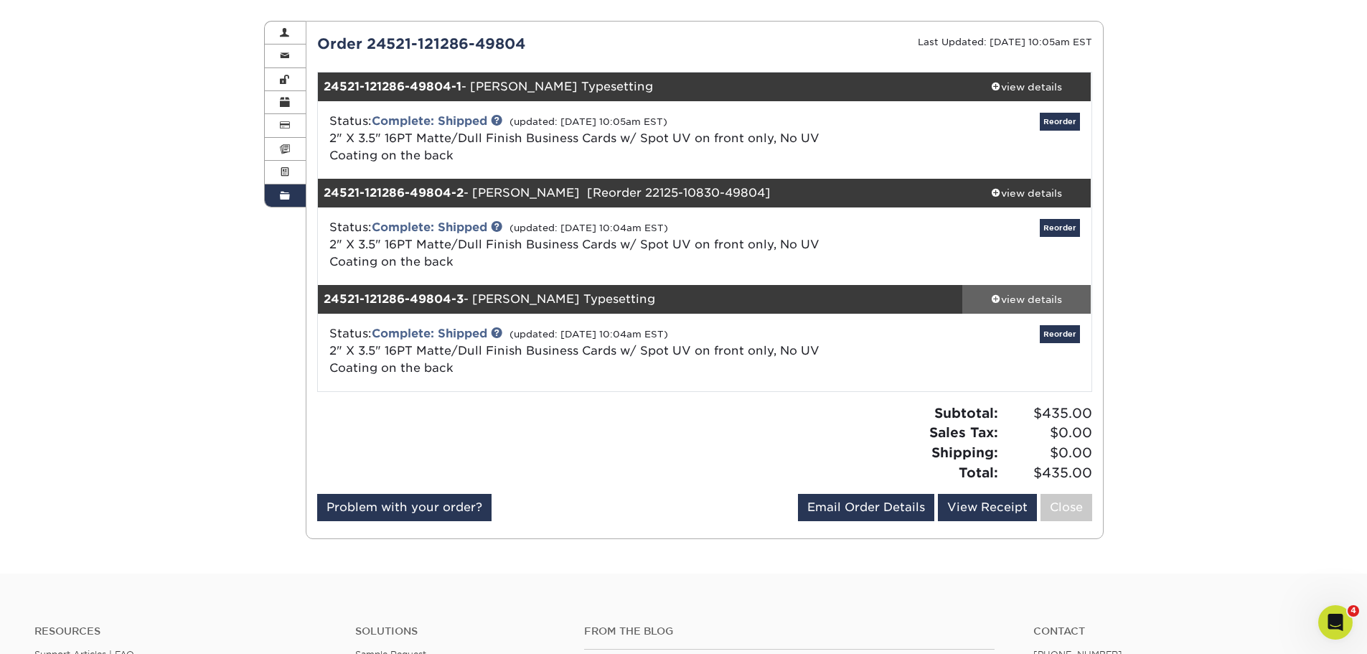
click at [1000, 303] on div "view details" at bounding box center [1027, 299] width 129 height 14
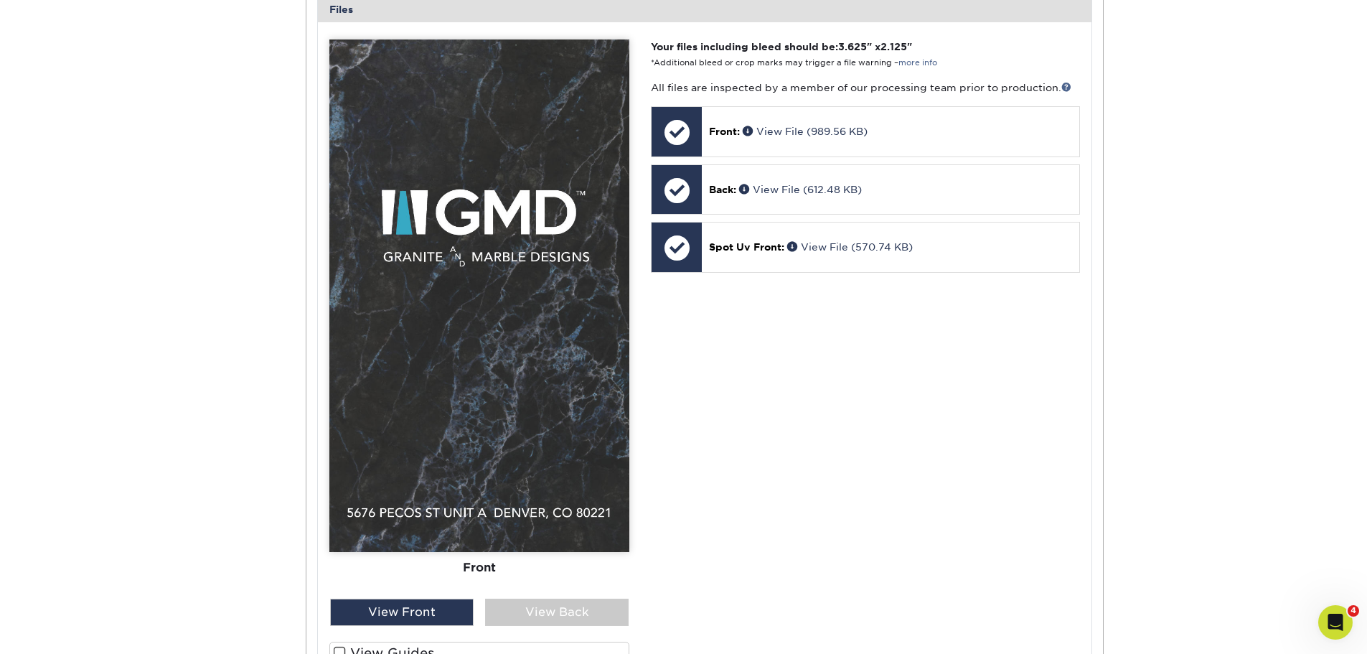
scroll to position [790, 0]
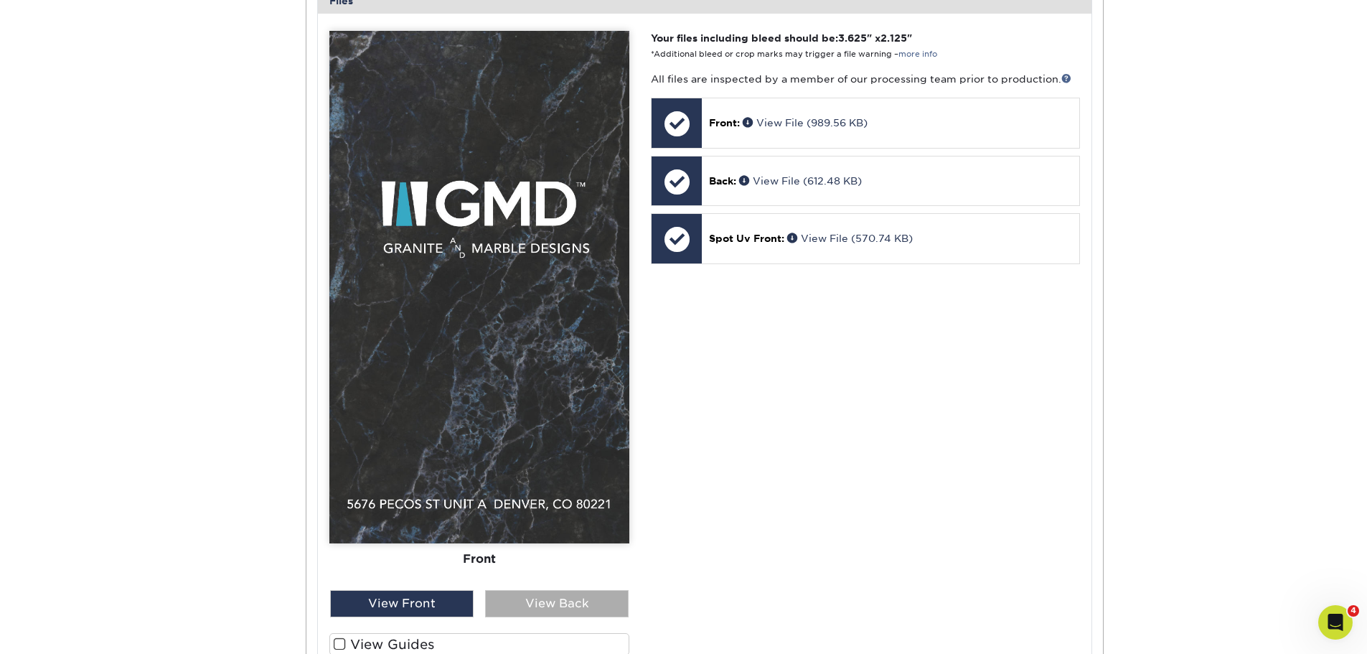
click at [556, 602] on div "View Back" at bounding box center [557, 603] width 144 height 27
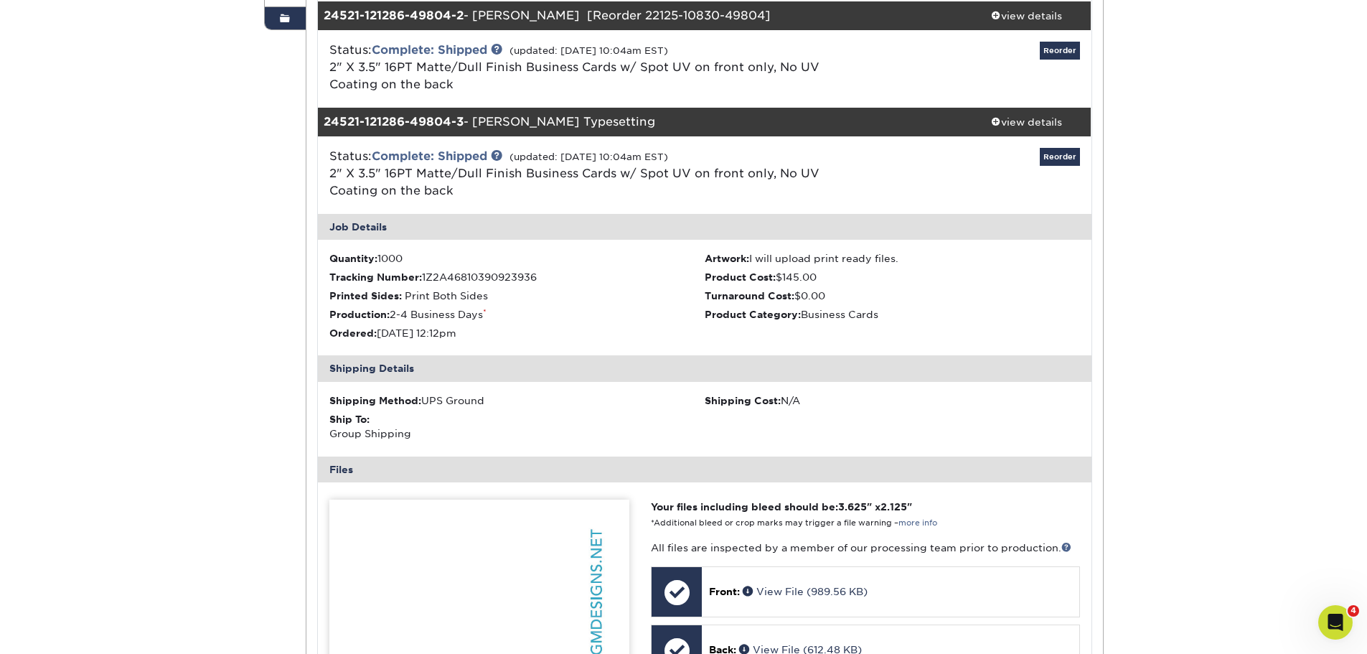
scroll to position [287, 0]
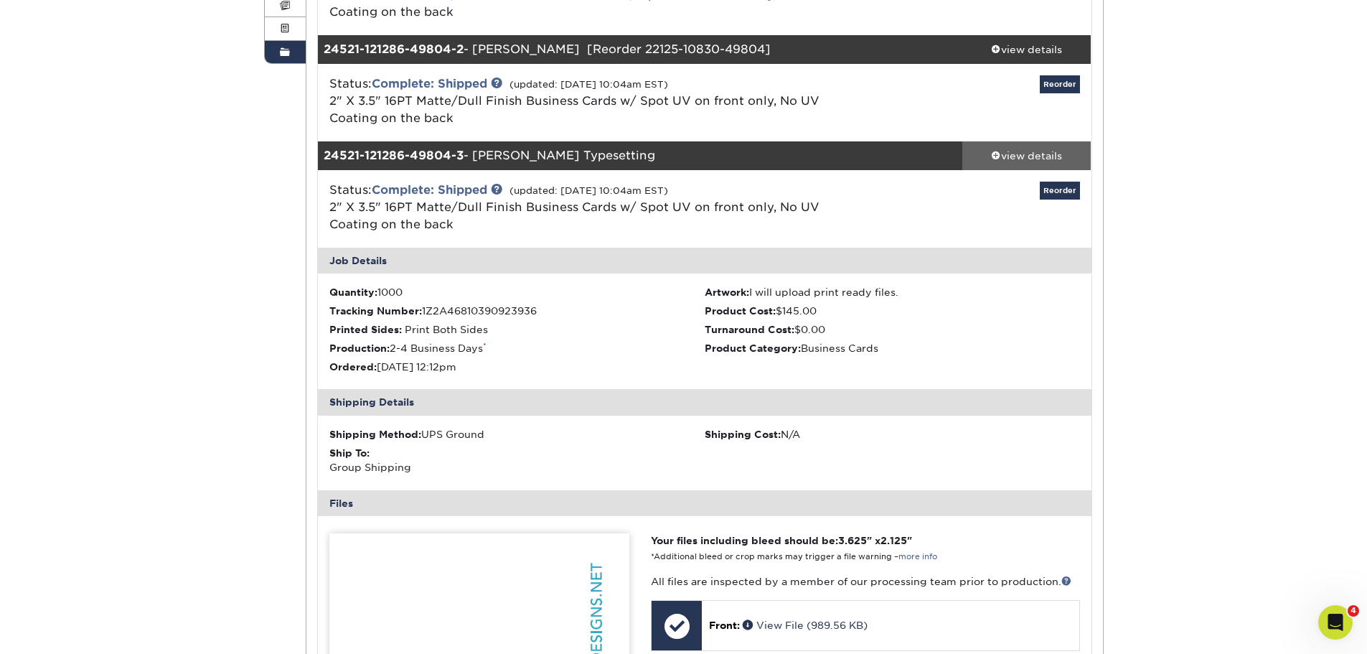
click at [996, 154] on span at bounding box center [996, 155] width 10 height 10
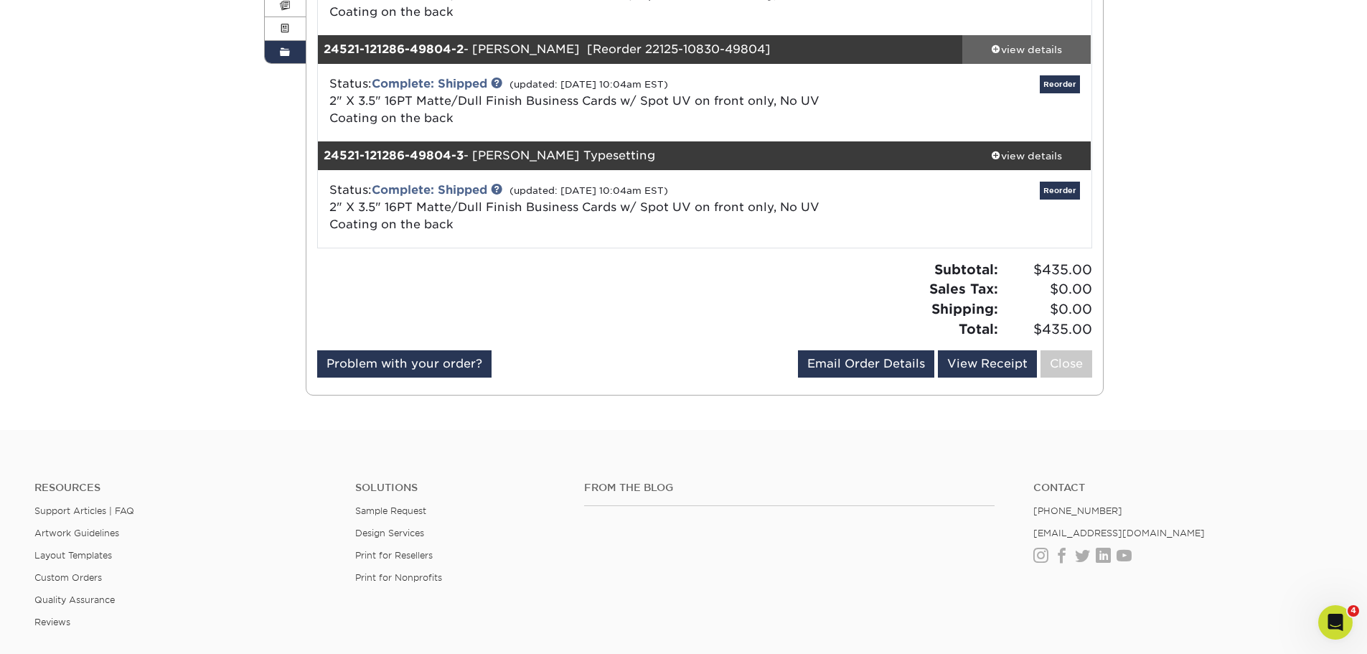
click at [995, 49] on span at bounding box center [996, 49] width 10 height 10
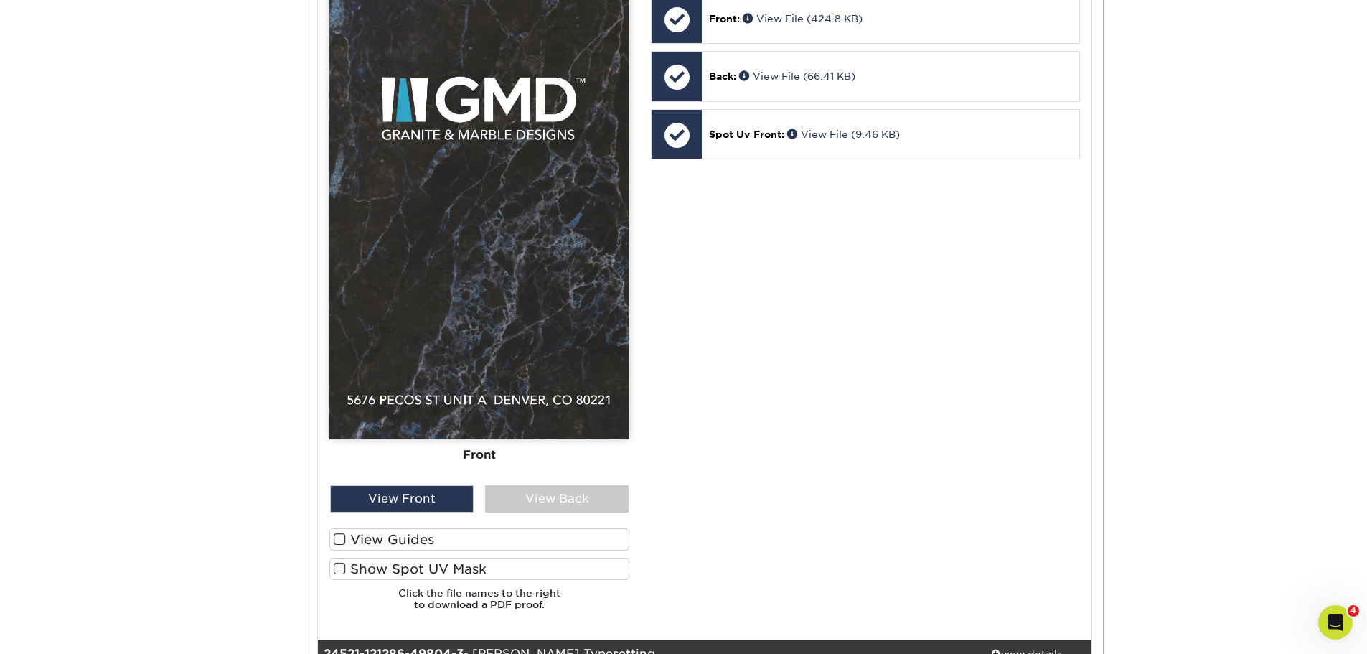
scroll to position [861, 0]
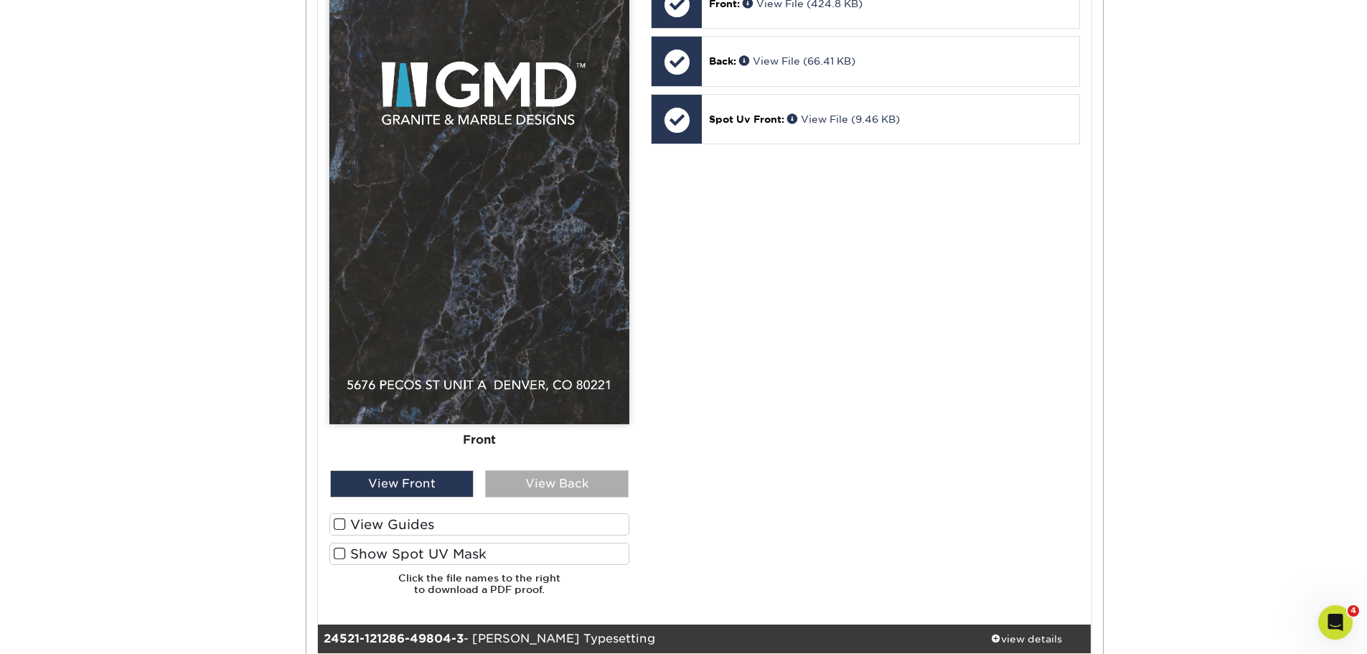
click at [538, 485] on div "View Back" at bounding box center [557, 483] width 144 height 27
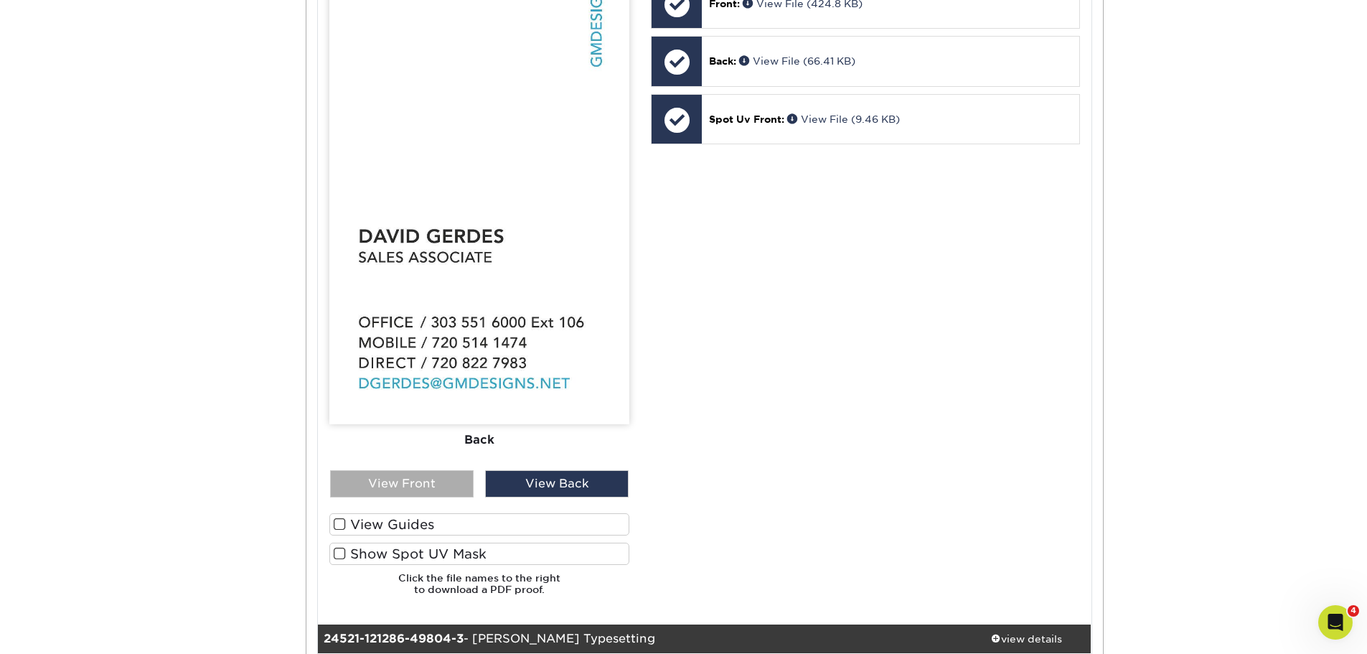
click at [454, 490] on div "View Front" at bounding box center [402, 483] width 144 height 27
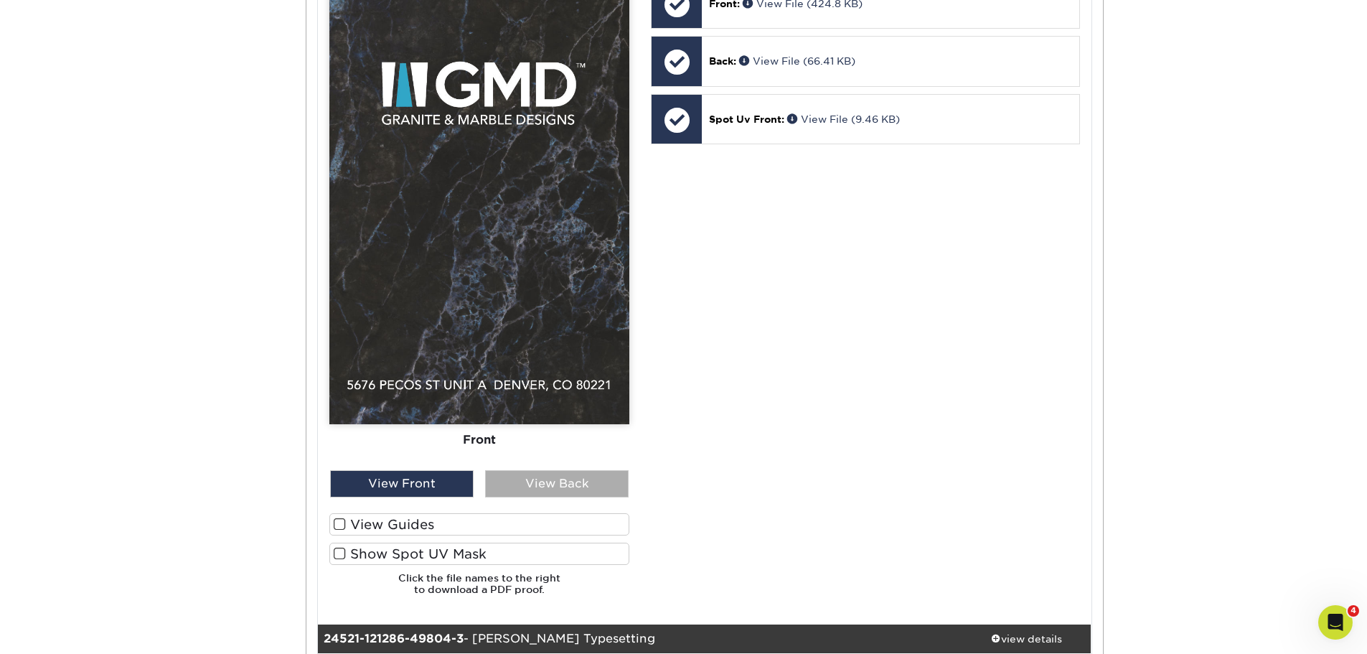
click at [521, 482] on div "View Back" at bounding box center [557, 483] width 144 height 27
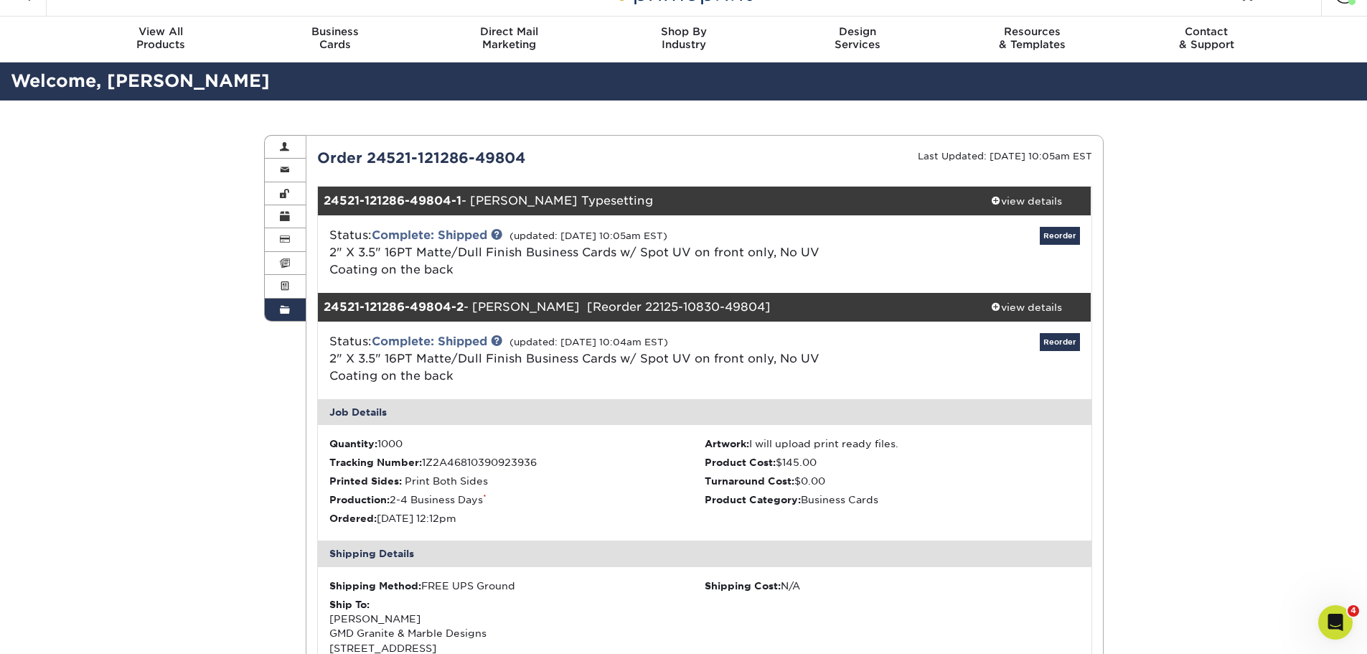
scroll to position [0, 0]
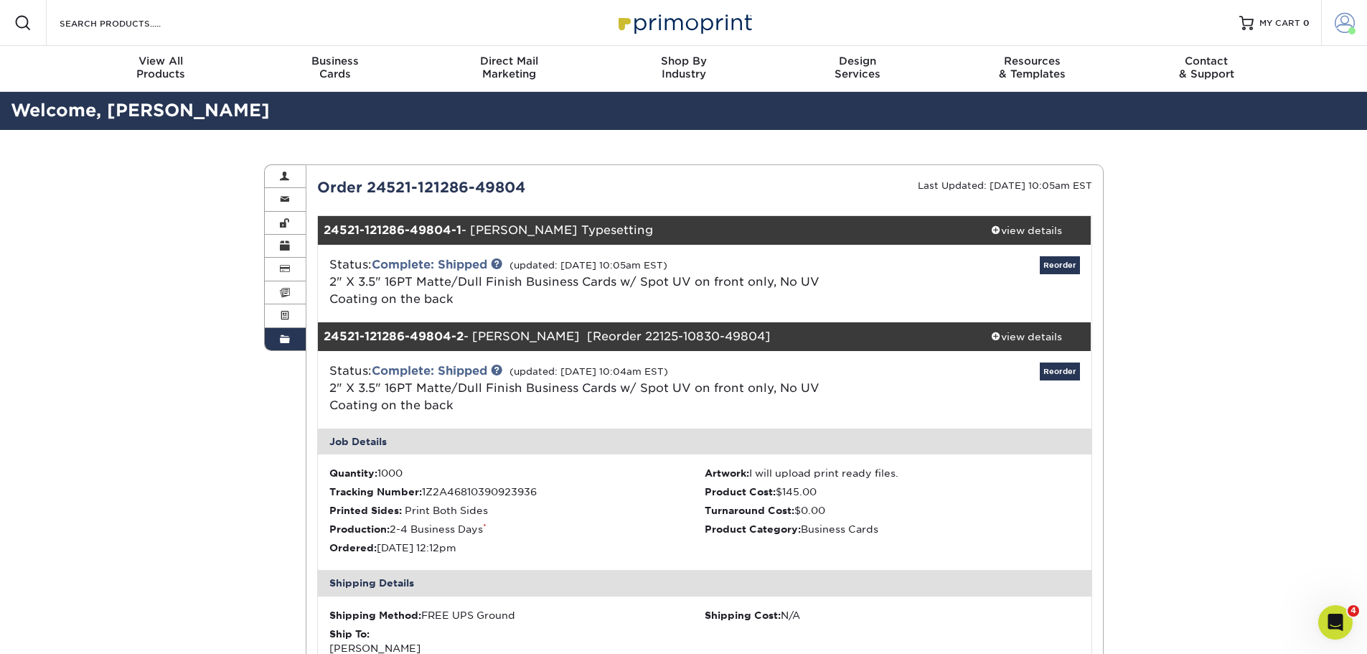
click at [1334, 26] on link "Account" at bounding box center [1344, 23] width 46 height 46
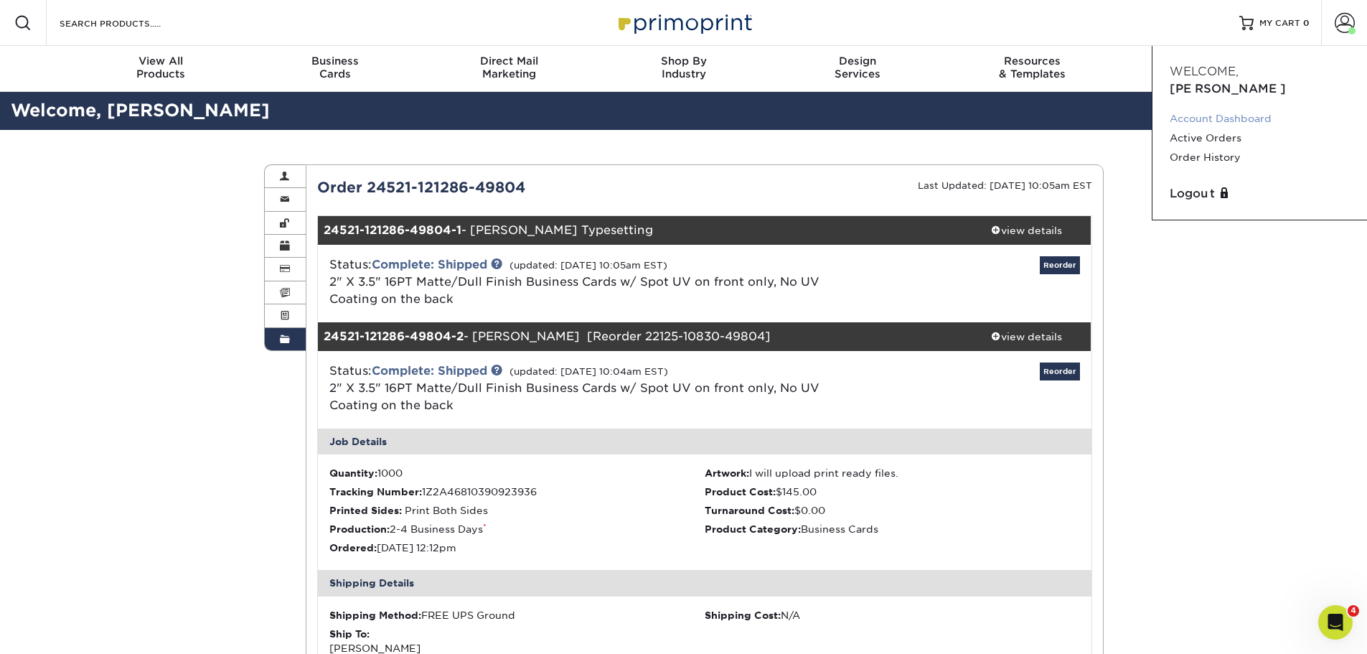
click at [1219, 109] on link "Account Dashboard" at bounding box center [1260, 118] width 180 height 19
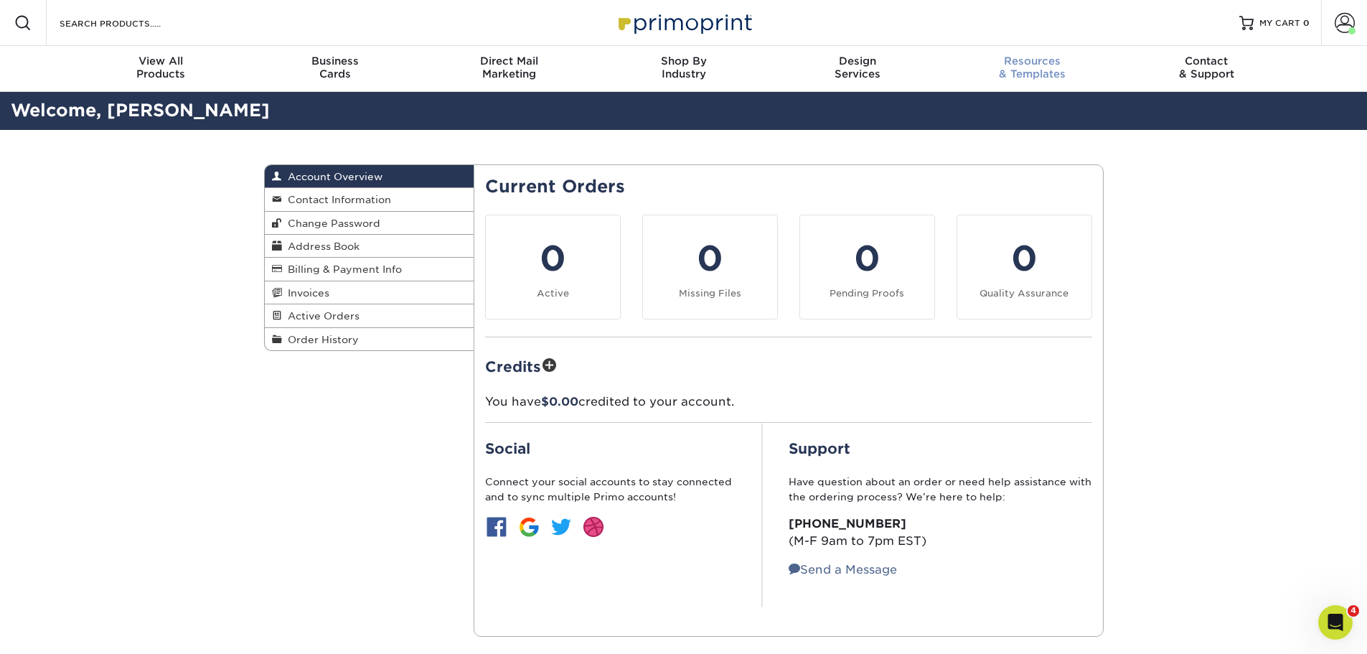
click at [1028, 72] on div "Resources & Templates" at bounding box center [1032, 68] width 174 height 26
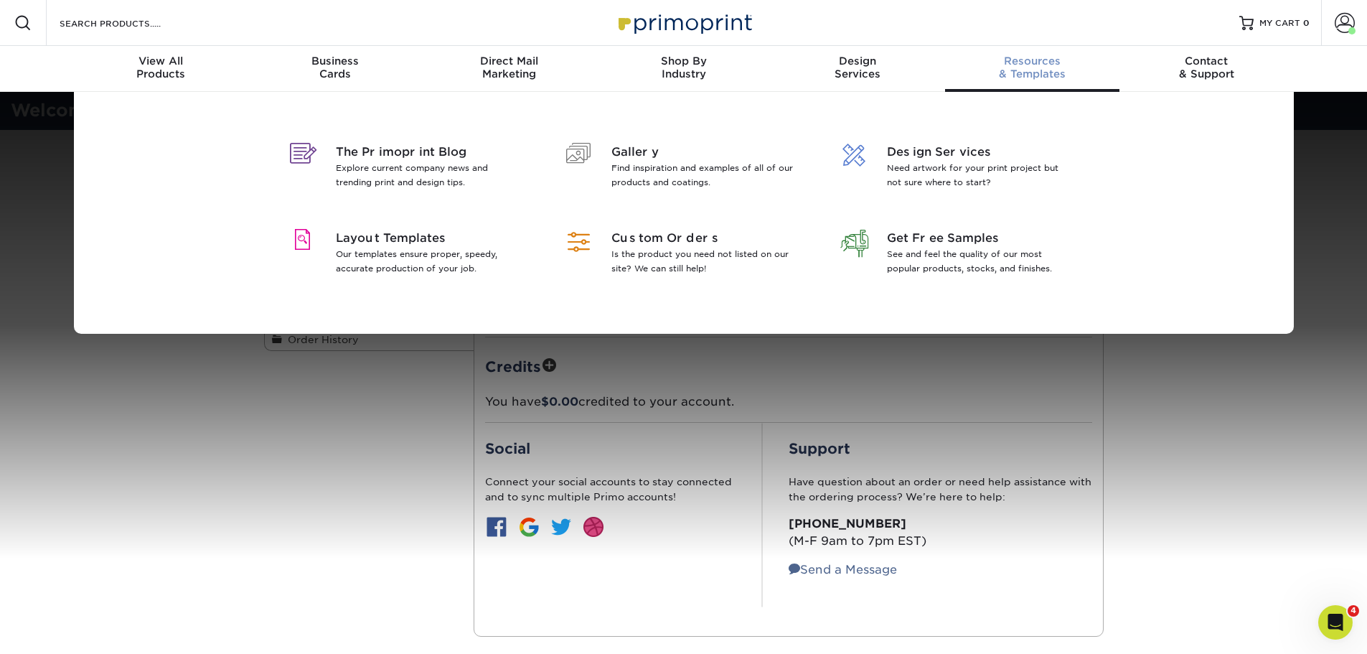
click at [1028, 72] on div "Resources & Templates" at bounding box center [1032, 68] width 174 height 26
click at [394, 155] on span "The Primoprint Blog" at bounding box center [429, 152] width 186 height 17
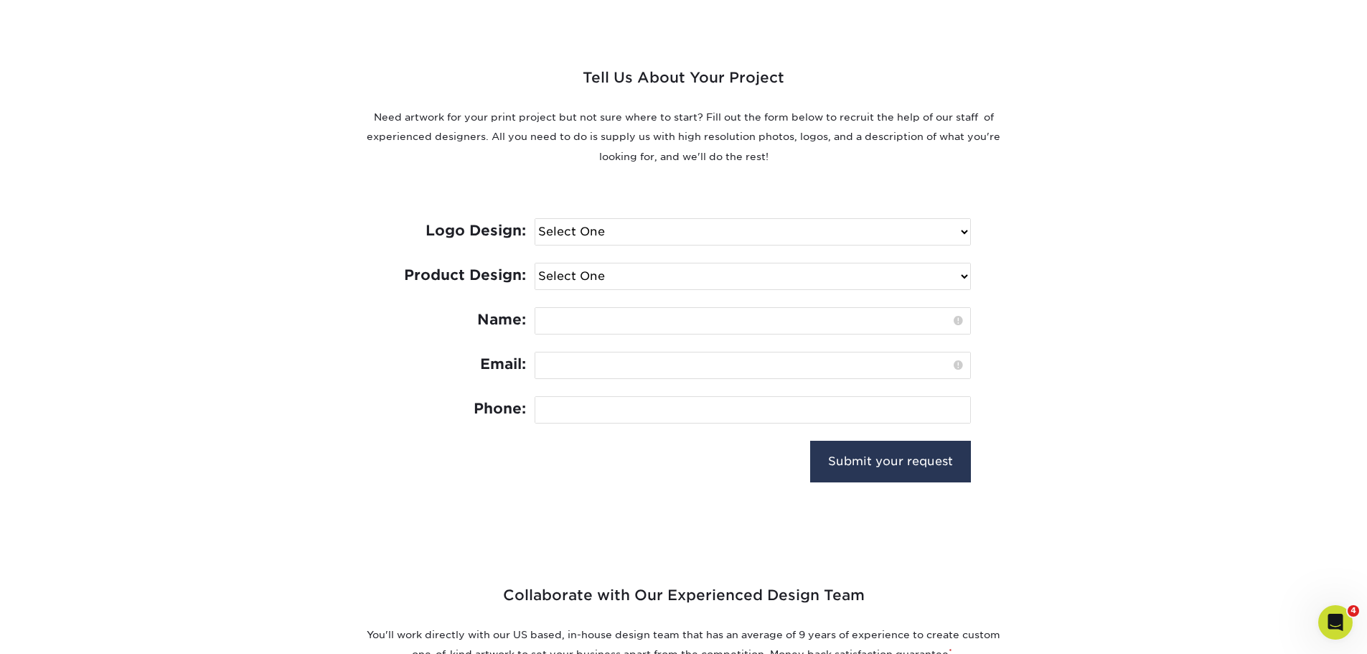
scroll to position [72, 0]
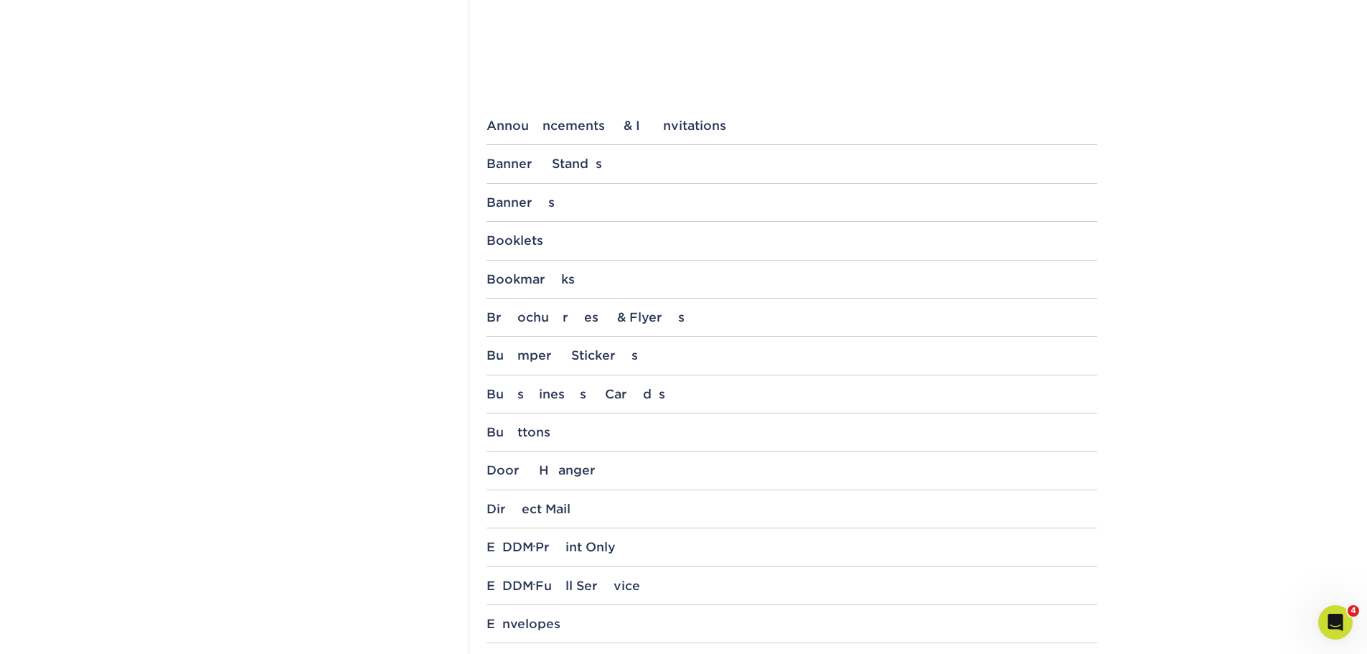
scroll to position [502, 0]
click at [577, 395] on div "Business Cards" at bounding box center [792, 392] width 611 height 14
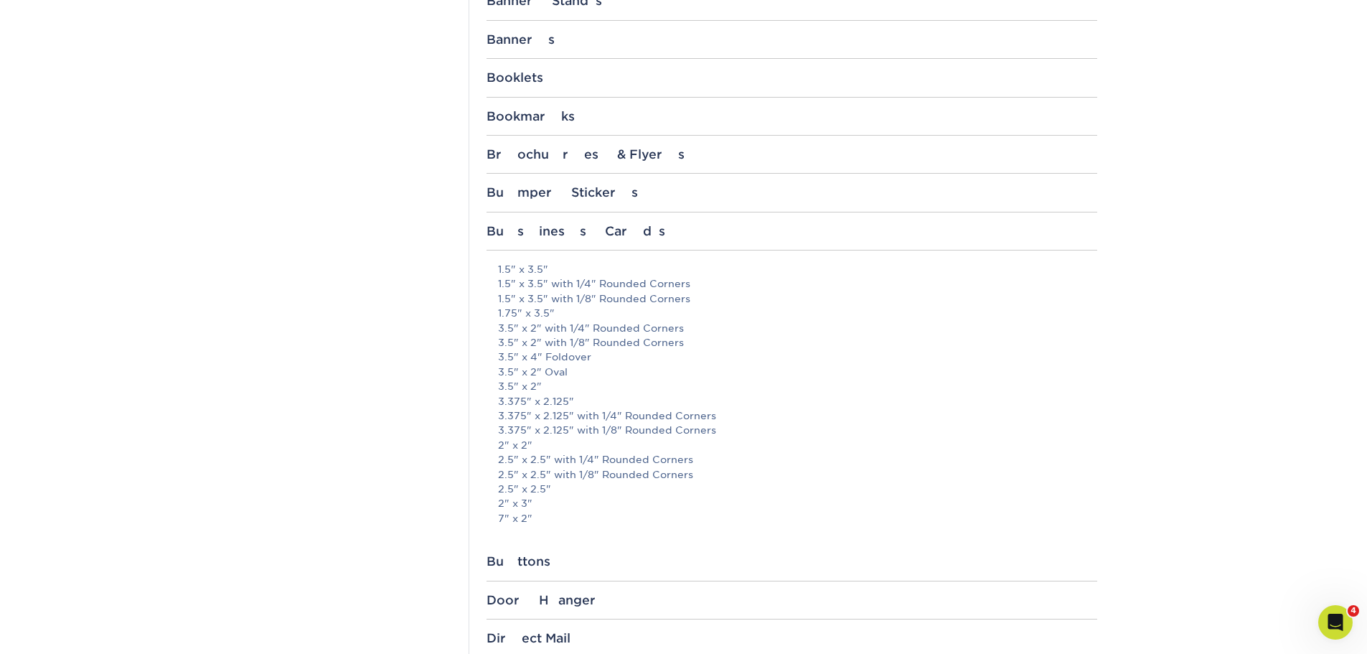
scroll to position [718, 0]
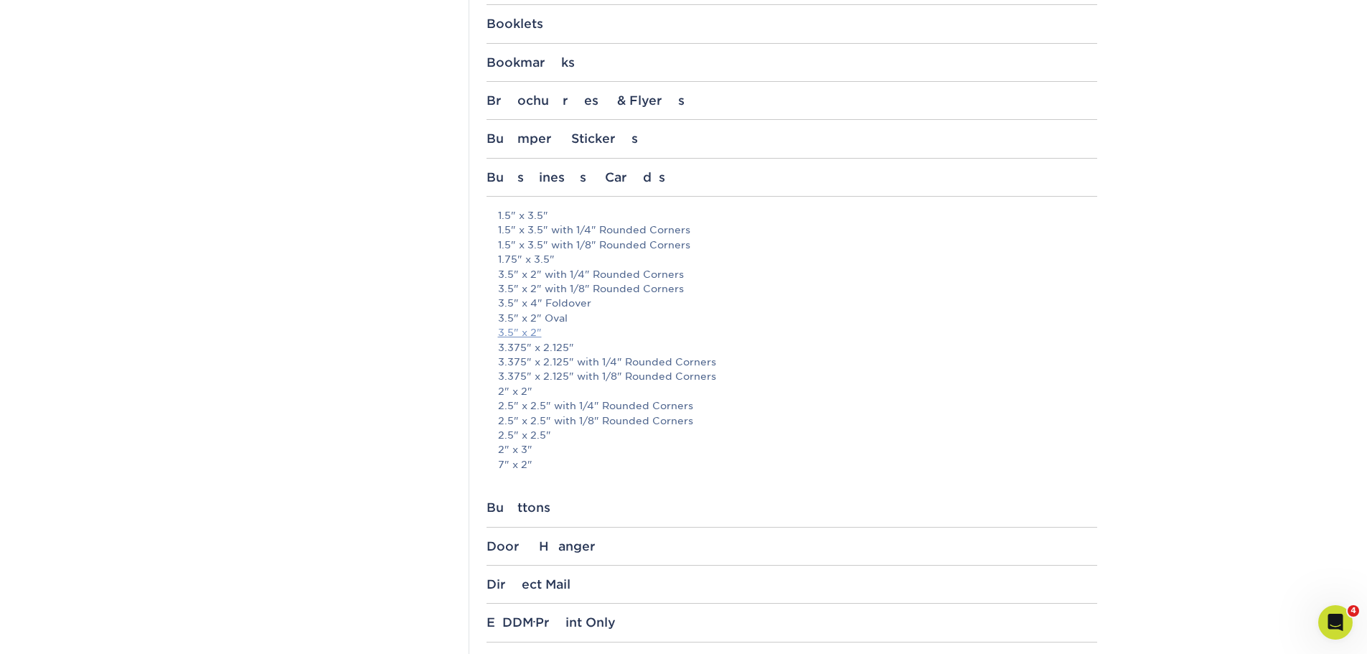
click at [533, 336] on link "3.5" x 2"" at bounding box center [520, 332] width 44 height 11
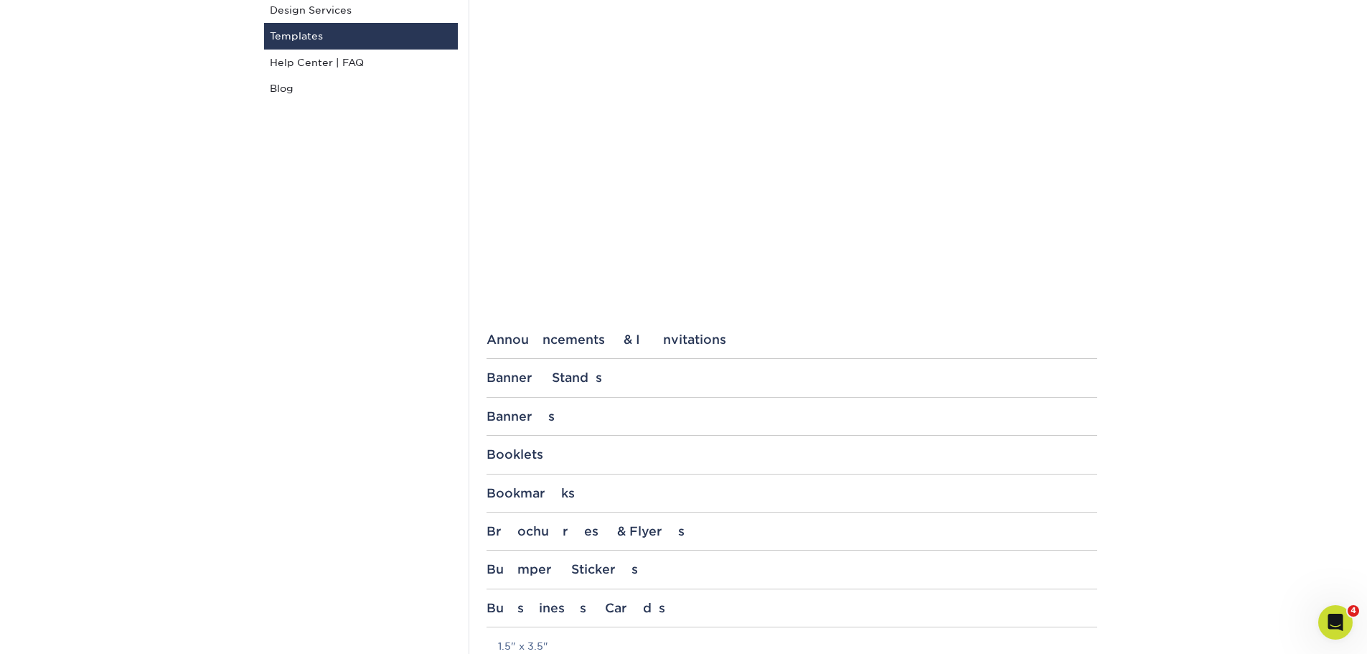
scroll to position [0, 0]
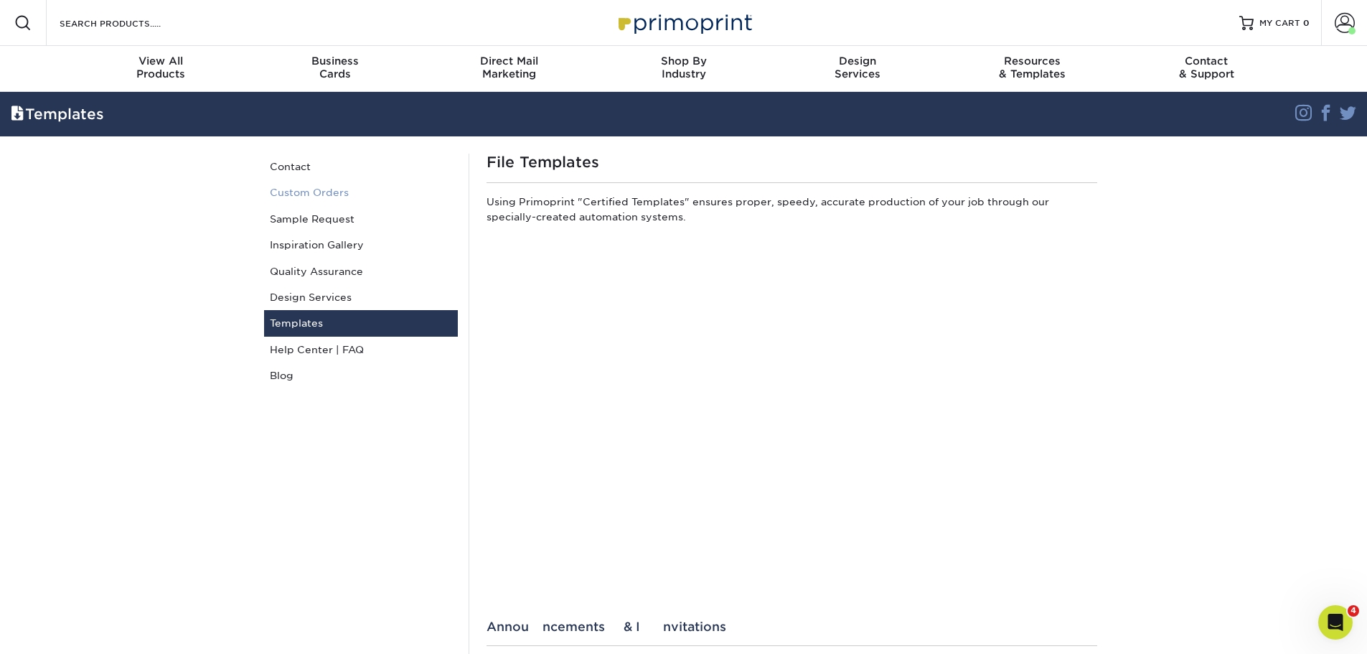
click at [346, 197] on link "Custom Orders" at bounding box center [361, 192] width 194 height 26
